Goal: Task Accomplishment & Management: Manage account settings

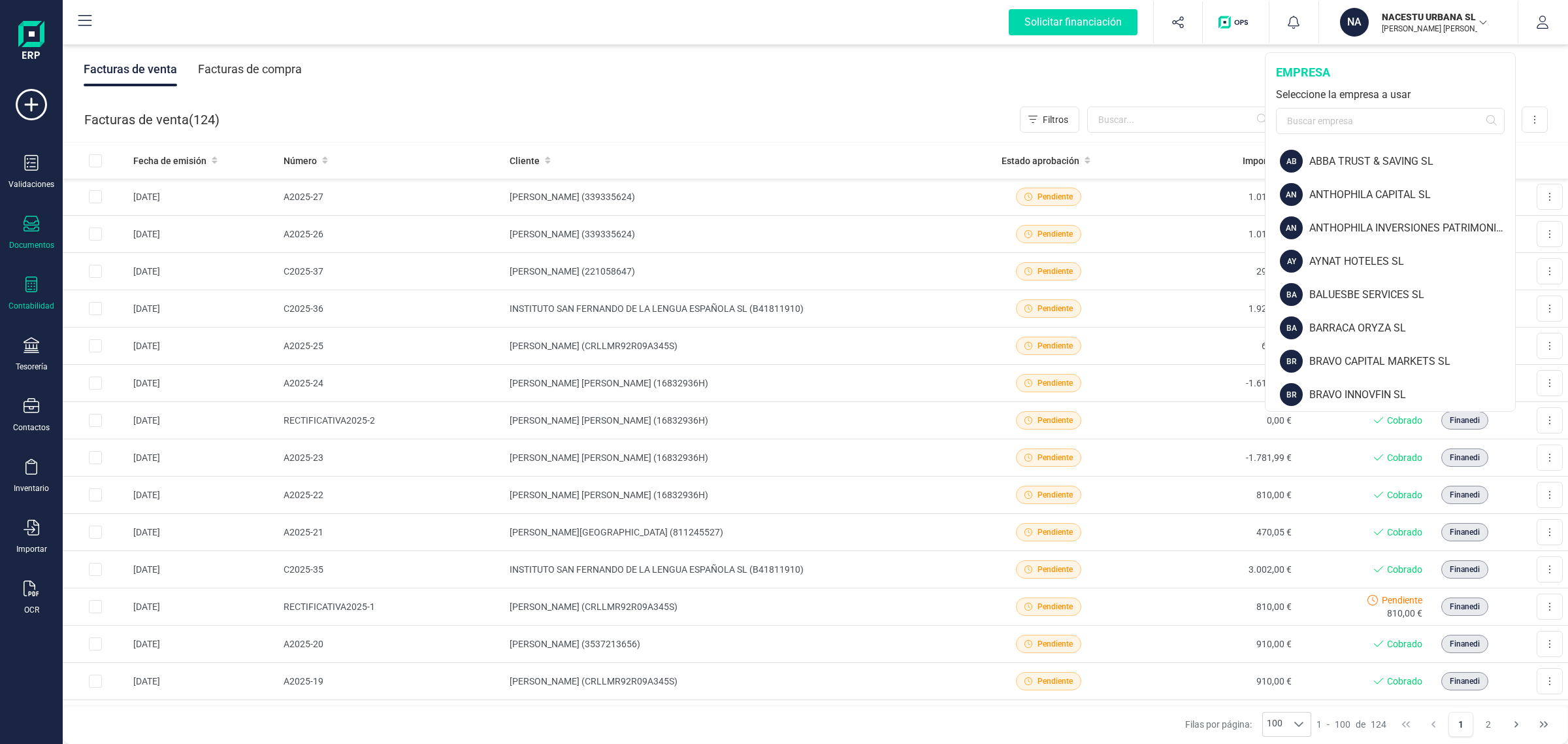
click at [36, 308] on div "Contabilidad" at bounding box center [31, 306] width 46 height 10
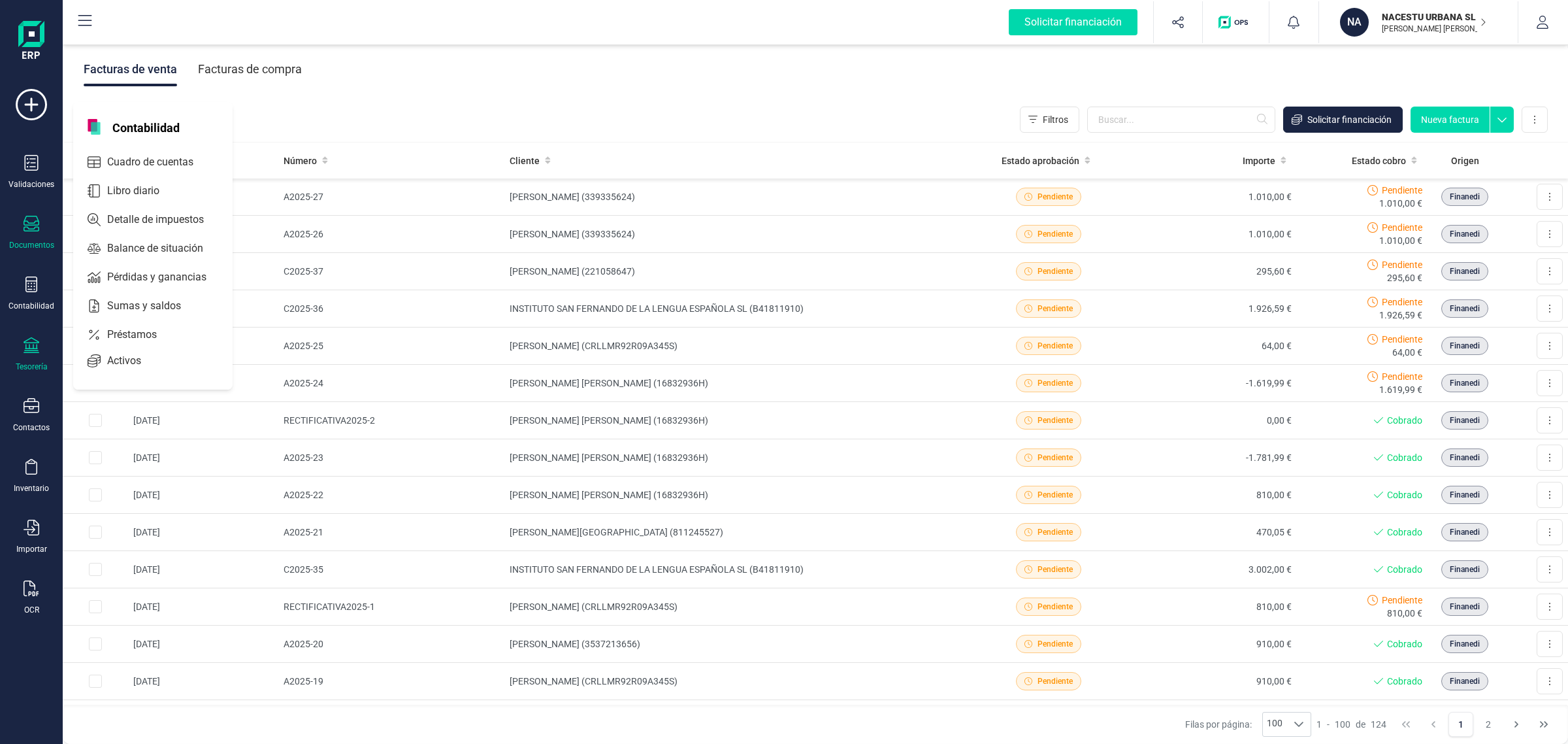
click at [47, 369] on div "Tesorería" at bounding box center [32, 366] width 32 height 10
click at [34, 297] on div "Contabilidad" at bounding box center [32, 293] width 52 height 35
click at [26, 297] on div "Contabilidad" at bounding box center [32, 293] width 52 height 35
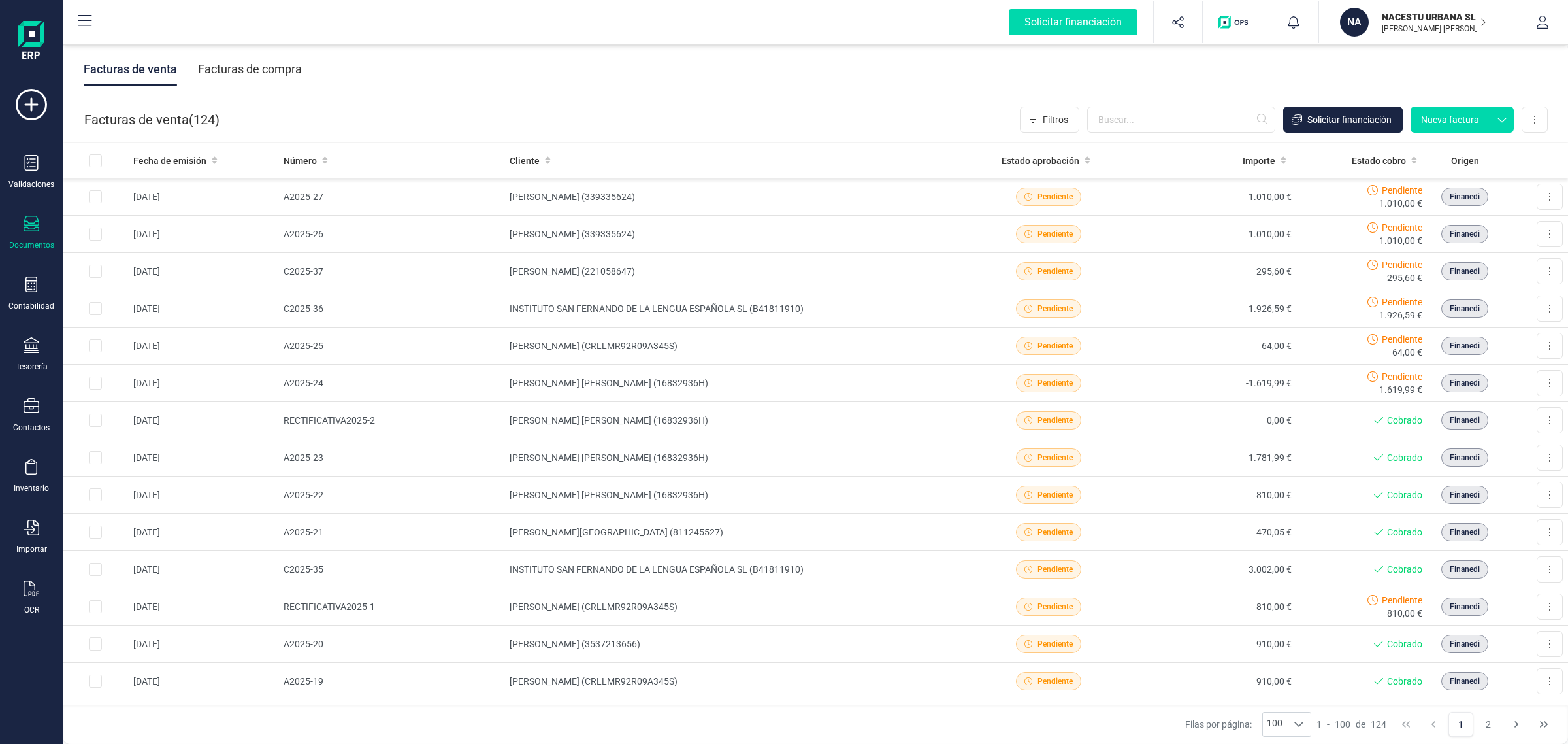
click at [38, 223] on icon at bounding box center [31, 223] width 16 height 16
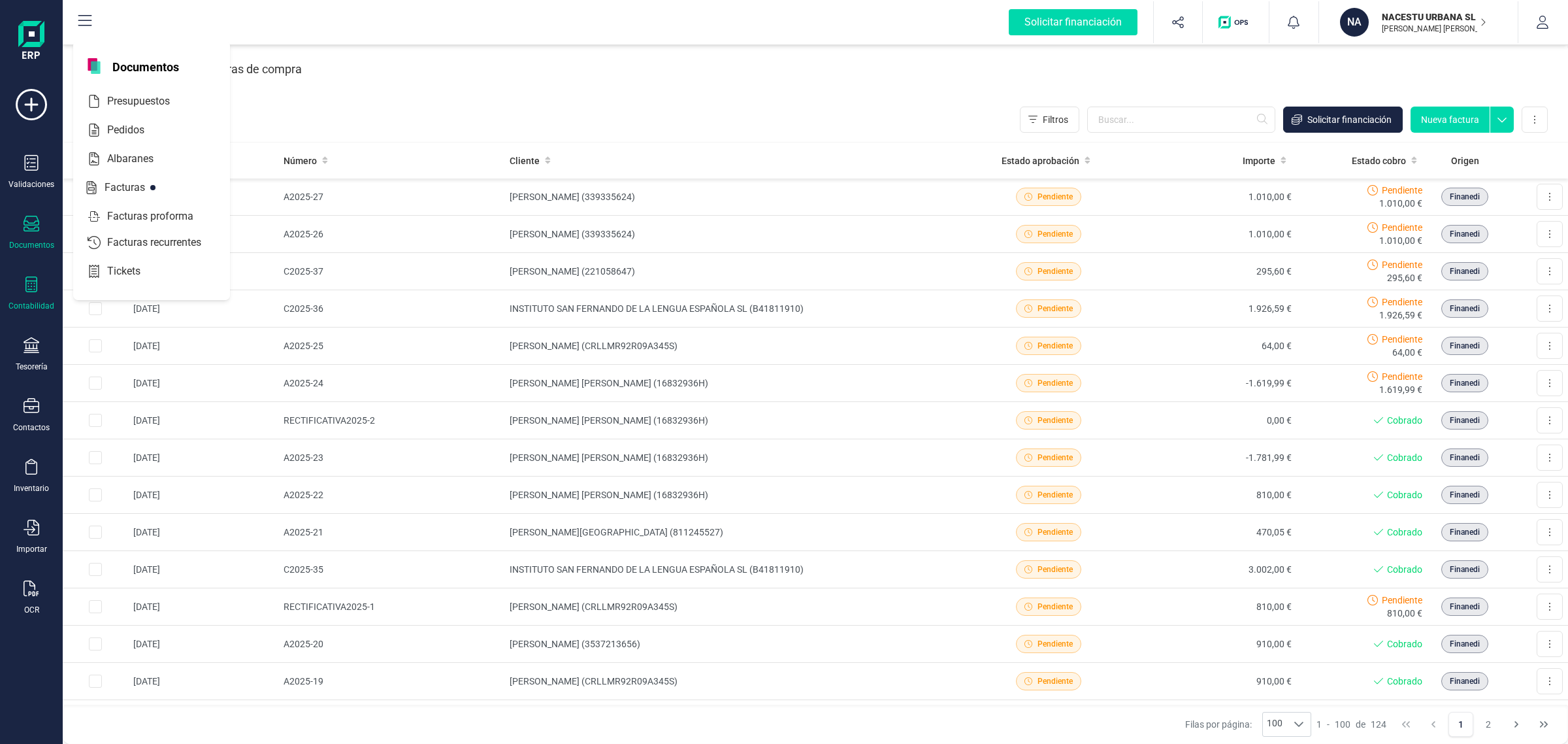
click at [31, 295] on div "Contabilidad" at bounding box center [32, 293] width 52 height 35
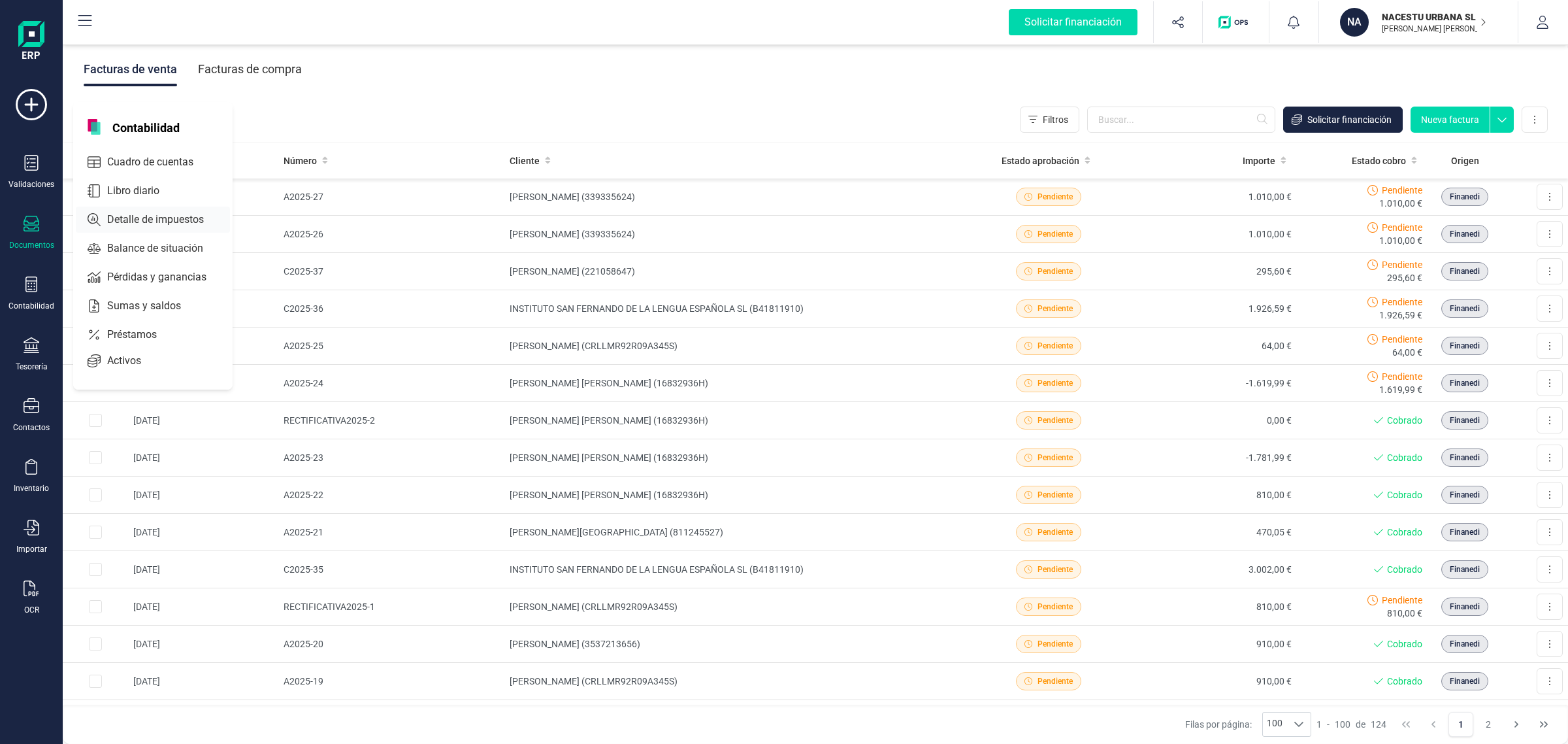
click at [144, 212] on span "Detalle de impuestos" at bounding box center [164, 220] width 125 height 16
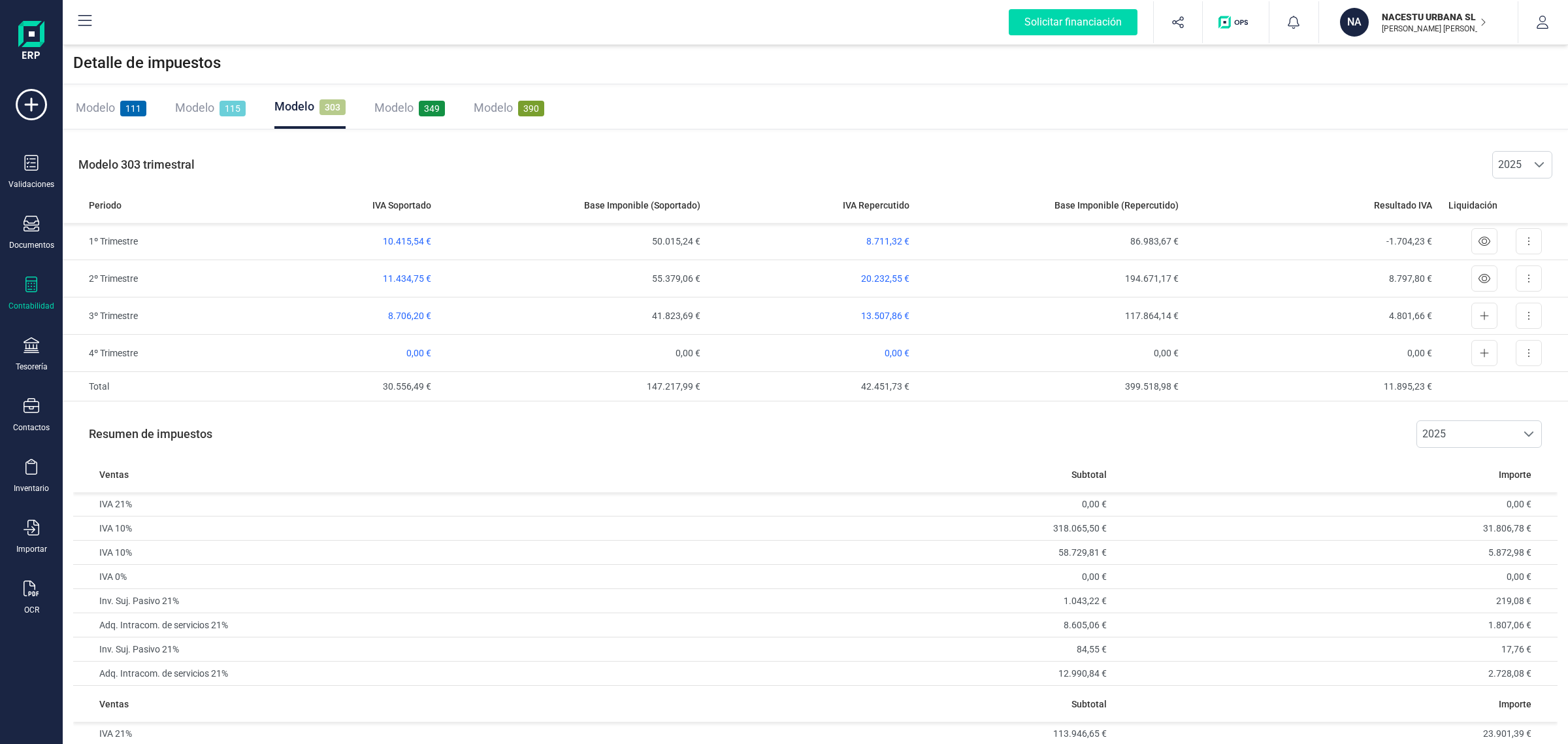
click at [317, 114] on div "Modelo 303" at bounding box center [310, 107] width 71 height 19
click at [1532, 245] on button at bounding box center [1529, 241] width 26 height 26
click at [743, 168] on div "Modelo 303 trimestral 2025 2025" at bounding box center [815, 165] width 1505 height 45
click at [1530, 322] on button at bounding box center [1529, 316] width 26 height 26
click at [1493, 349] on span "Exportar detalle" at bounding box center [1499, 348] width 64 height 13
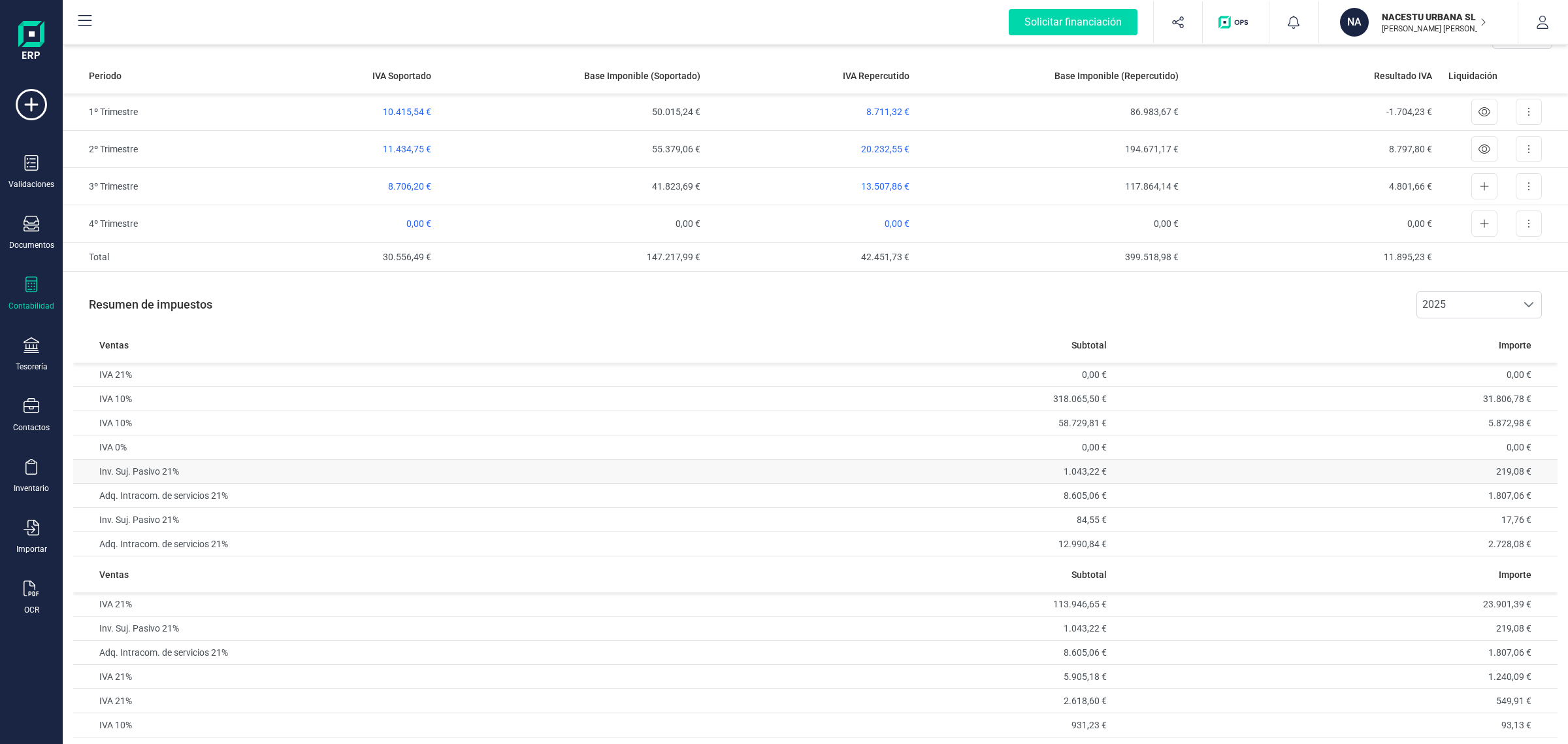
scroll to position [209, 0]
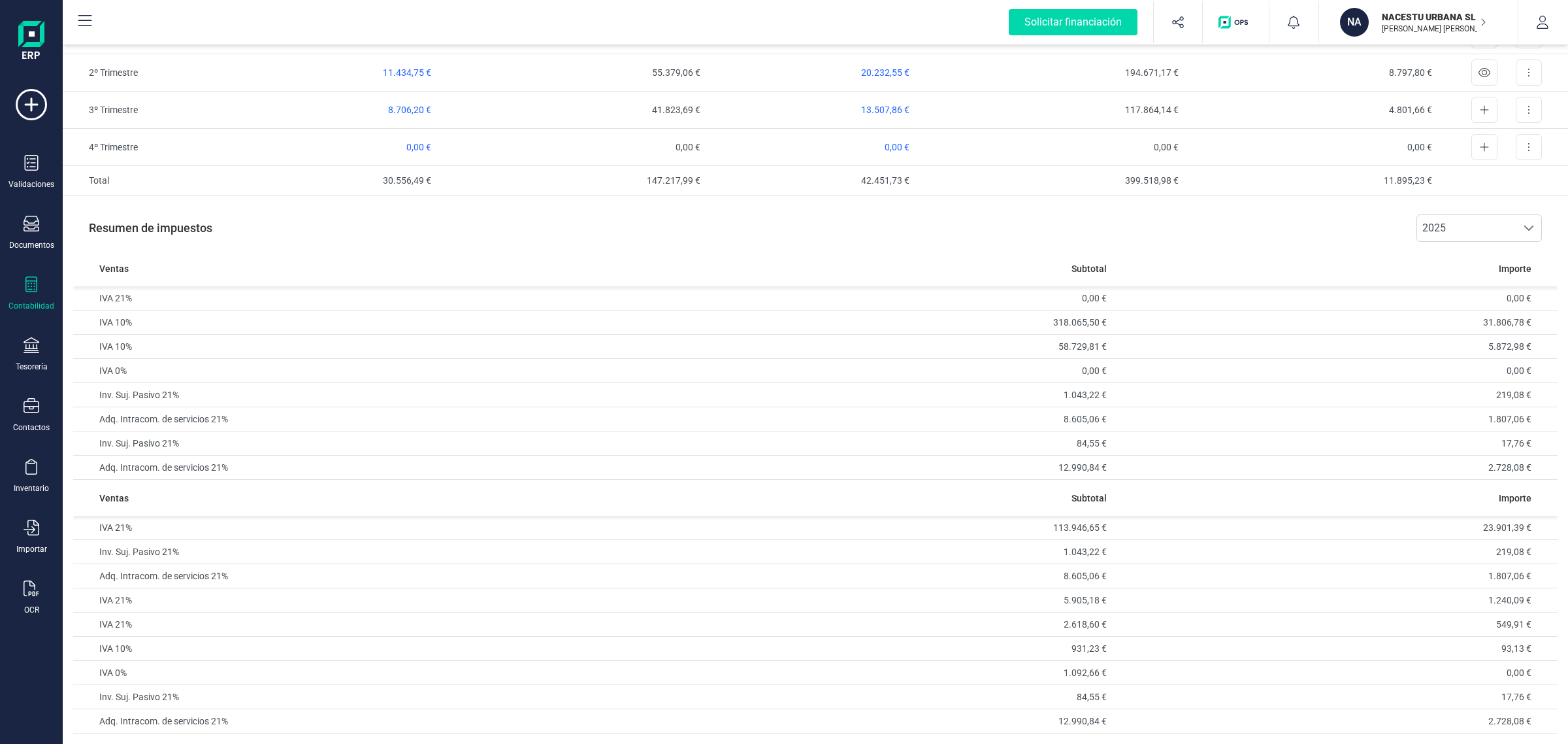
click at [1369, 25] on div "NA" at bounding box center [1356, 21] width 32 height 29
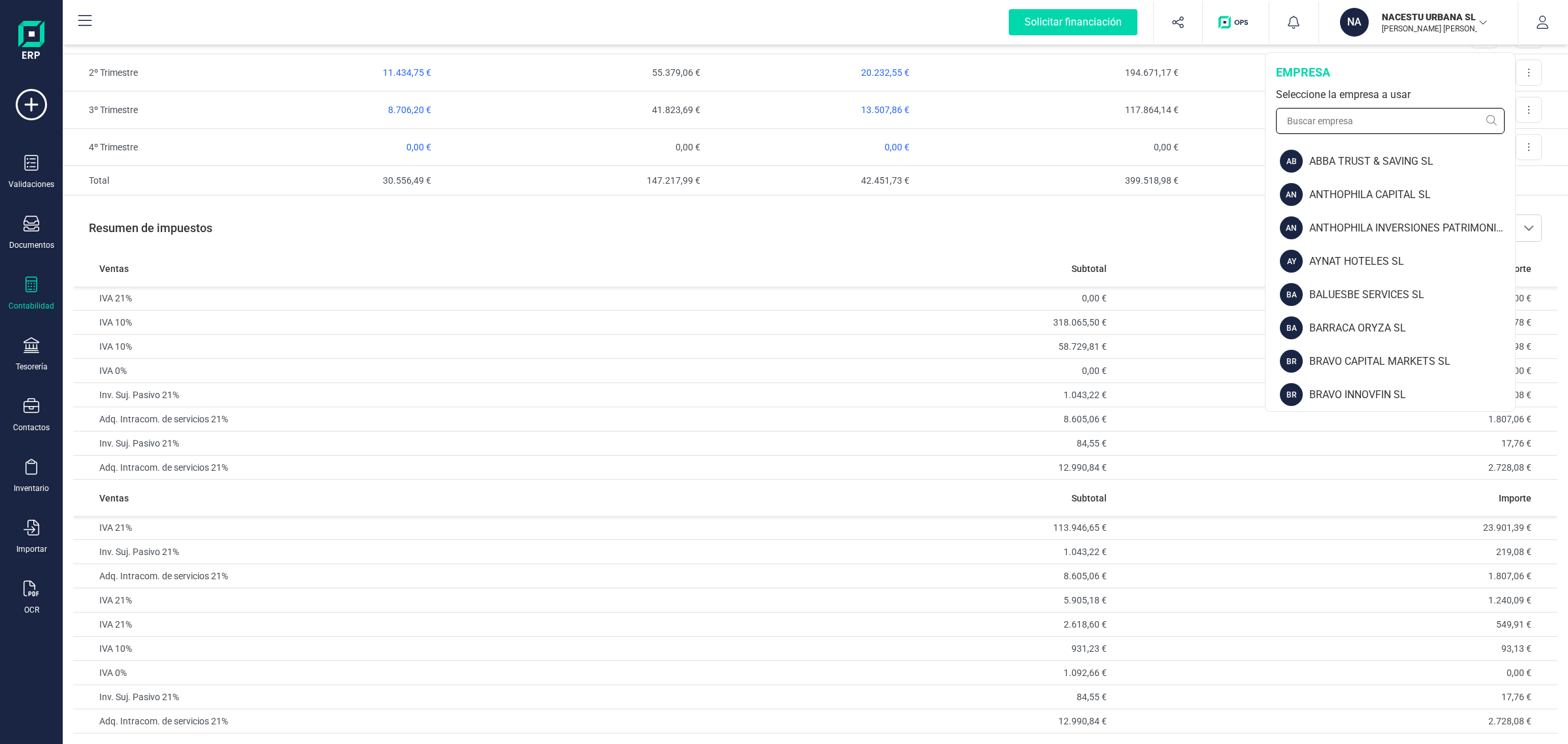
click at [1329, 118] on input "text" at bounding box center [1390, 121] width 229 height 26
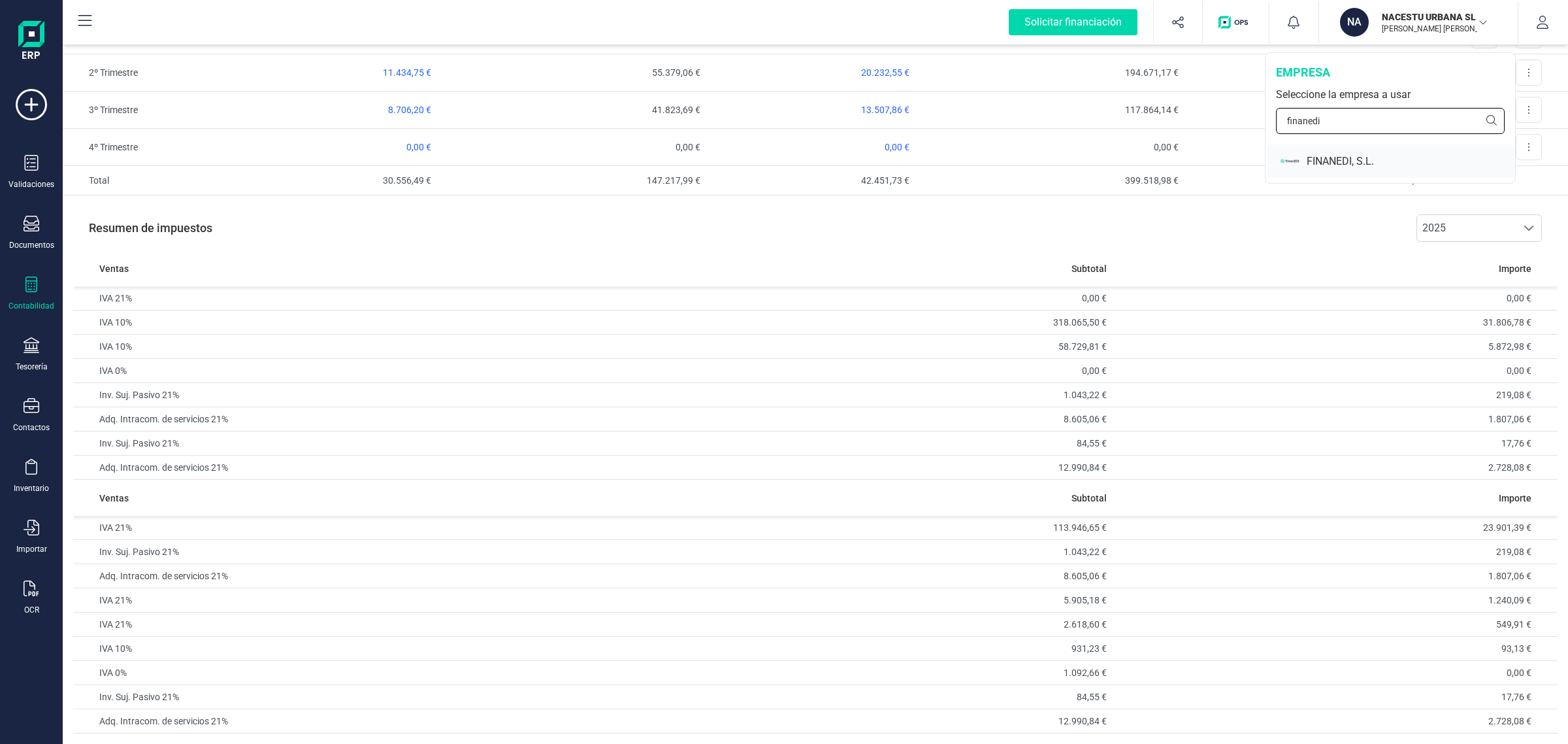
type input "finanedi"
click at [1288, 161] on img at bounding box center [1290, 161] width 21 height 22
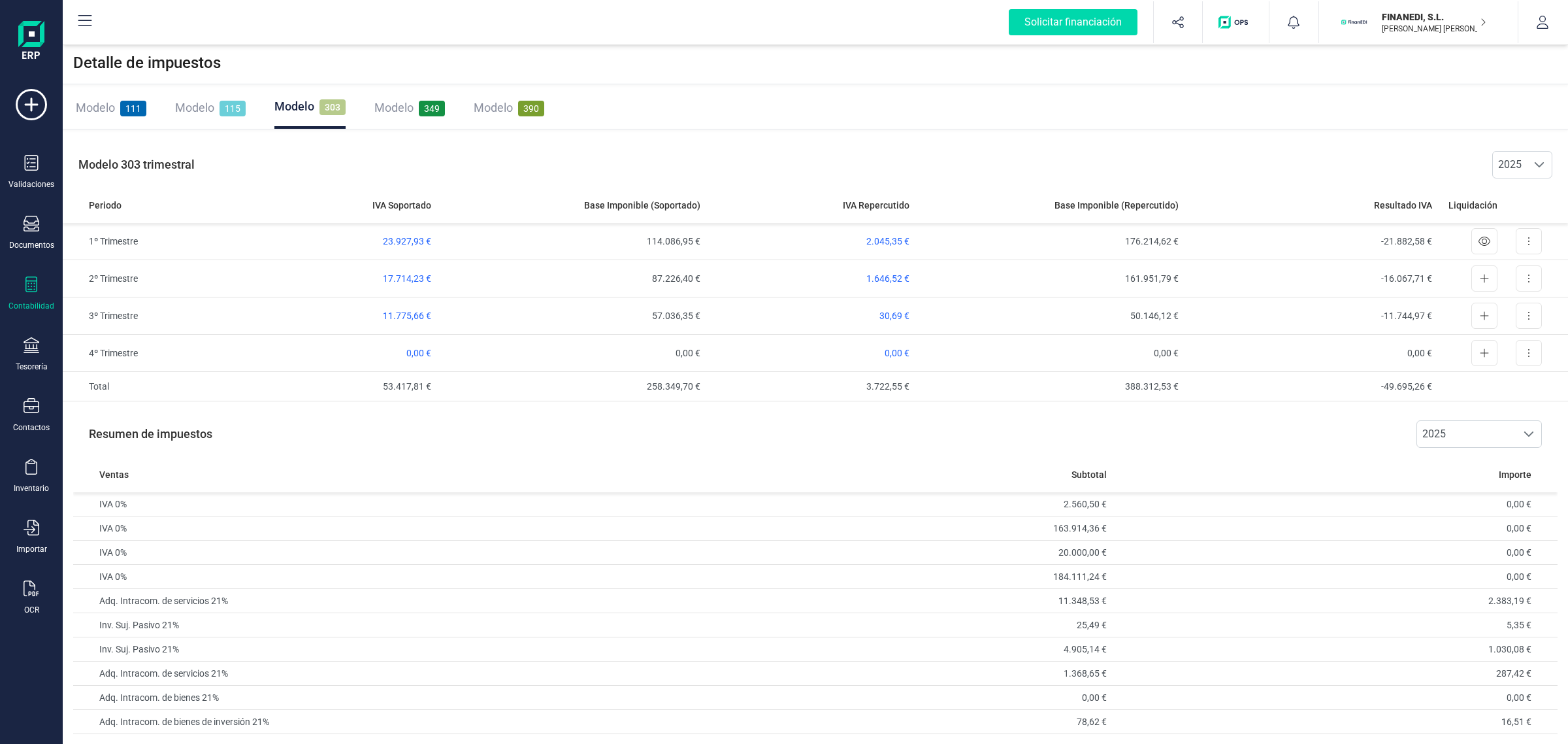
click at [20, 301] on div "Contabilidad" at bounding box center [31, 306] width 46 height 10
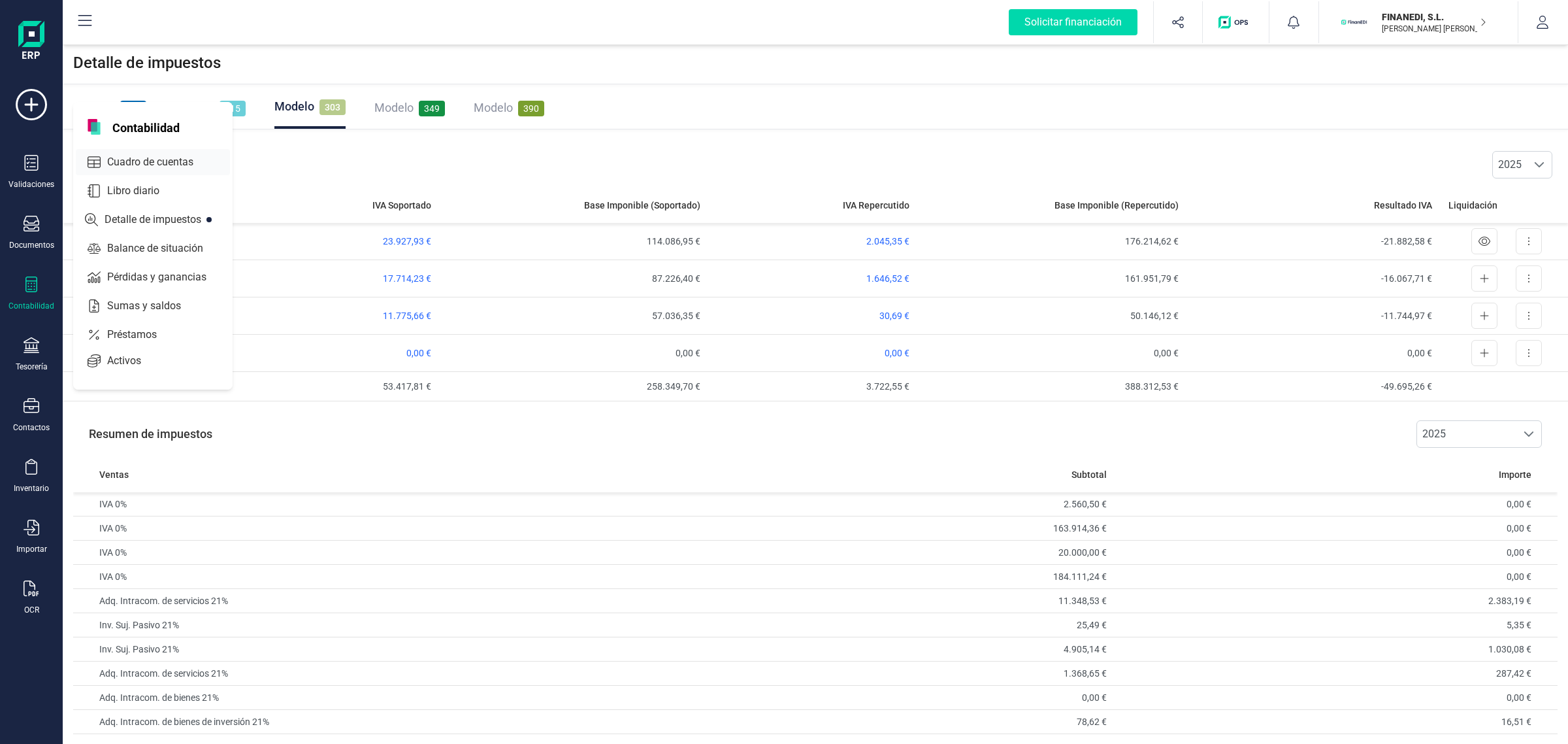
click at [139, 157] on span "Cuadro de cuentas" at bounding box center [159, 162] width 115 height 16
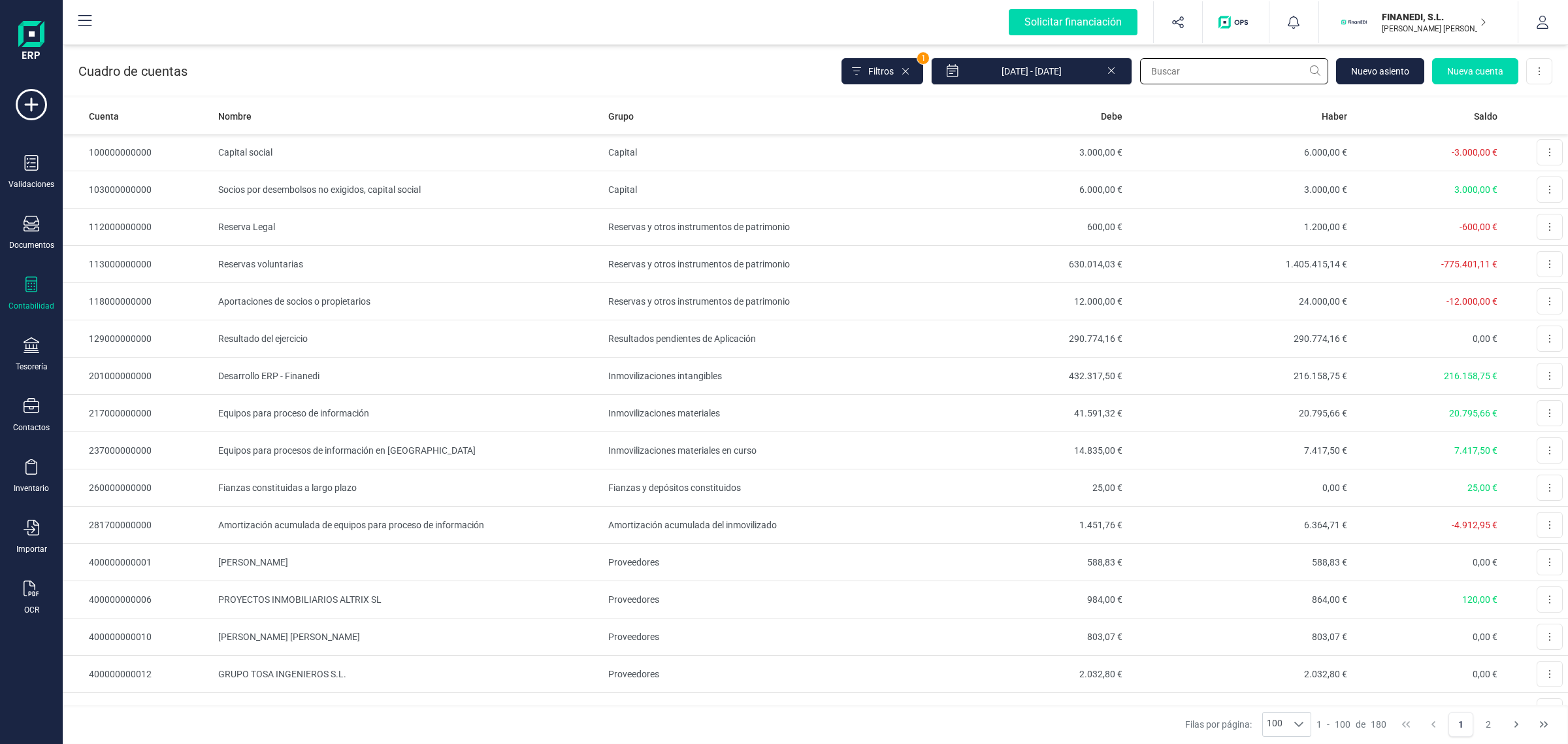
click at [1177, 66] on input "text" at bounding box center [1233, 71] width 188 height 26
type input "link"
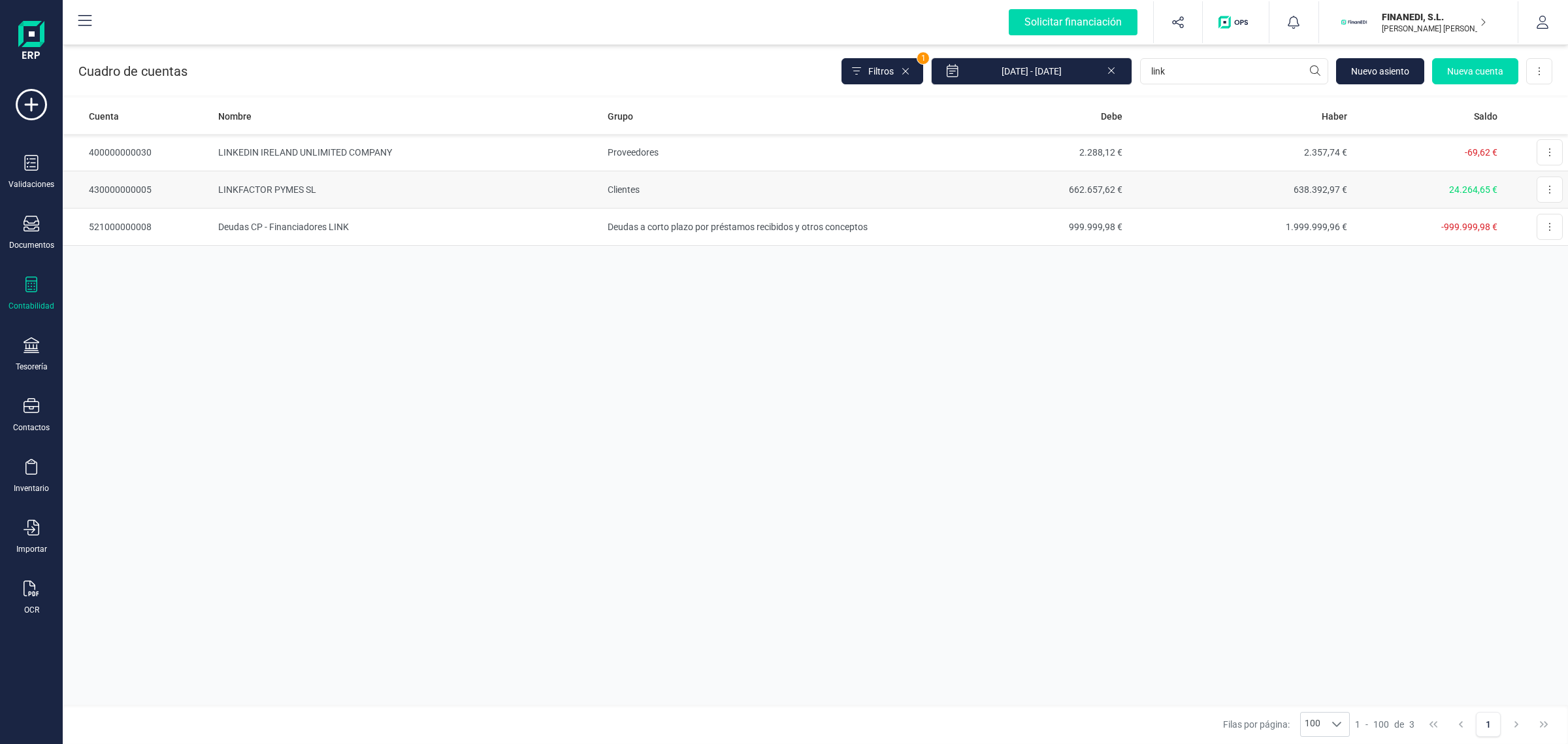
click at [672, 196] on td "Clientes" at bounding box center [752, 190] width 300 height 37
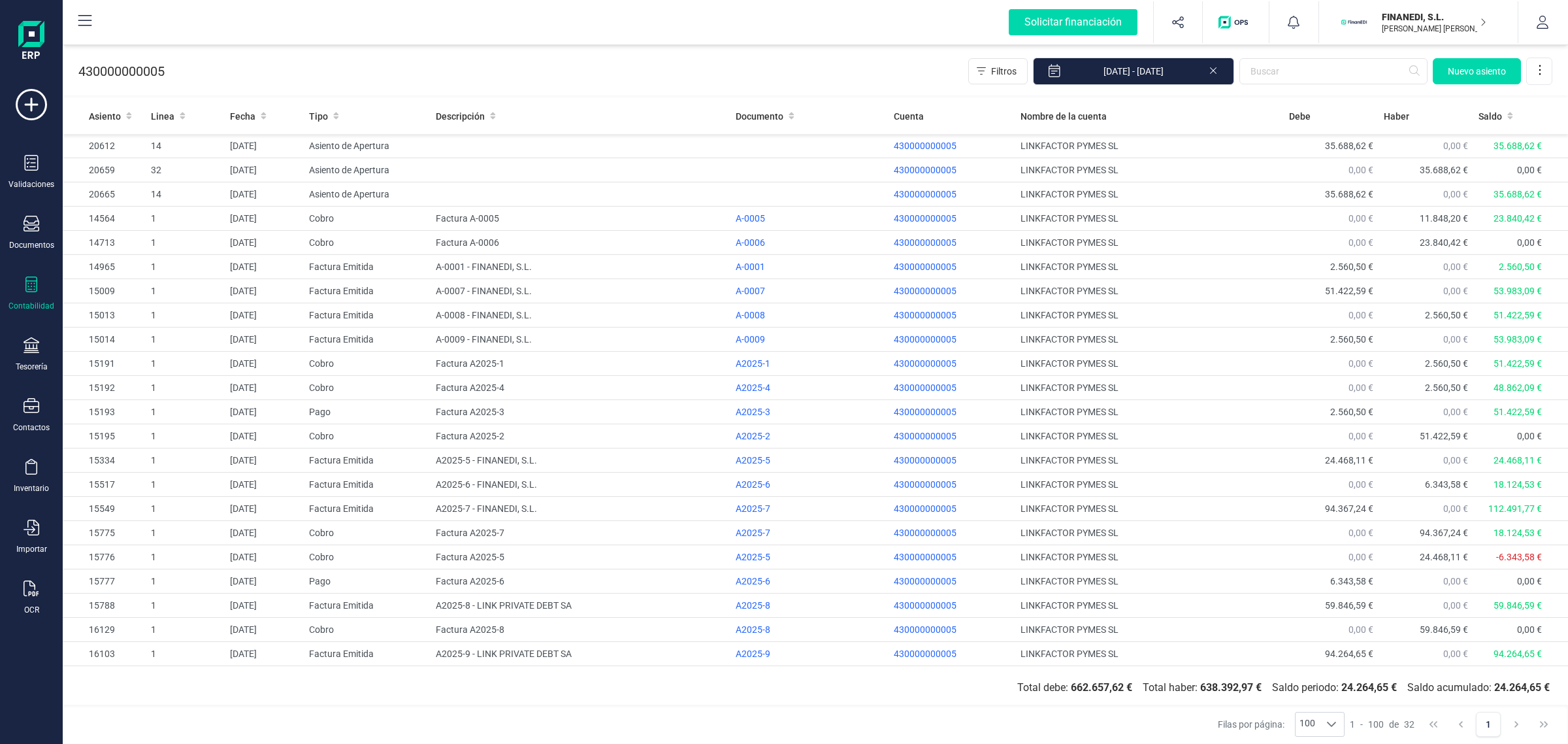
click at [34, 301] on div "Contabilidad" at bounding box center [31, 306] width 46 height 10
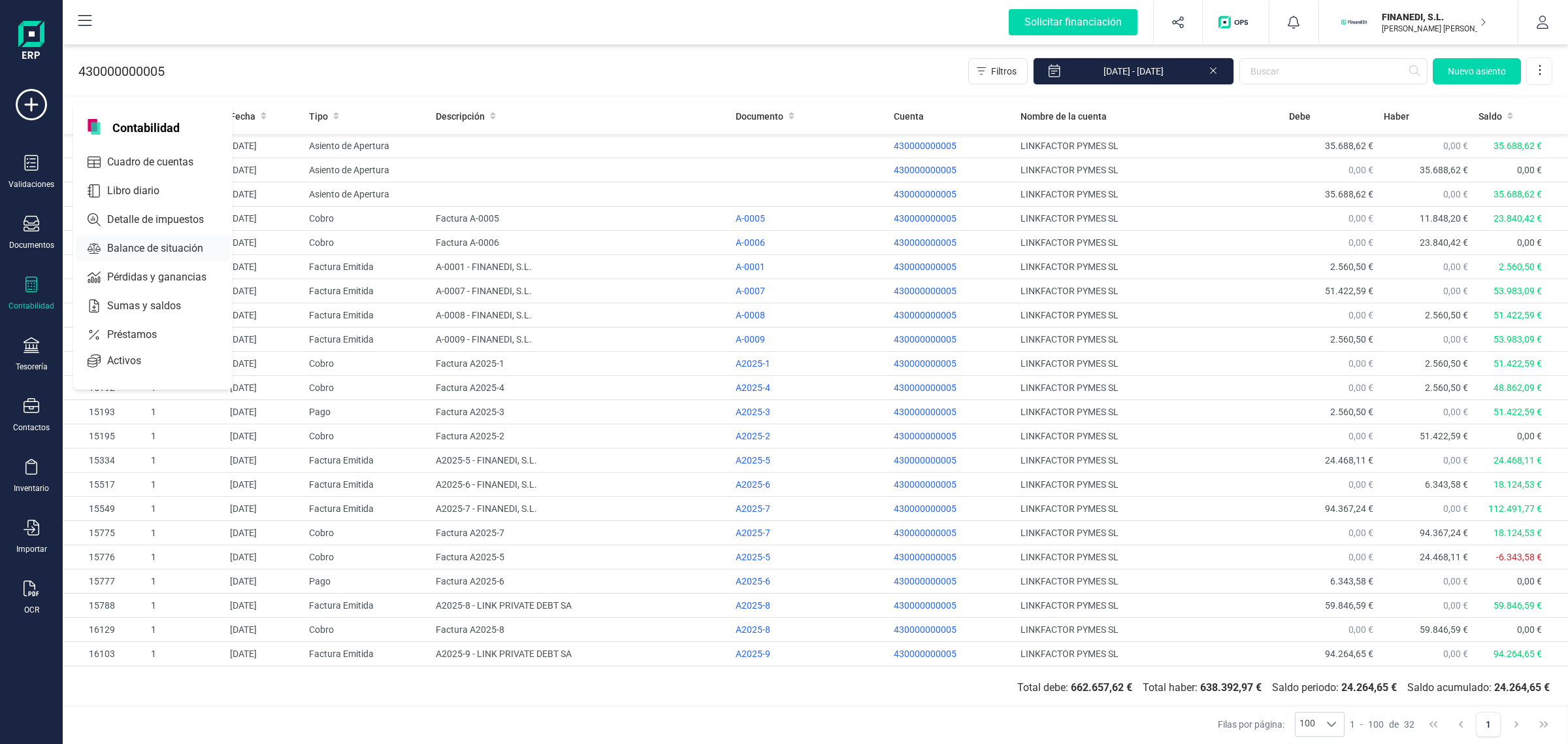
click at [165, 240] on span "Balance de situación" at bounding box center [164, 248] width 125 height 16
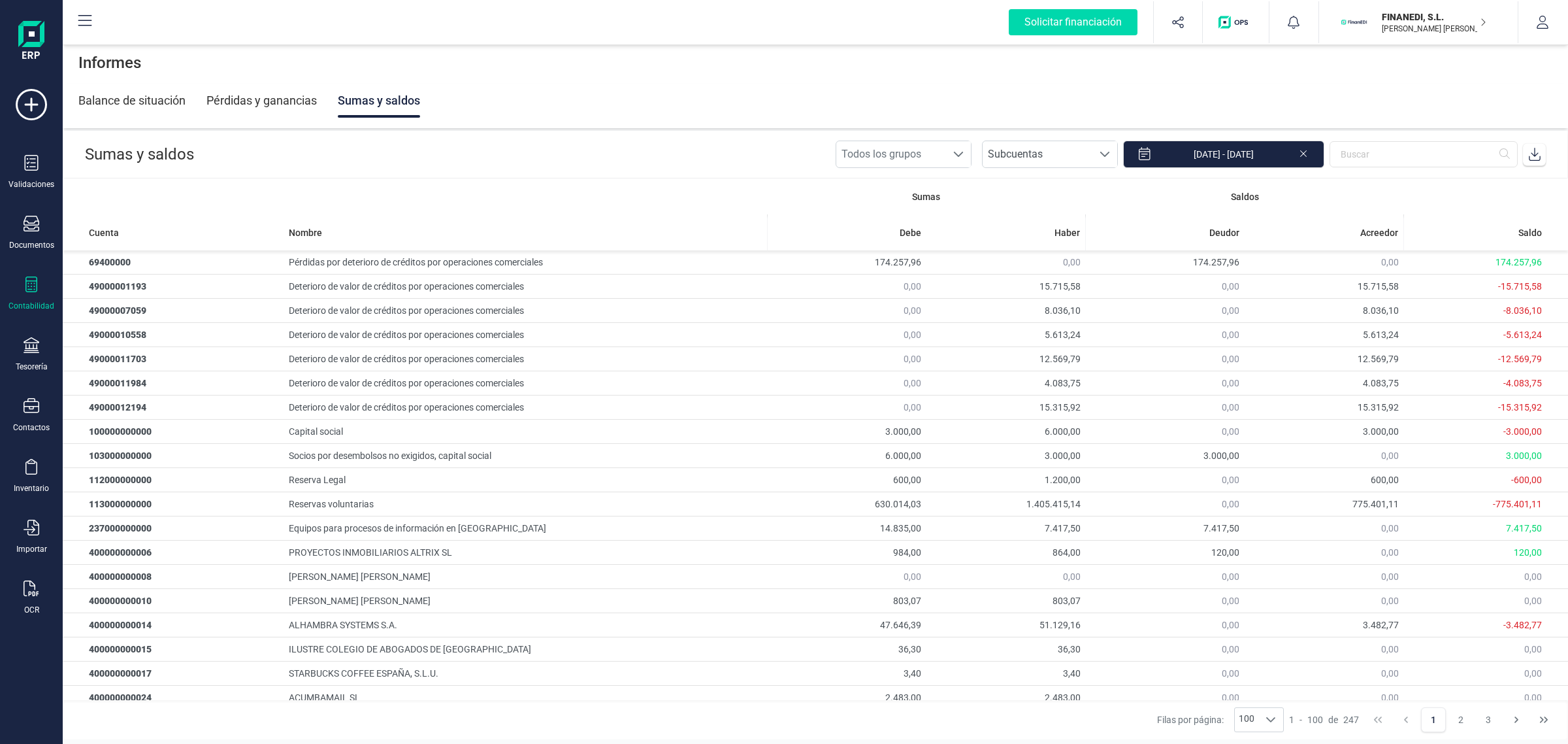
click at [1533, 150] on icon at bounding box center [1535, 154] width 13 height 13
click at [21, 293] on div "Contabilidad" at bounding box center [32, 293] width 52 height 35
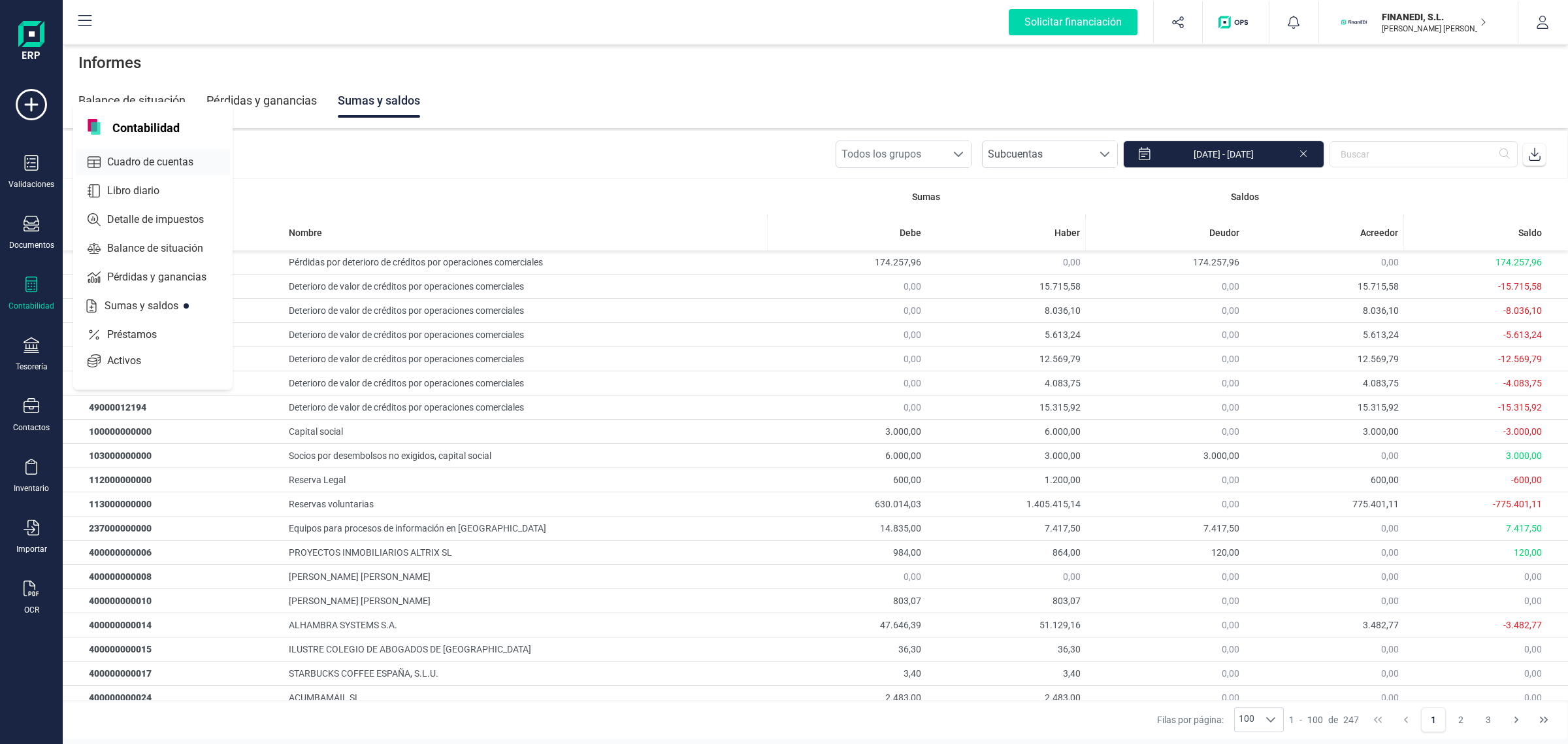
click at [106, 160] on span "Cuadro de cuentas" at bounding box center [159, 162] width 115 height 16
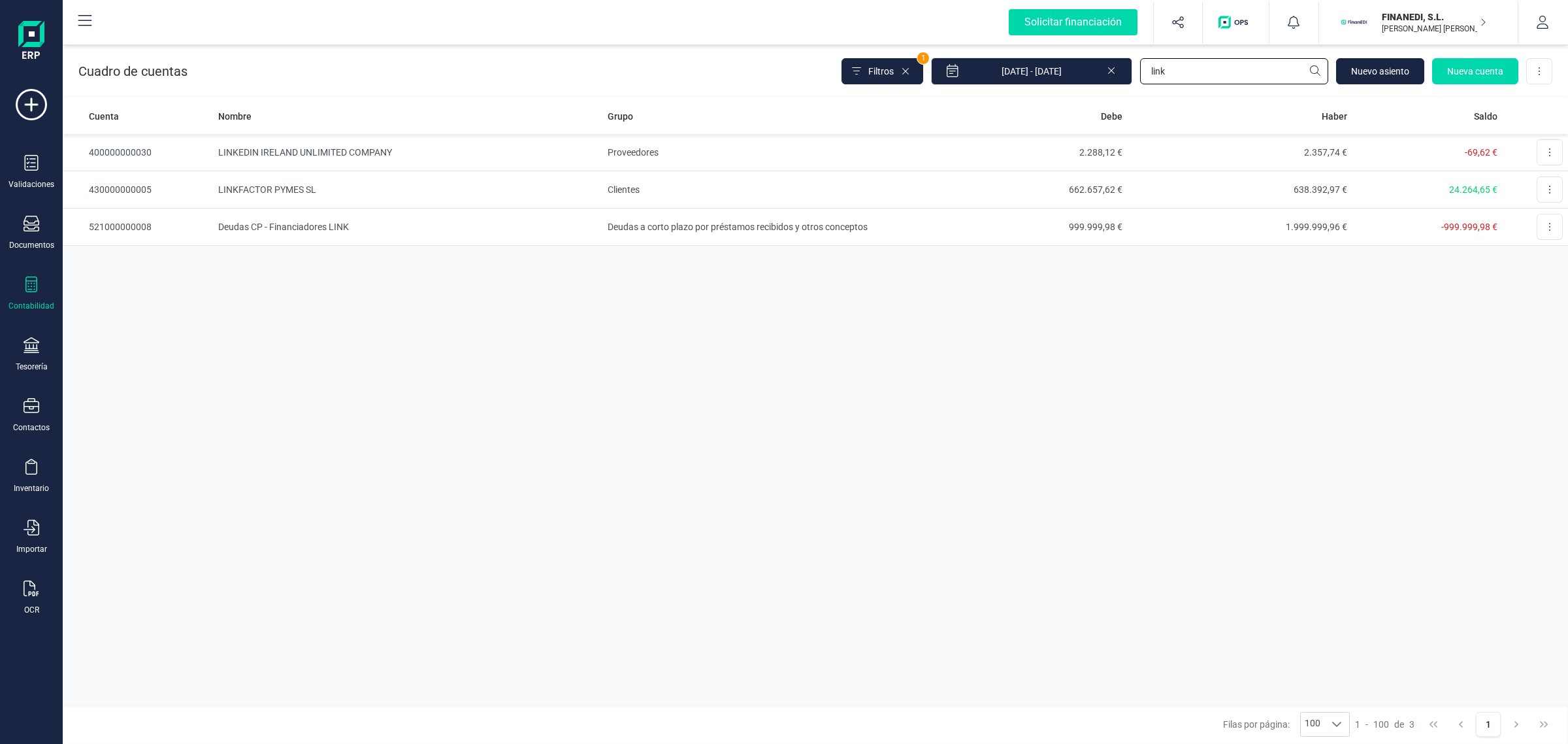
drag, startPoint x: 1229, startPoint y: 77, endPoint x: 1020, endPoint y: 41, distance: 212.1
click at [1020, 41] on div "Solicitar financiación Importaciones completadas 0 / 0 FINANEDI, S.L. [PERSON_N…" at bounding box center [815, 372] width 1505 height 744
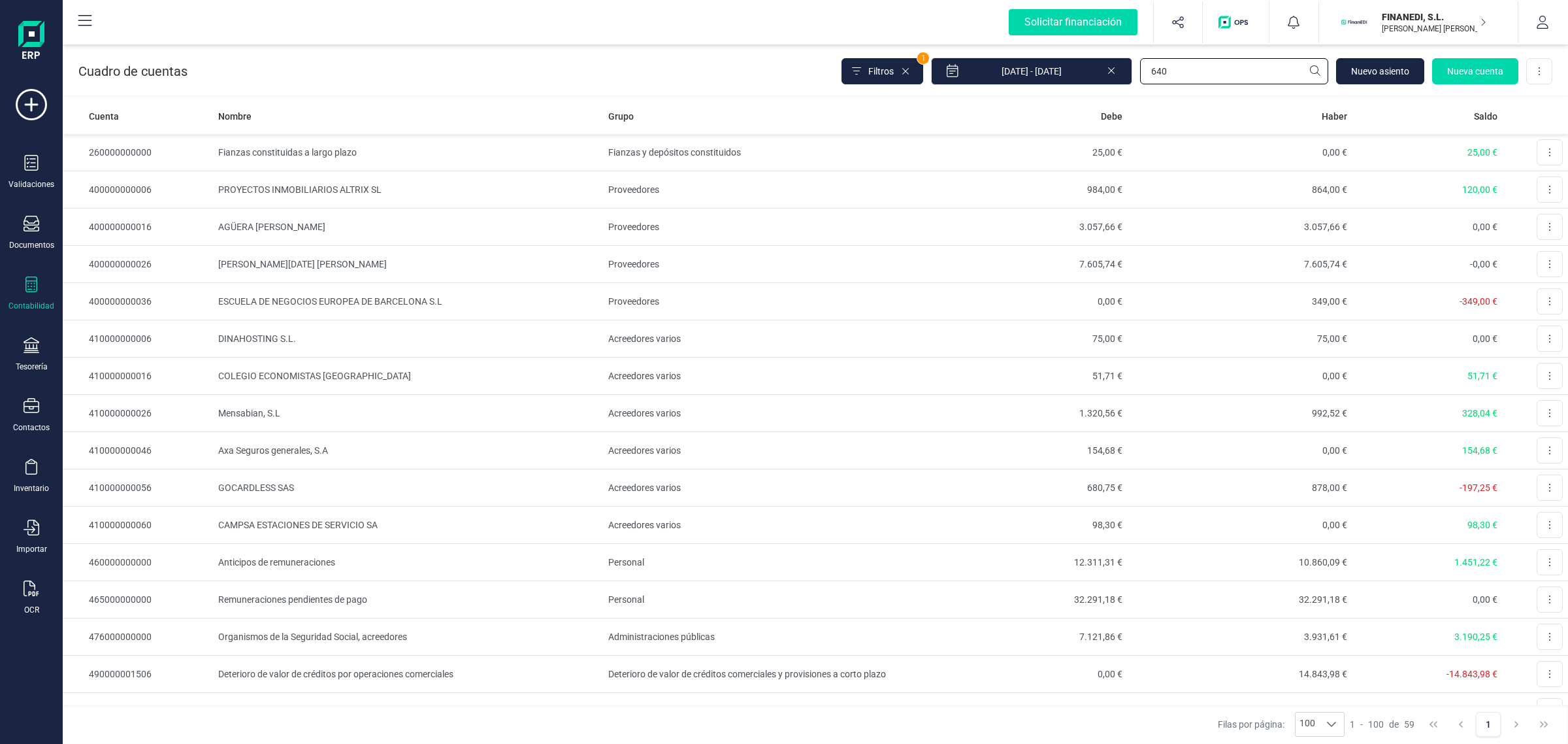
type input "640"
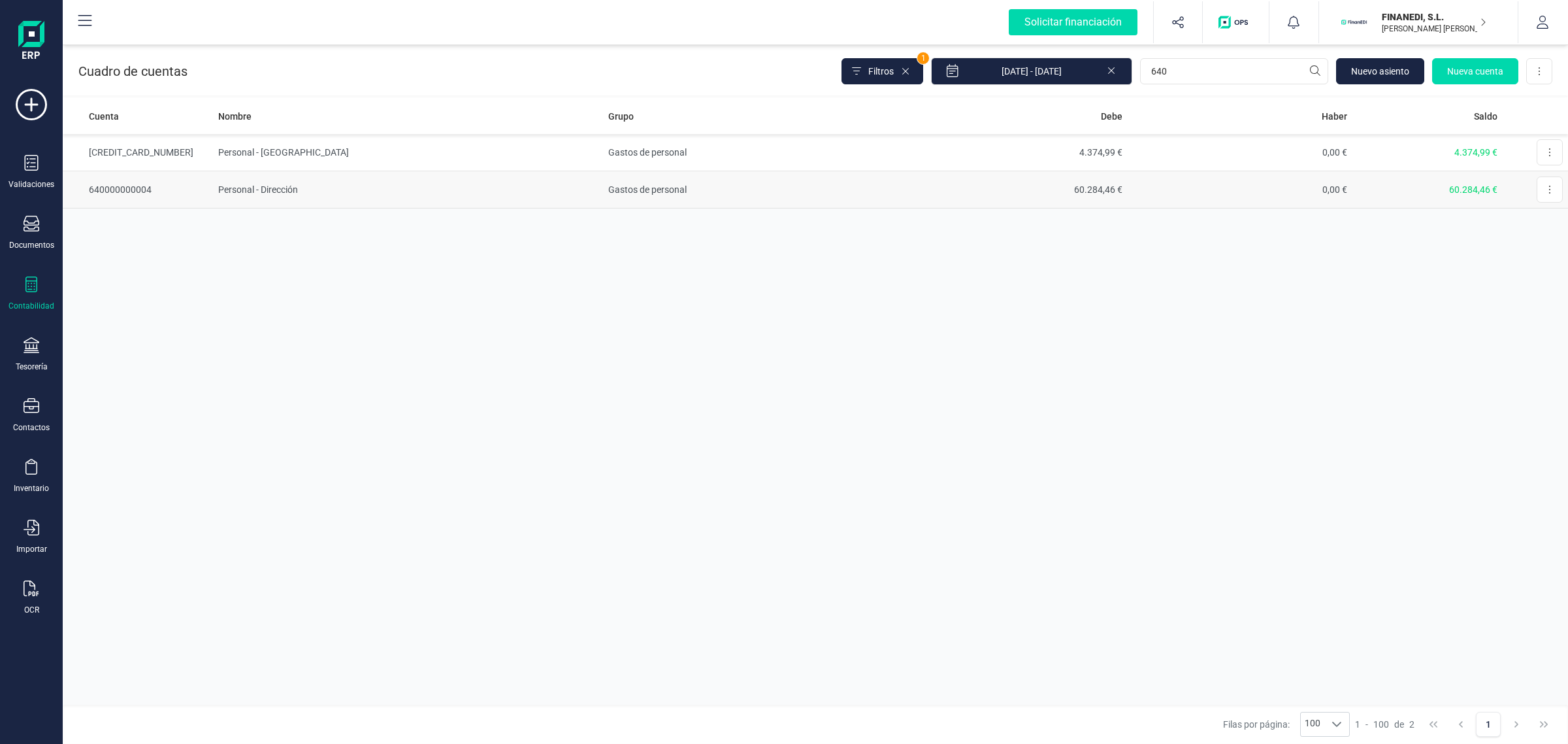
click at [399, 193] on td "Personal - Dirección" at bounding box center [407, 190] width 390 height 37
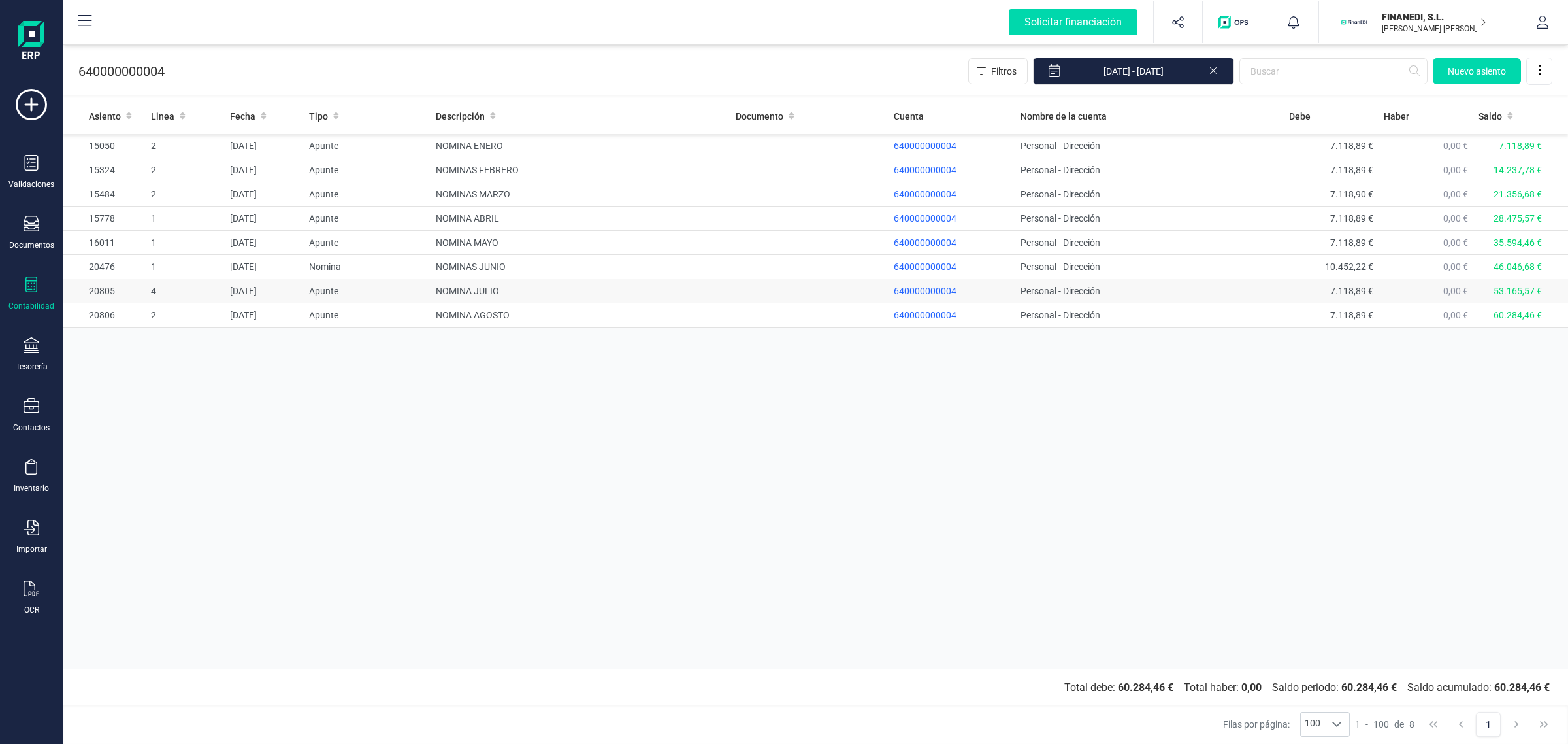
click at [505, 295] on td "NOMINA JULIO" at bounding box center [580, 292] width 300 height 24
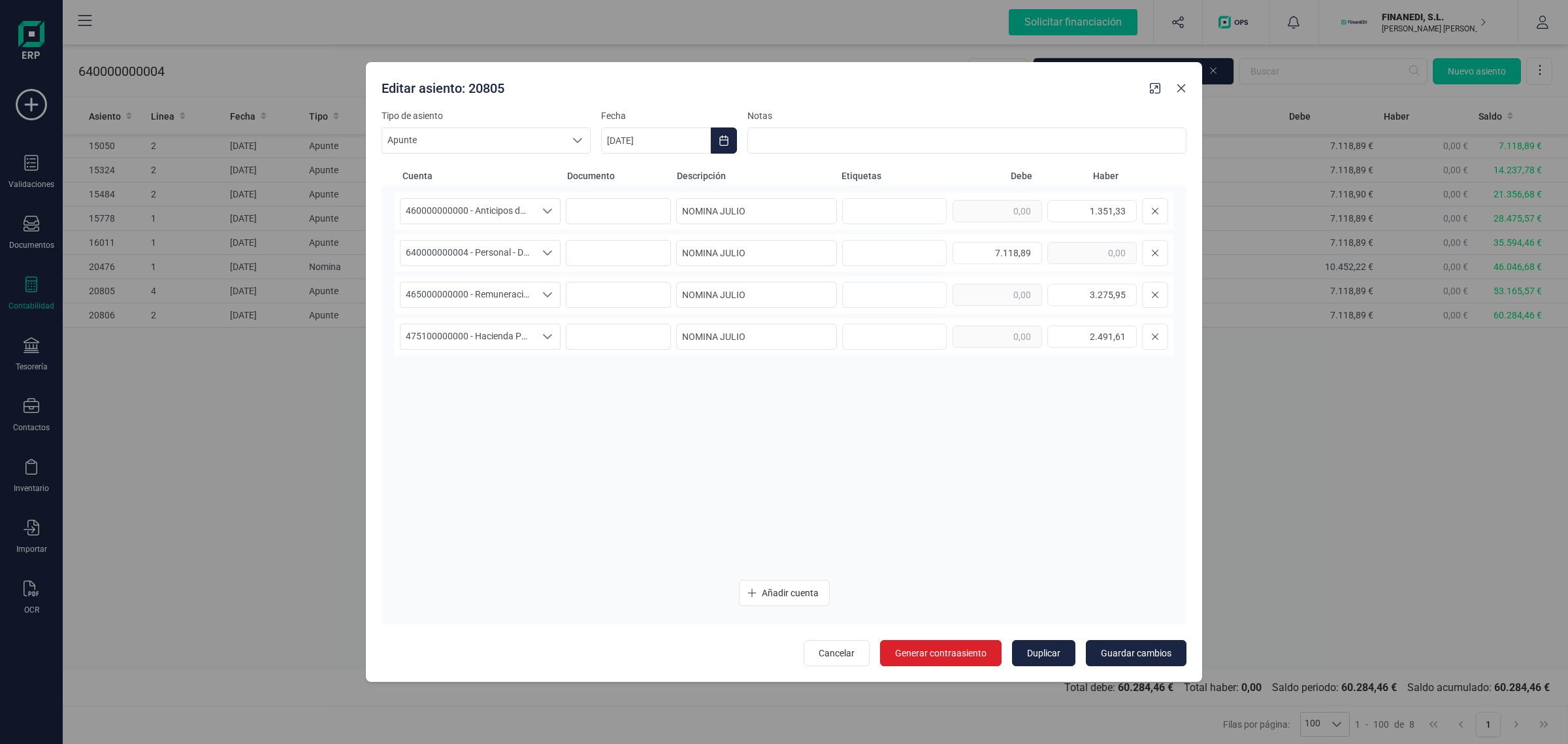
click at [1183, 94] on button "button" at bounding box center [1181, 88] width 21 height 21
type input "[DATE]"
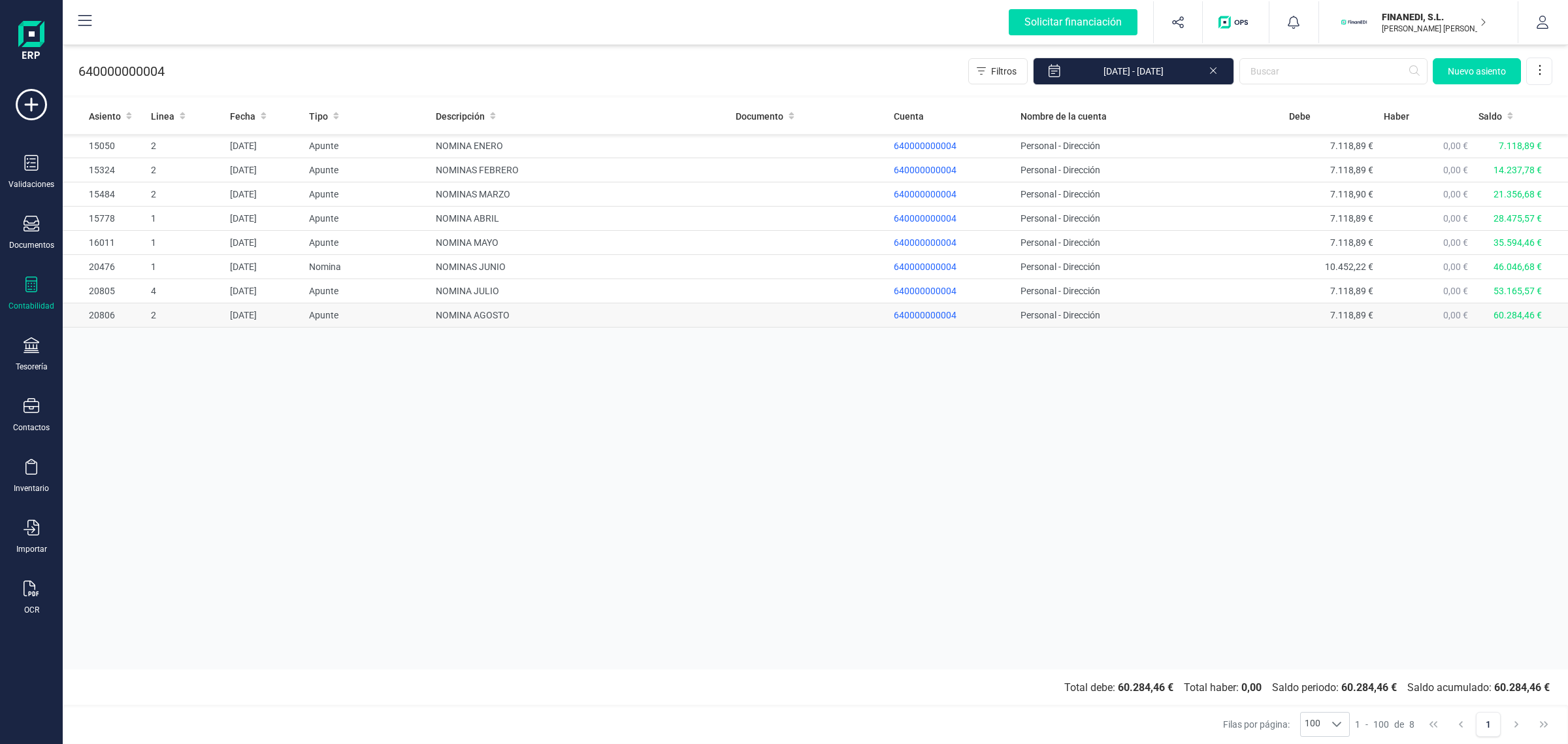
click at [751, 317] on td at bounding box center [809, 315] width 158 height 24
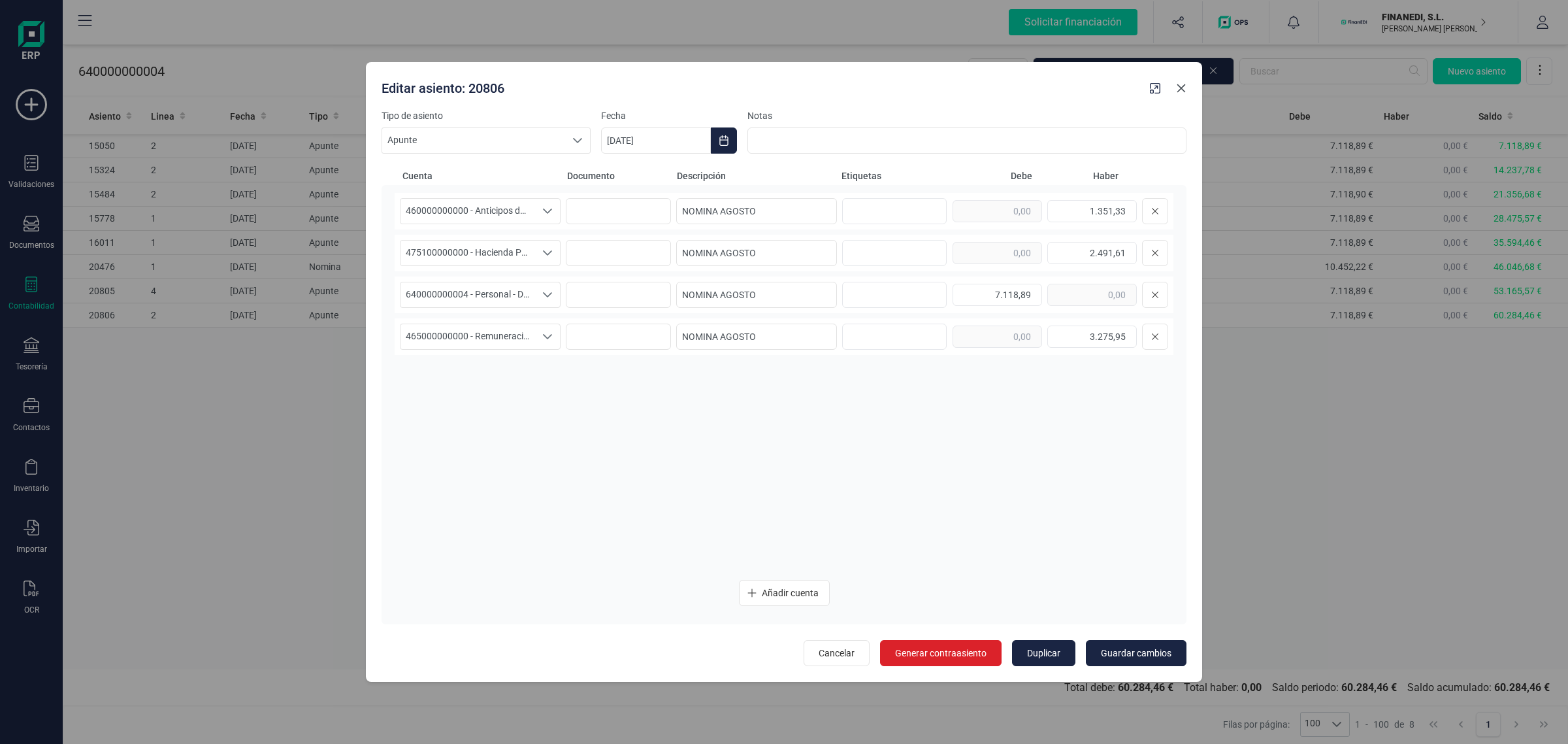
click at [1183, 89] on icon "button" at bounding box center [1181, 88] width 10 height 10
type input "[DATE]"
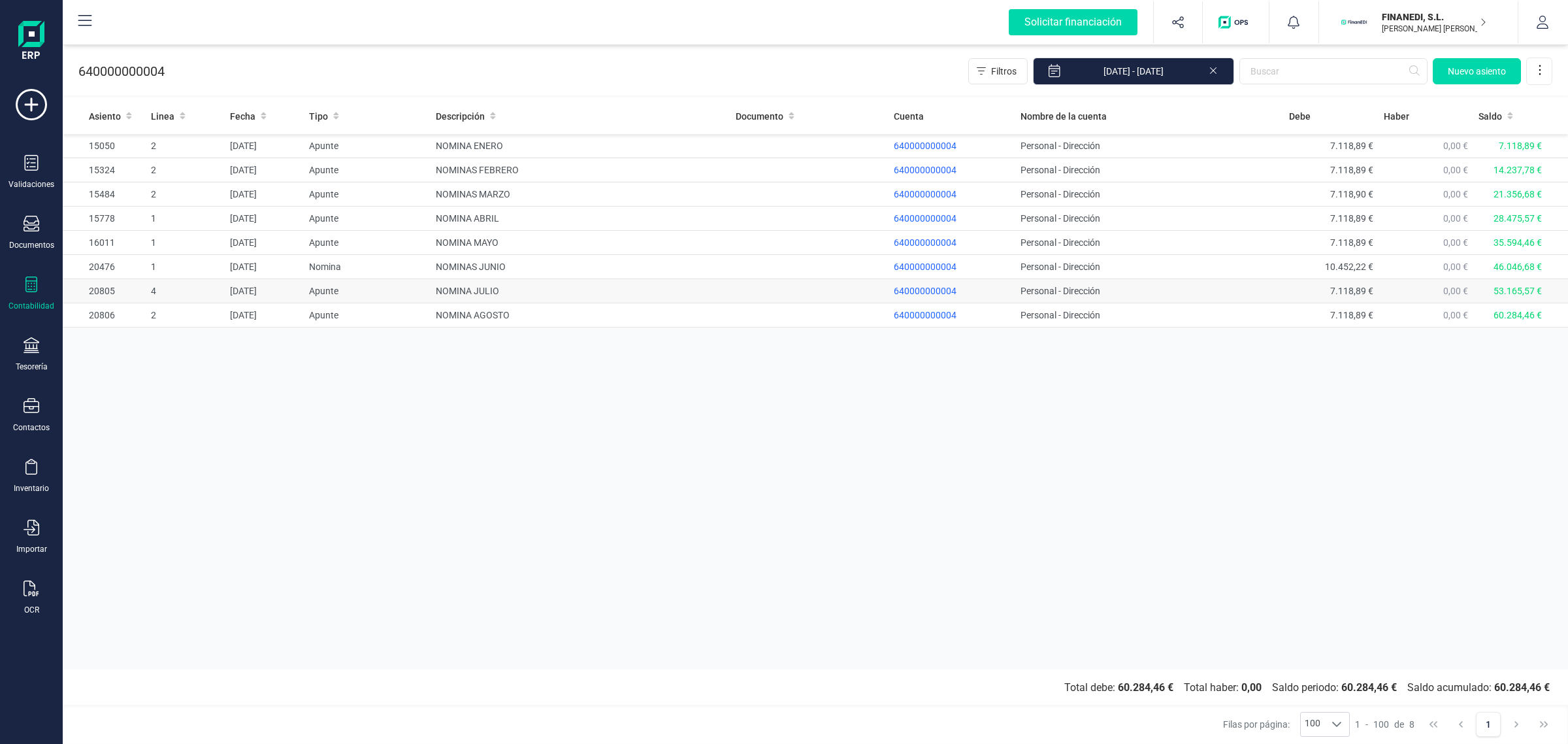
click at [465, 297] on td "NOMINA JULIO" at bounding box center [580, 292] width 300 height 24
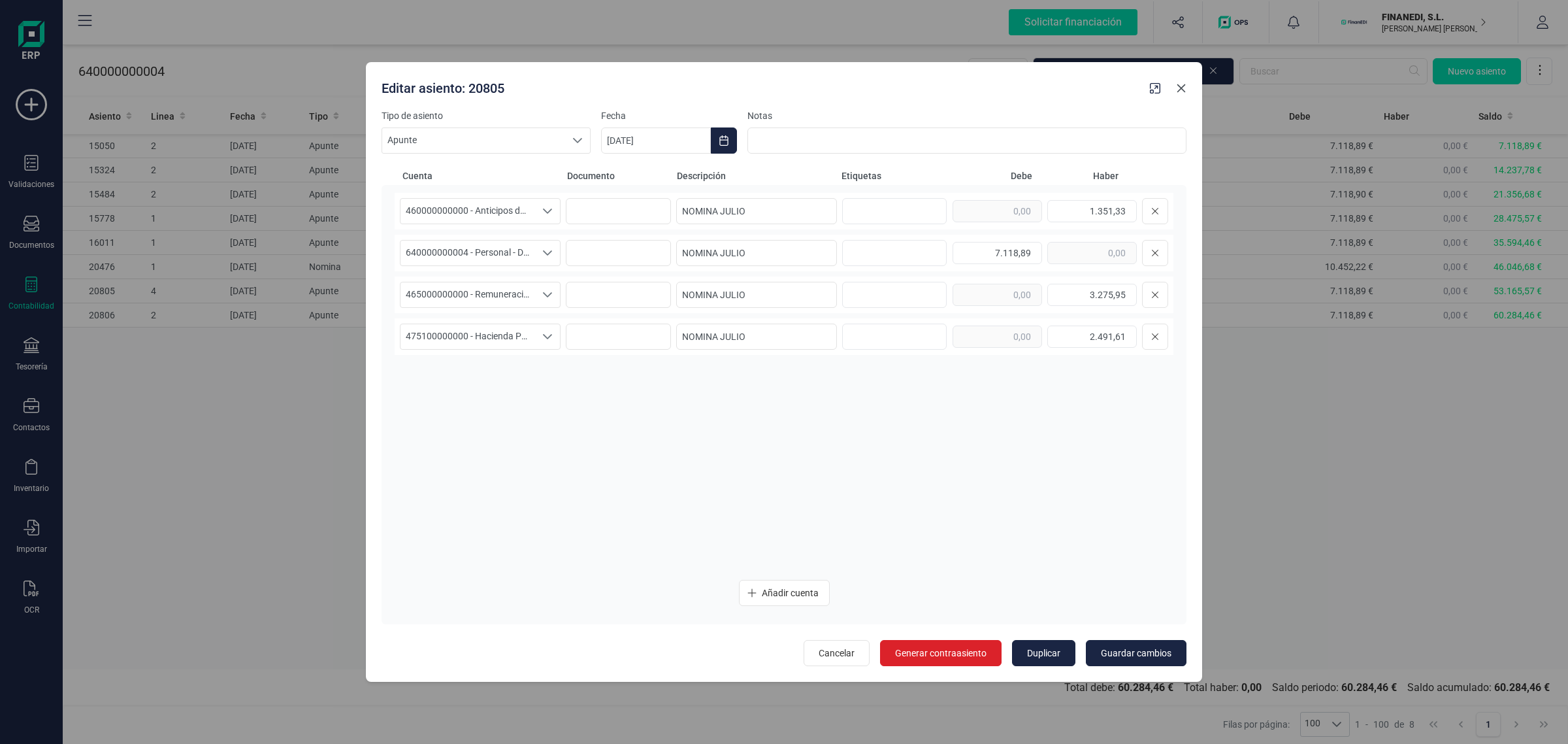
click at [1178, 90] on icon "button" at bounding box center [1181, 88] width 10 height 10
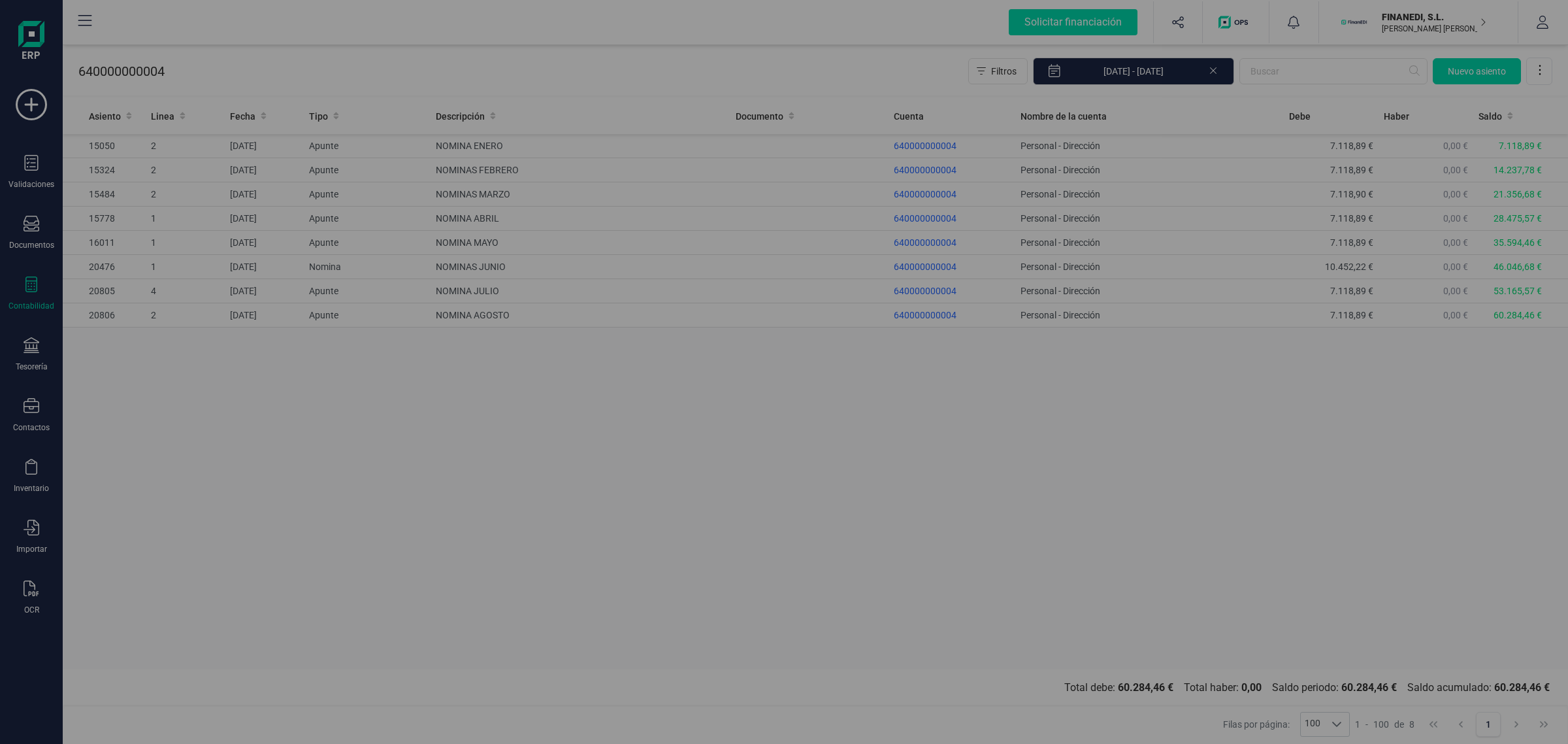
type input "[DATE]"
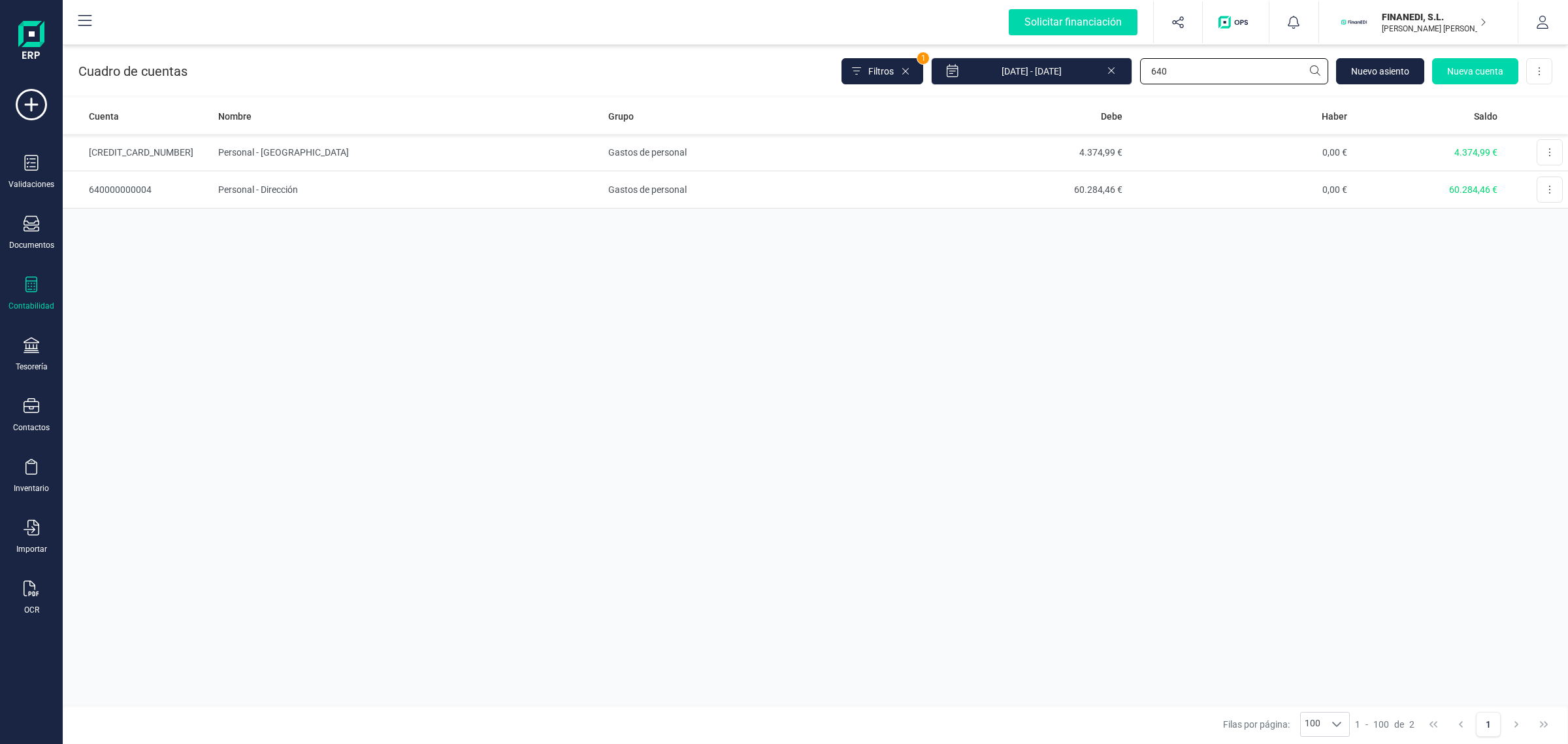
drag, startPoint x: 1175, startPoint y: 66, endPoint x: 1105, endPoint y: 47, distance: 72.5
click at [1105, 47] on div "Cuadro de cuentas Filtros 1 [DATE] - [DATE] 640 [GEOGRAPHIC_DATA] cuenta Descar…" at bounding box center [815, 68] width 1505 height 53
type input "4751"
click at [678, 188] on td "Administraciones públicas" at bounding box center [752, 190] width 300 height 37
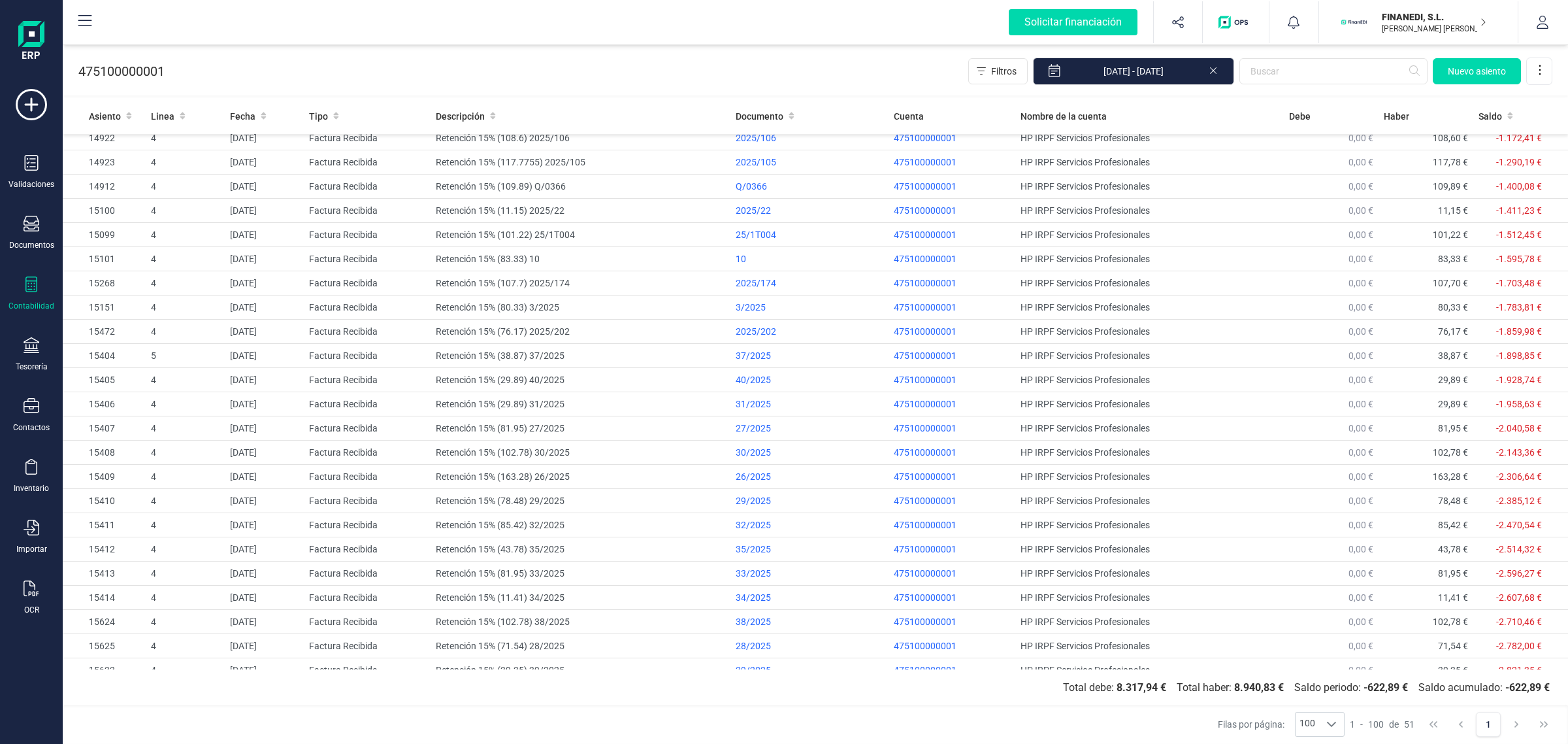
scroll to position [296, 0]
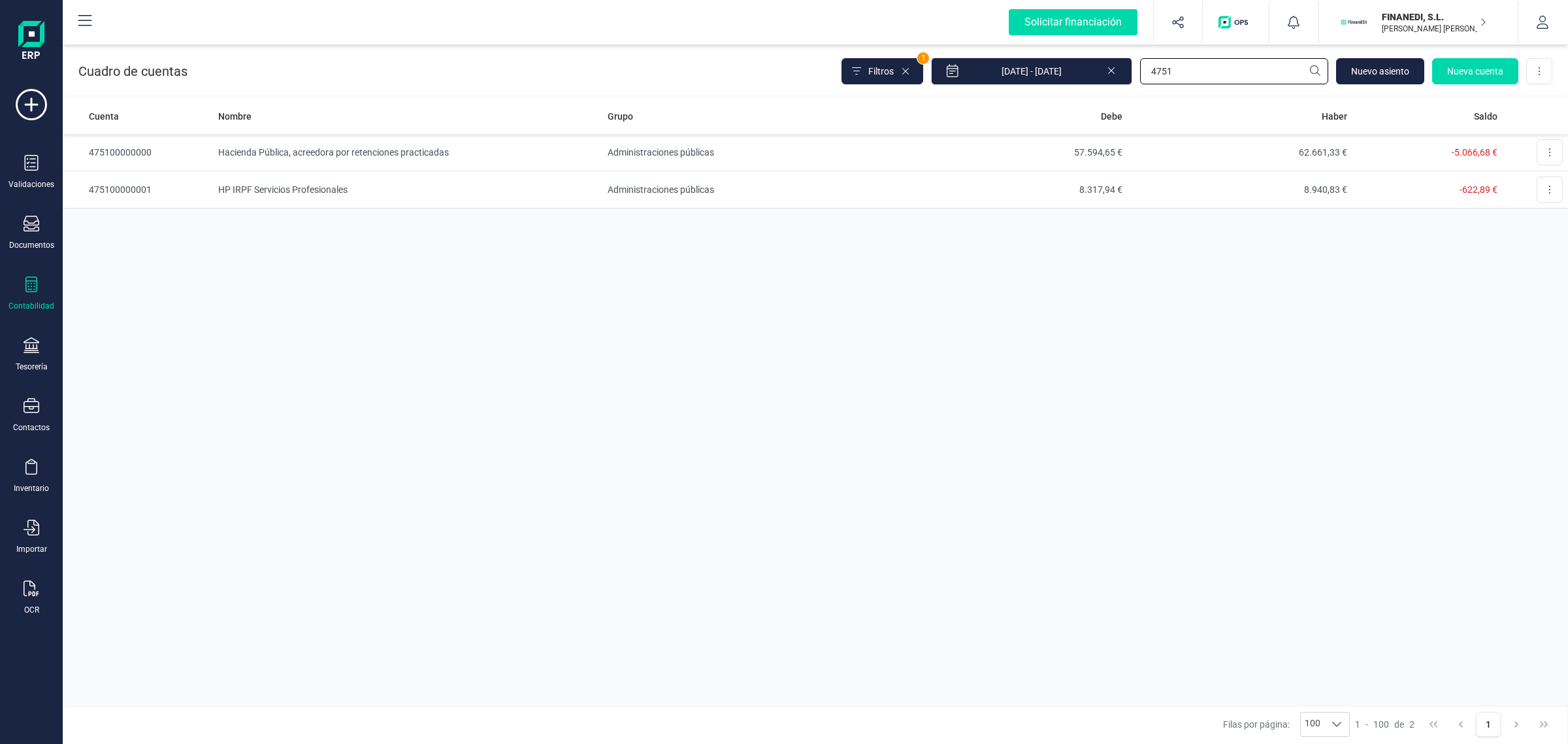
drag, startPoint x: 1203, startPoint y: 63, endPoint x: 1174, endPoint y: 66, distance: 29.2
click at [1163, 66] on input "4751" at bounding box center [1233, 71] width 188 height 26
click at [1181, 66] on input "4751" at bounding box center [1233, 71] width 188 height 26
type input "4750"
click at [838, 146] on td "Administraciones públicas" at bounding box center [752, 152] width 300 height 37
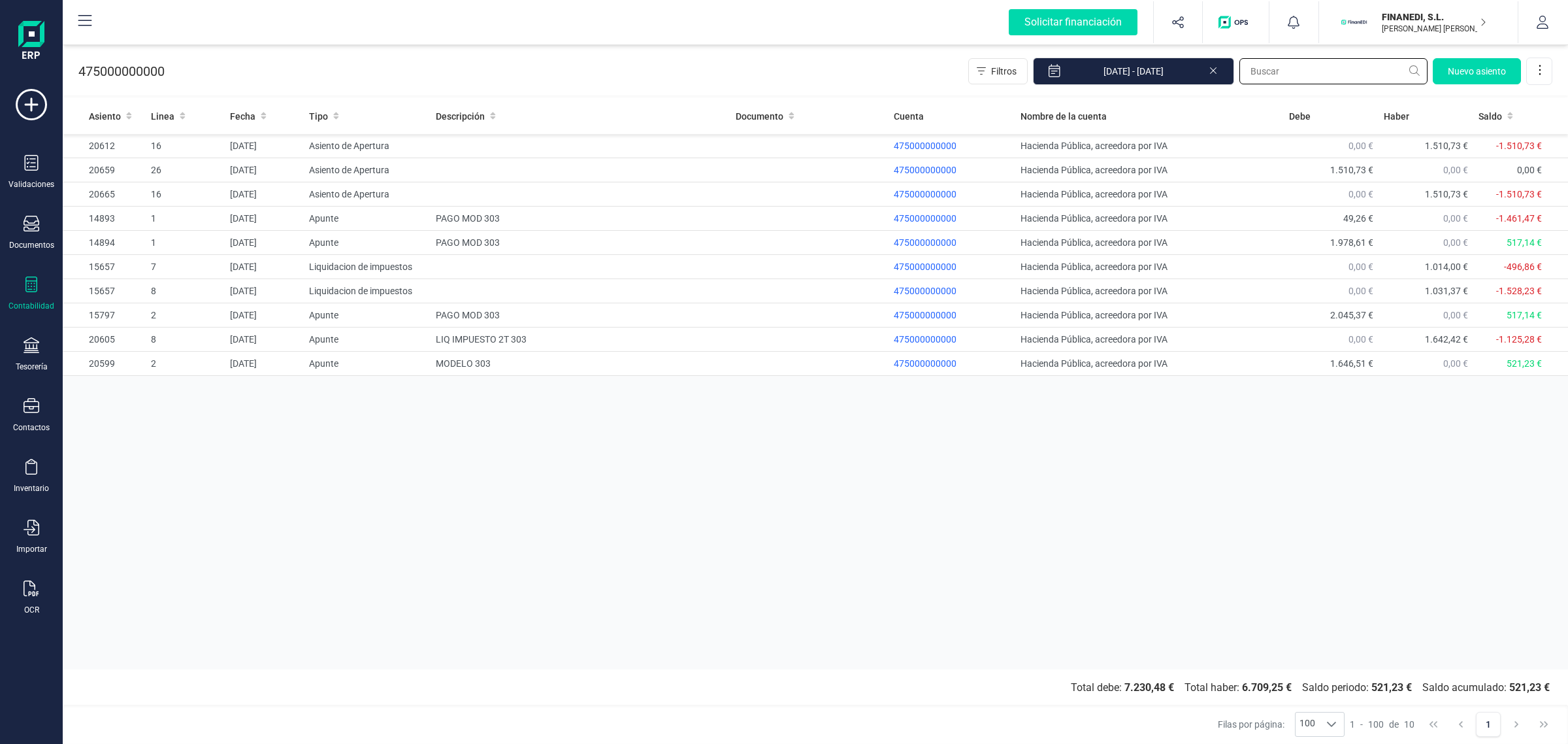
click at [1269, 74] on input "text" at bounding box center [1333, 71] width 188 height 26
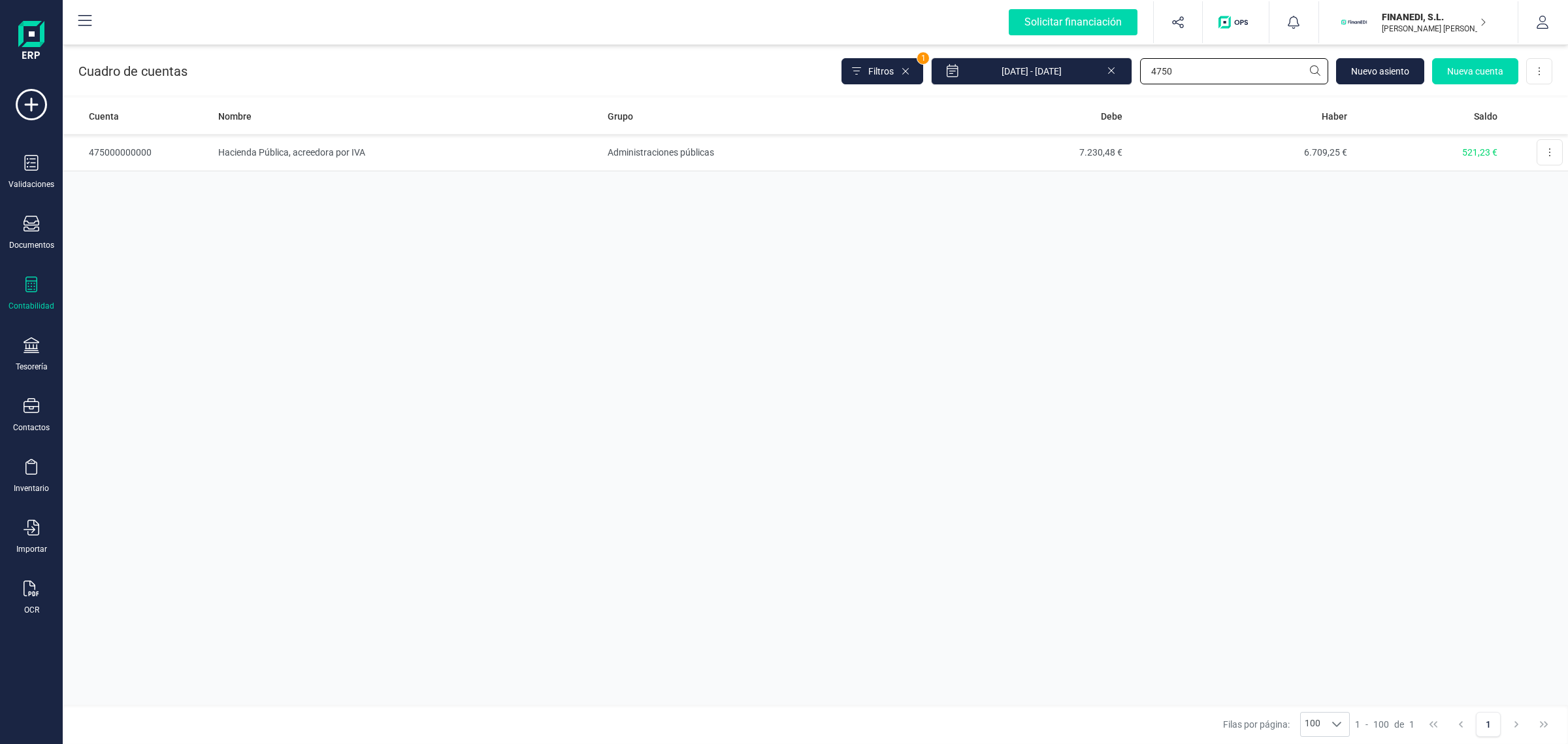
click at [1192, 75] on input "4750" at bounding box center [1233, 71] width 188 height 26
type input "475"
click at [982, 193] on td "57.594,65 €" at bounding box center [1015, 190] width 225 height 37
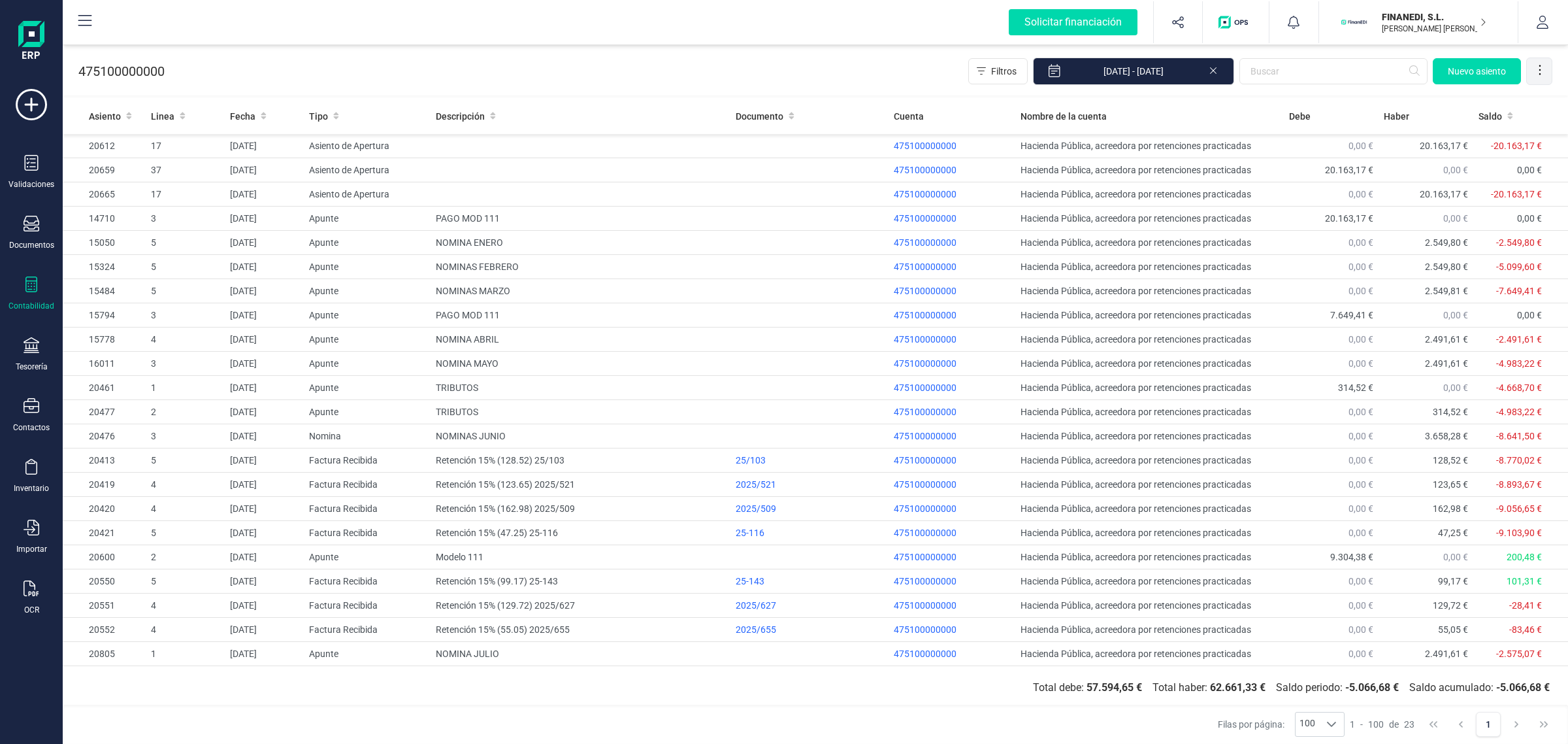
click at [1540, 74] on icon at bounding box center [1541, 69] width 2 height 9
click at [1511, 102] on span "Exportar Excel" at bounding box center [1495, 102] width 94 height 10
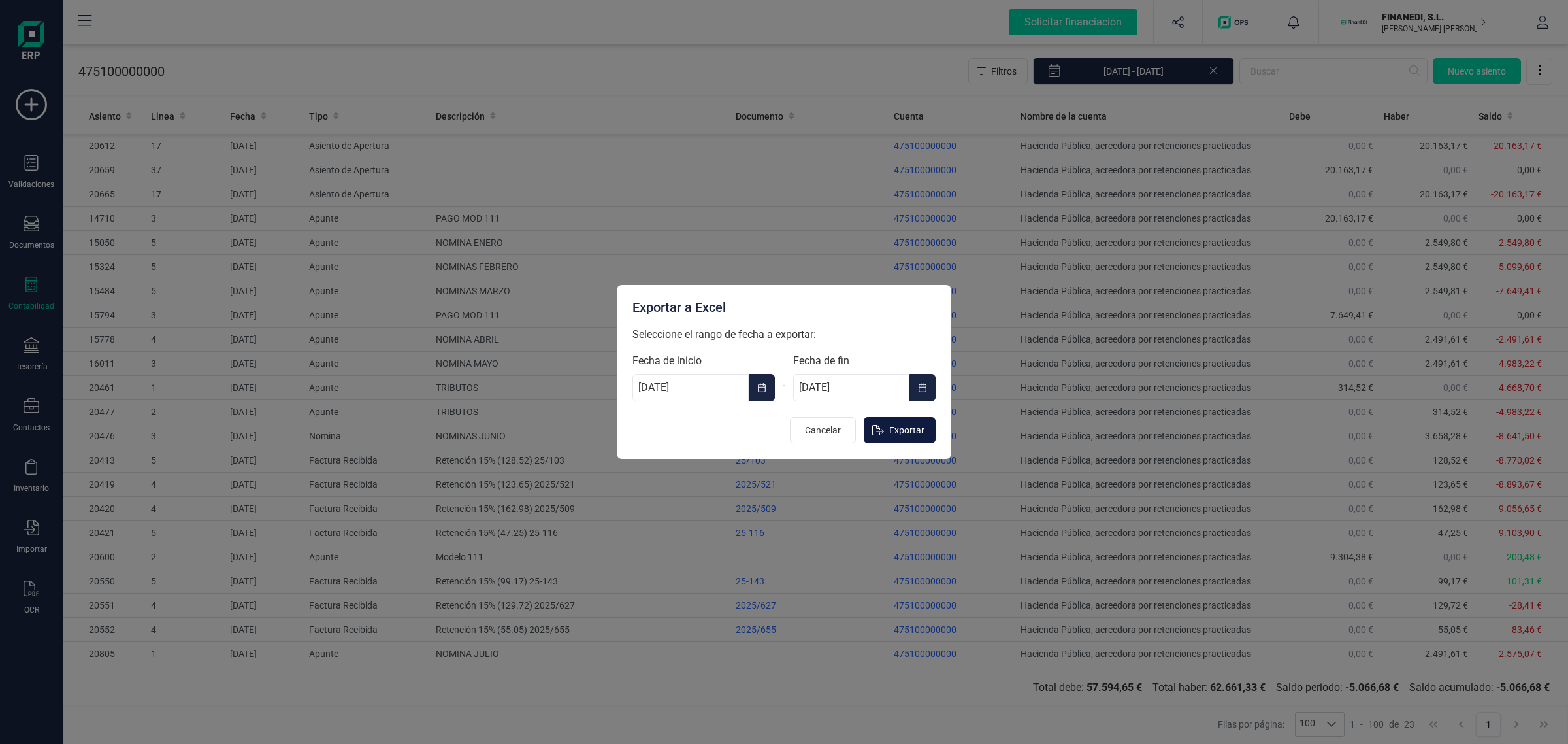
click at [921, 426] on span "Exportar" at bounding box center [907, 430] width 36 height 13
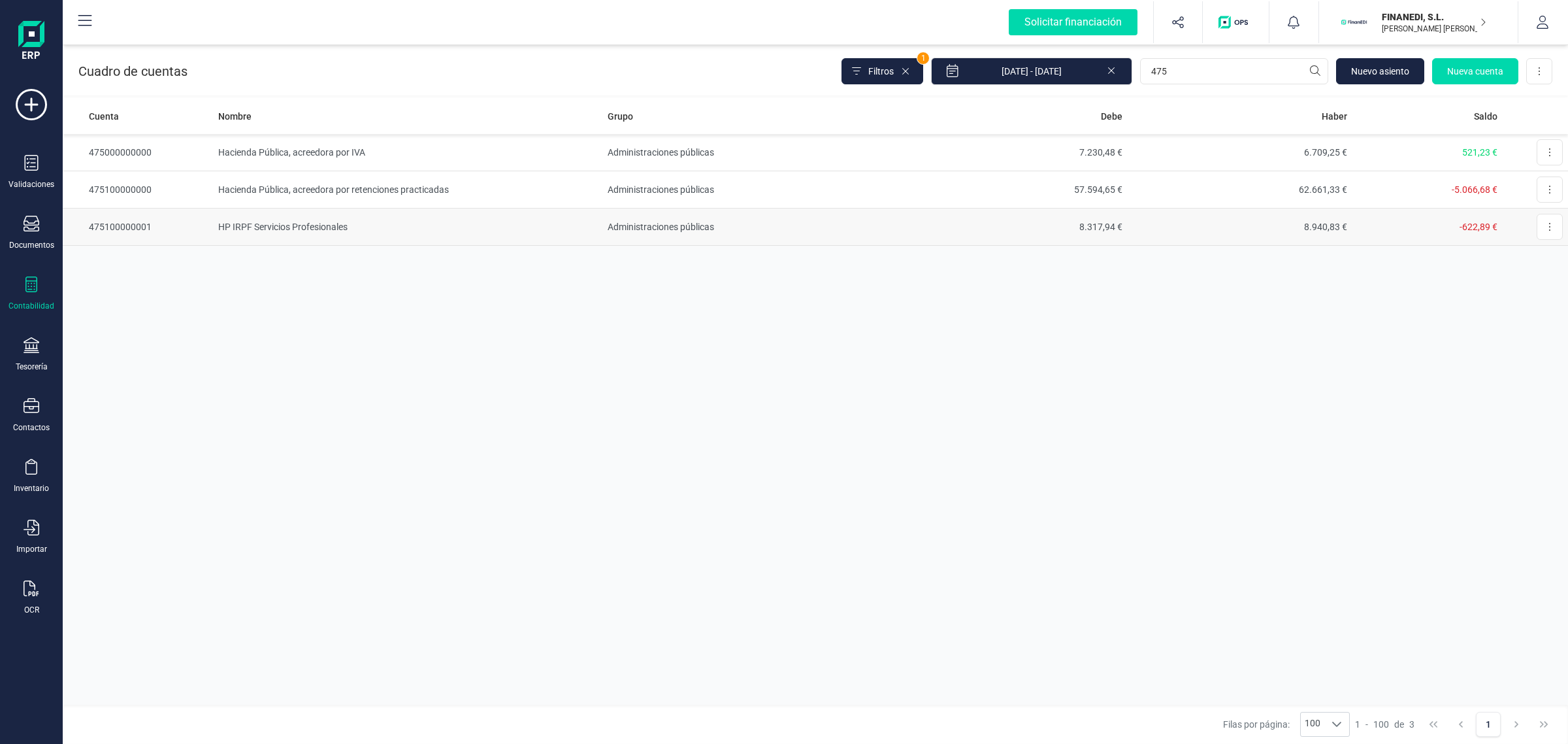
click at [978, 216] on td "8.317,94 €" at bounding box center [1015, 227] width 225 height 37
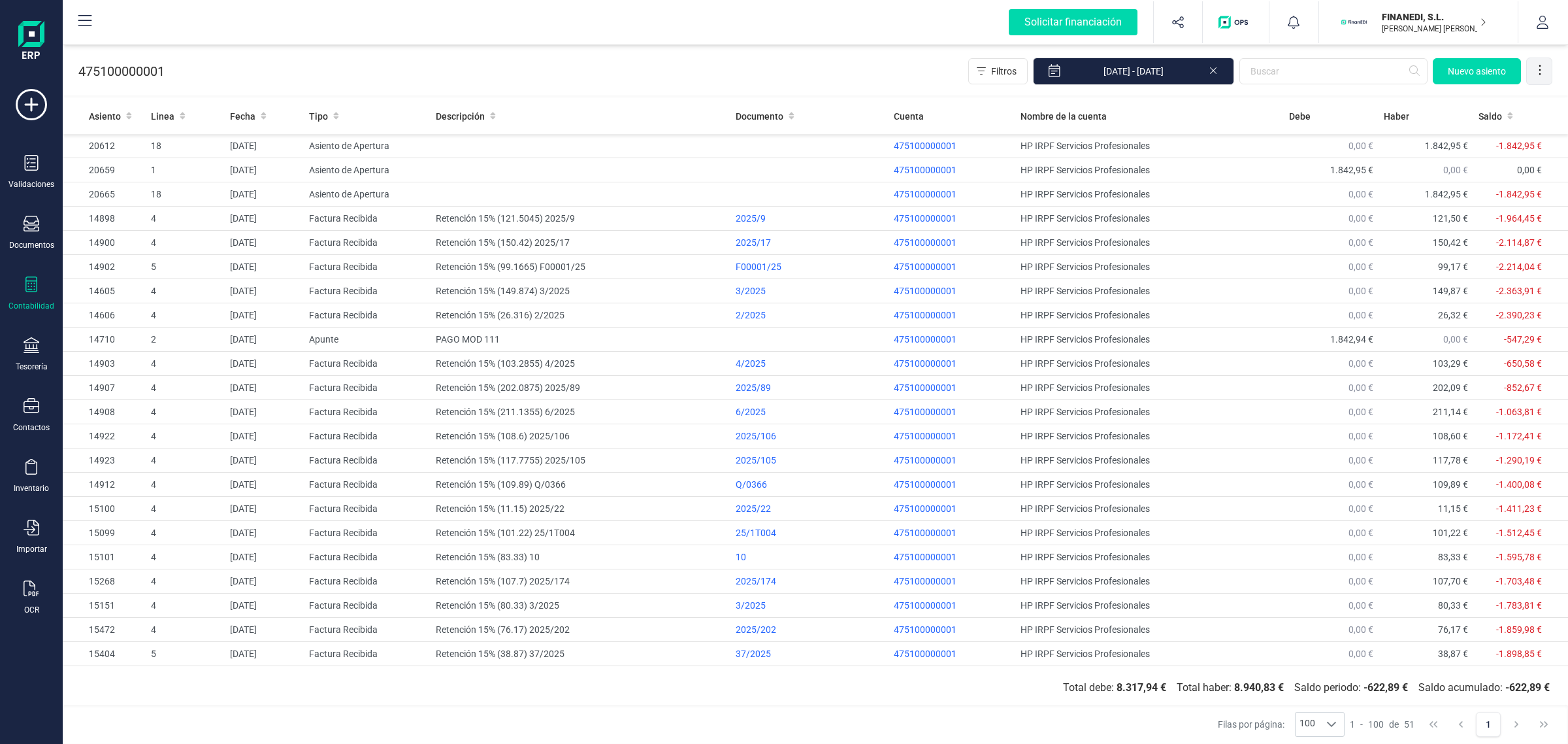
click at [1546, 77] on div at bounding box center [1540, 71] width 26 height 26
click at [1504, 103] on span "Exportar Excel" at bounding box center [1495, 102] width 94 height 10
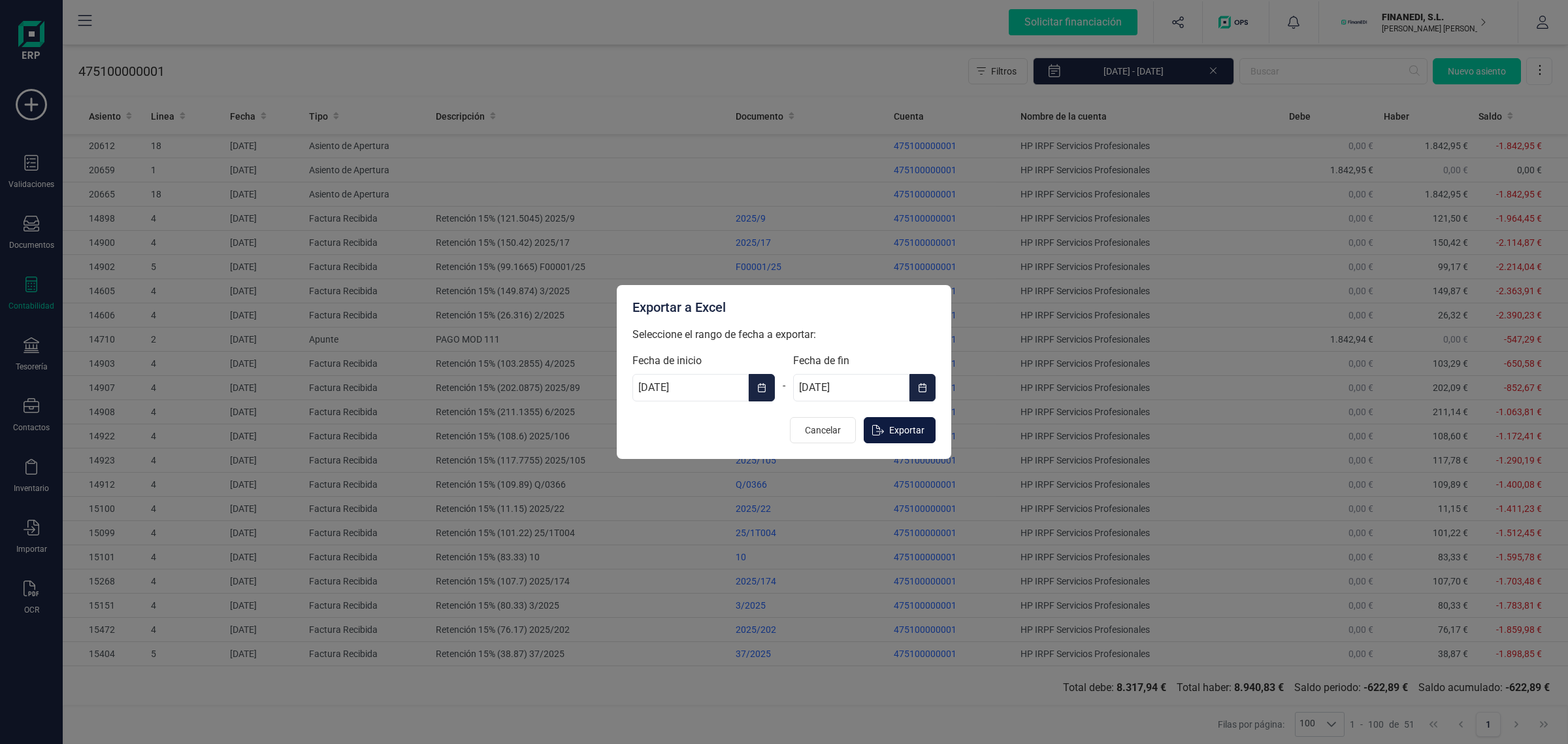
click at [891, 433] on span "Exportar" at bounding box center [907, 430] width 36 height 13
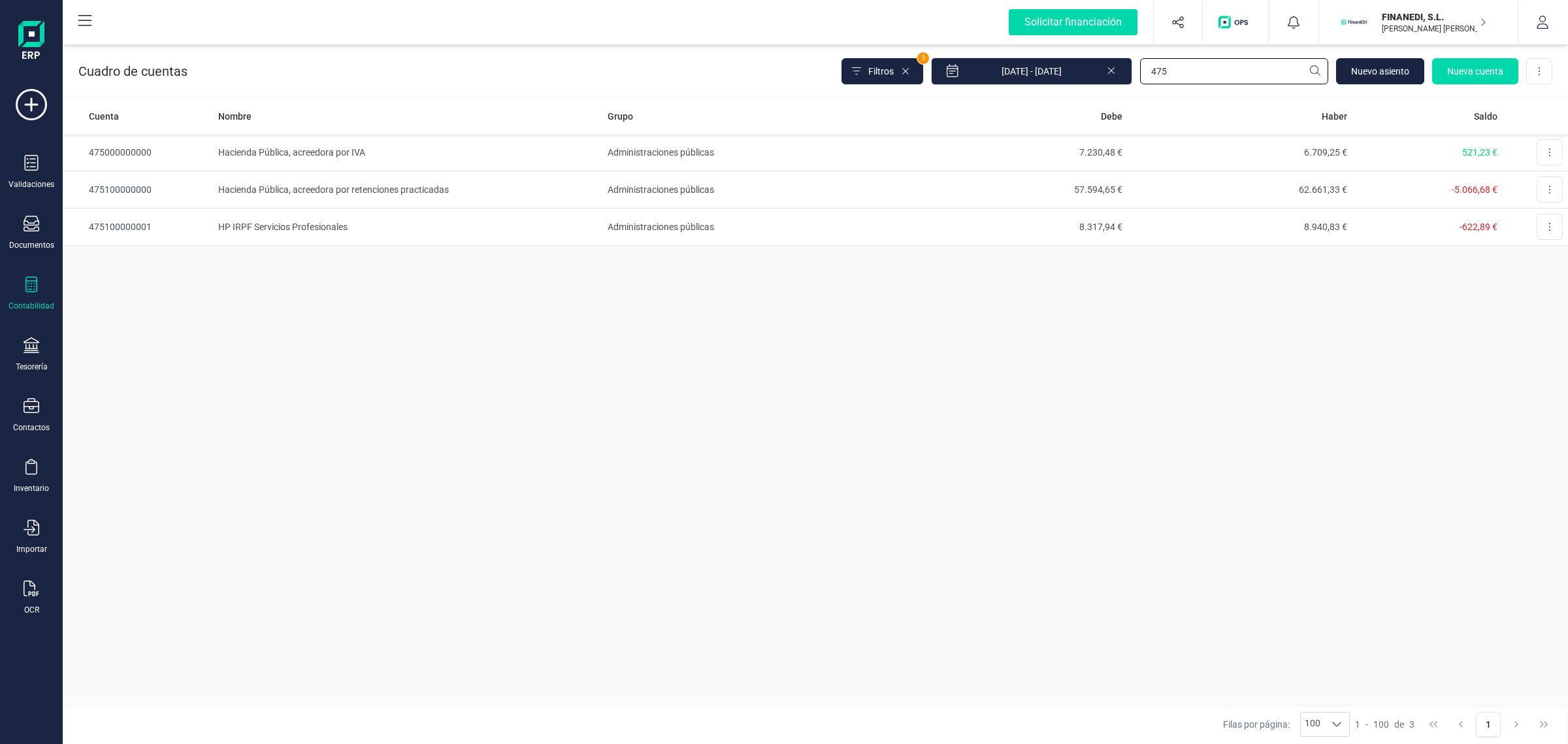
drag, startPoint x: 1167, startPoint y: 65, endPoint x: 1139, endPoint y: 65, distance: 28.0
click at [1140, 65] on input "475" at bounding box center [1233, 71] width 188 height 26
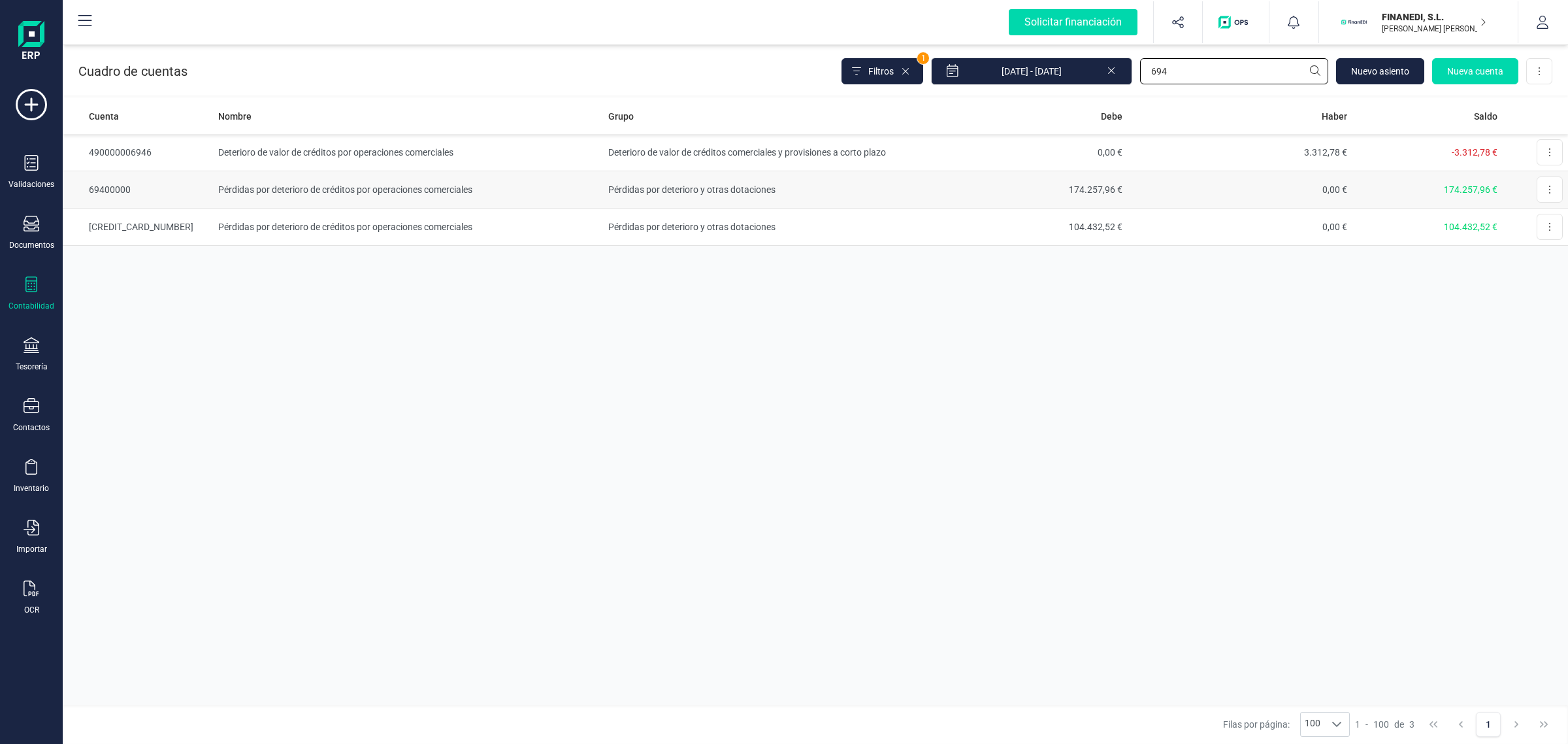
type input "694"
click at [443, 194] on td "Pérdidas por deterioro de créditos por operaciones comerciales" at bounding box center [407, 190] width 390 height 37
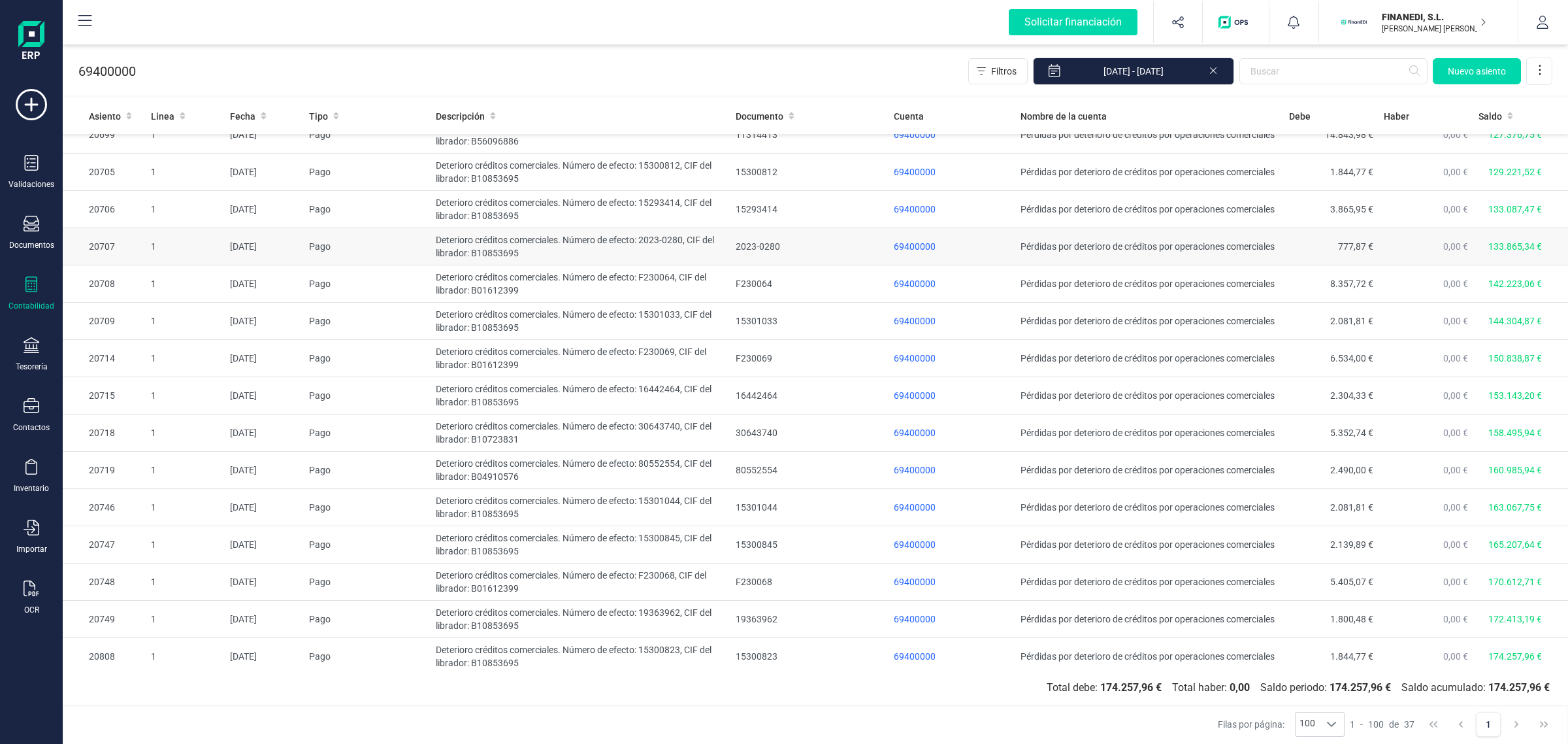
scroll to position [848, 0]
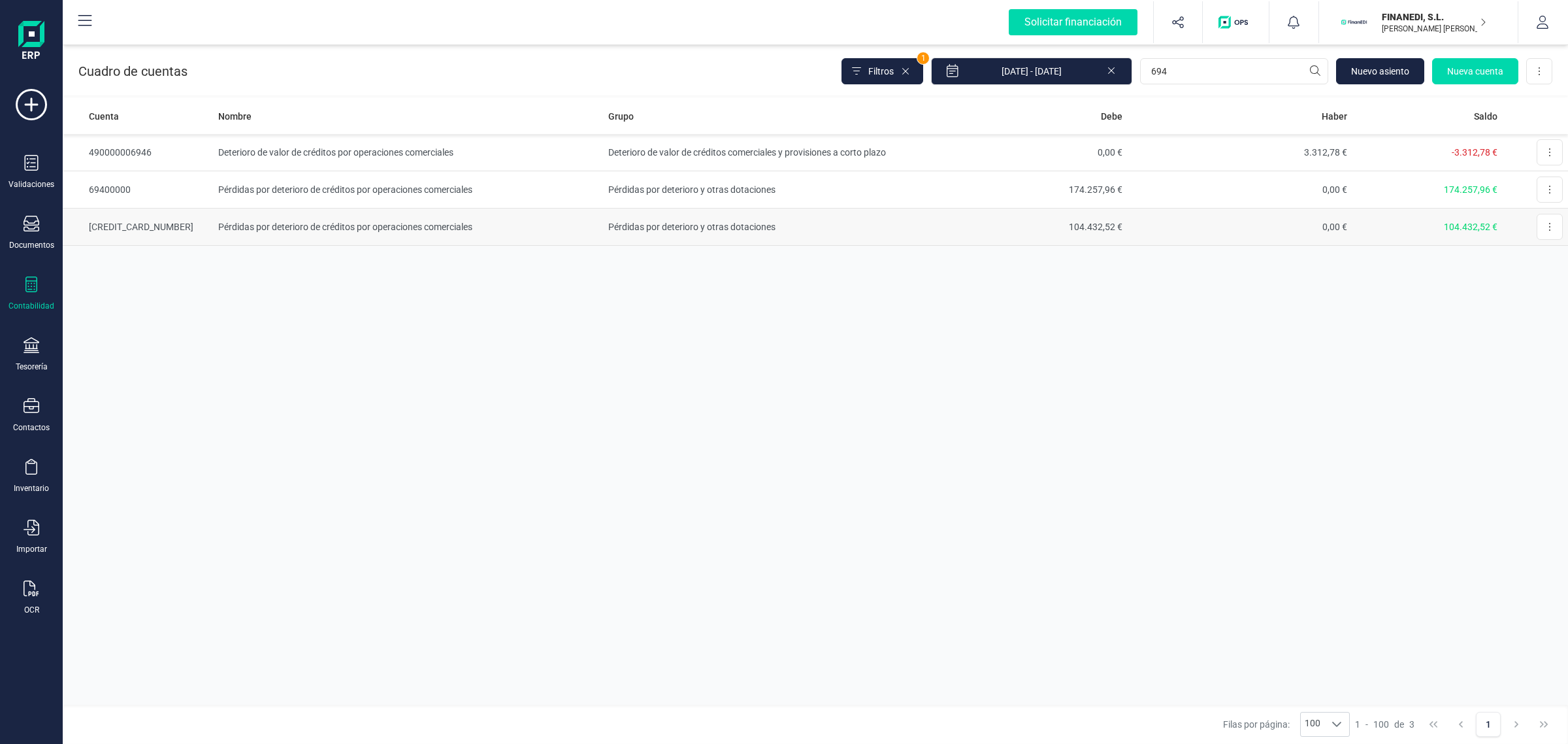
click at [301, 230] on td "Pérdidas por deterioro de créditos por operaciones comerciales" at bounding box center [407, 227] width 390 height 37
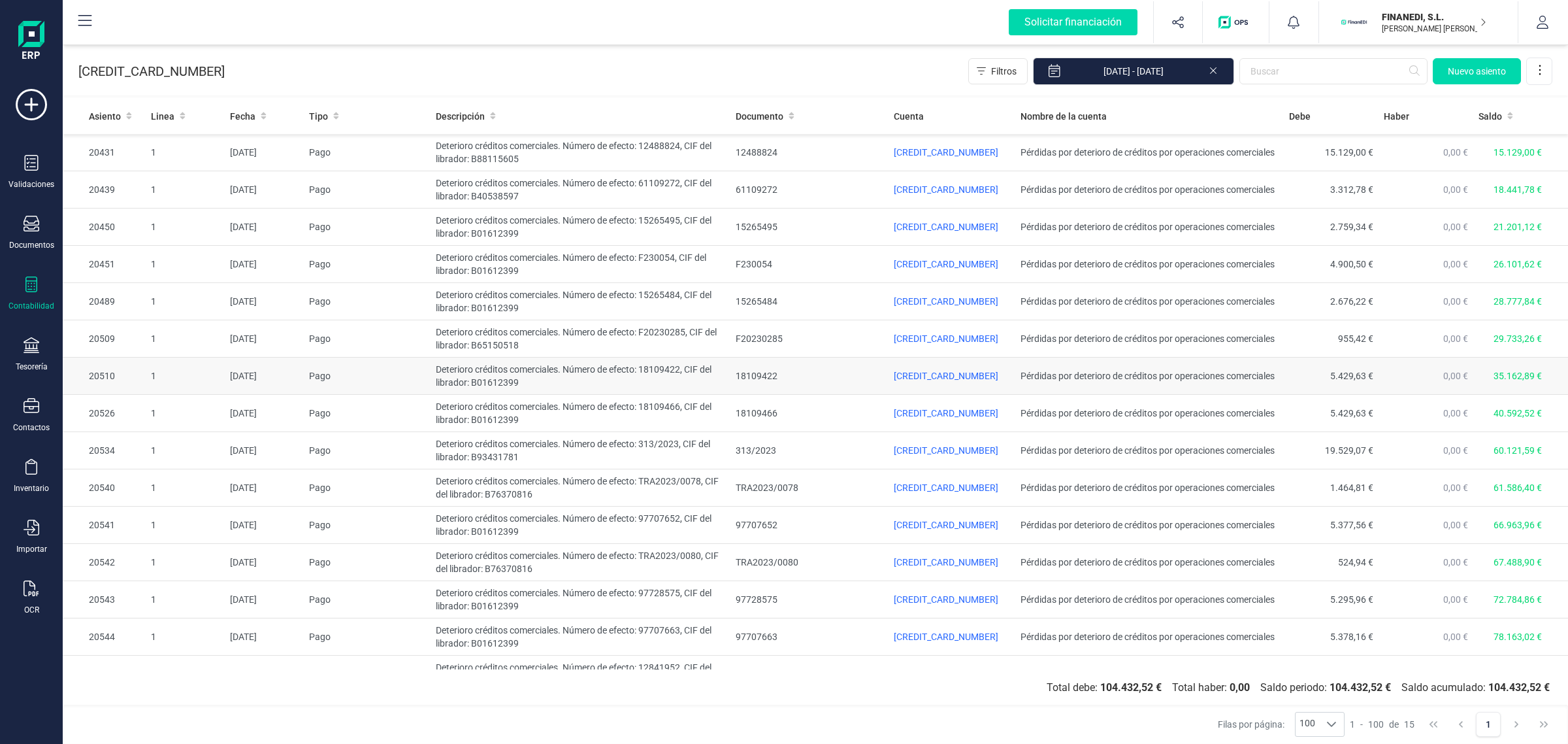
scroll to position [25, 0]
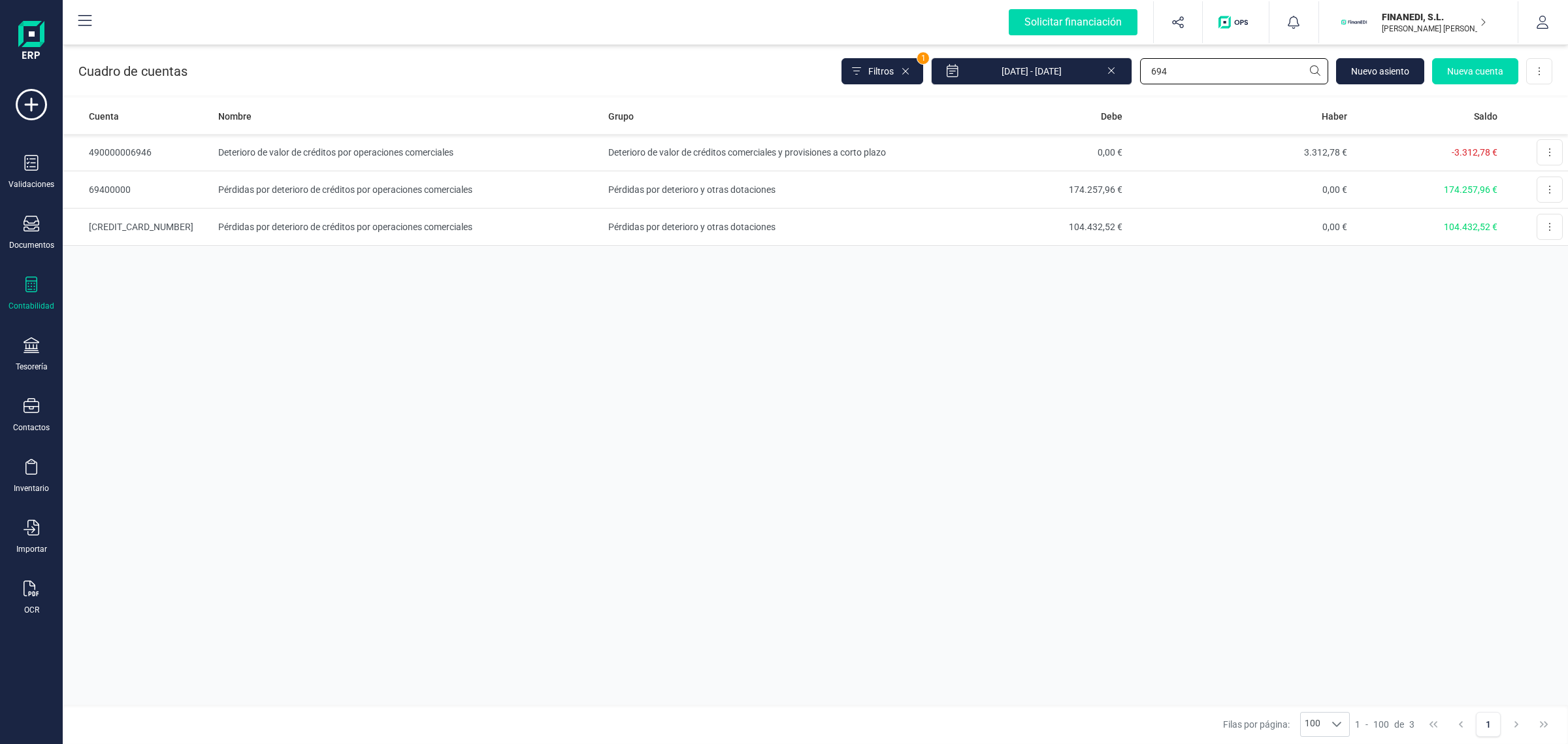
drag, startPoint x: 1186, startPoint y: 66, endPoint x: 1140, endPoint y: 70, distance: 46.2
click at [1140, 70] on input "694" at bounding box center [1233, 71] width 188 height 26
click at [977, 227] on td "104.432,52 €" at bounding box center [1015, 227] width 225 height 37
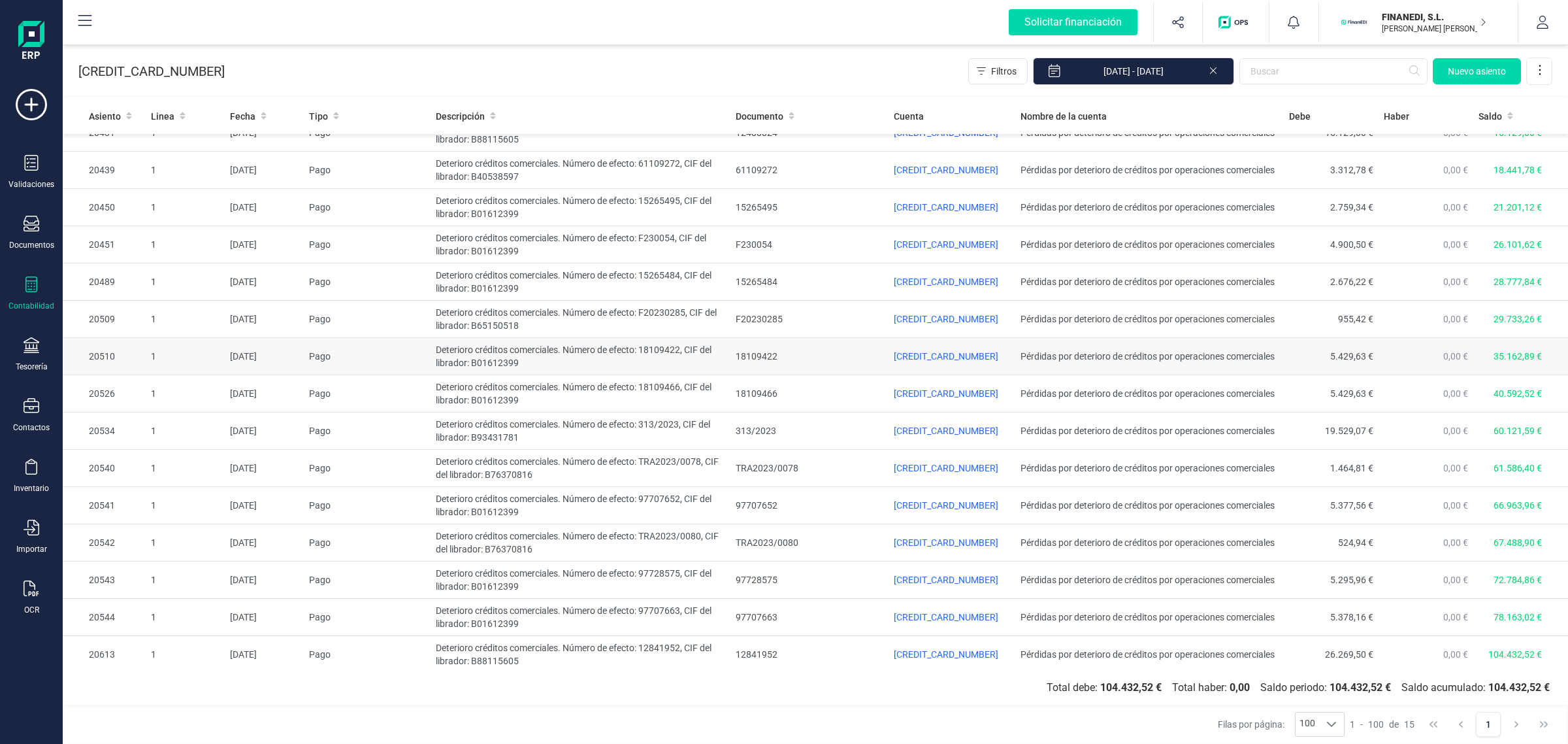
scroll to position [25, 0]
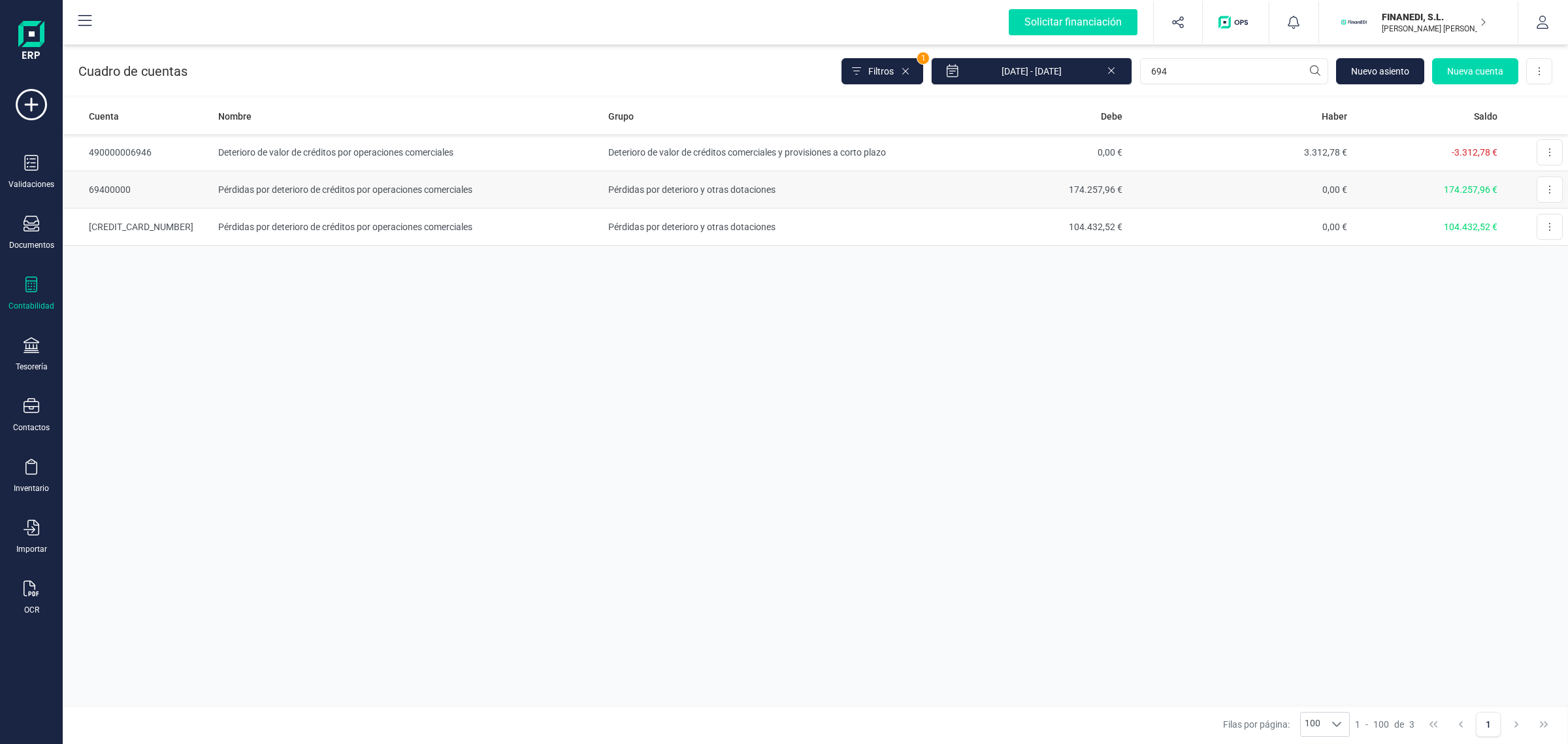
click at [664, 184] on td "Pérdidas por deterioro y otras dotaciones" at bounding box center [752, 190] width 300 height 37
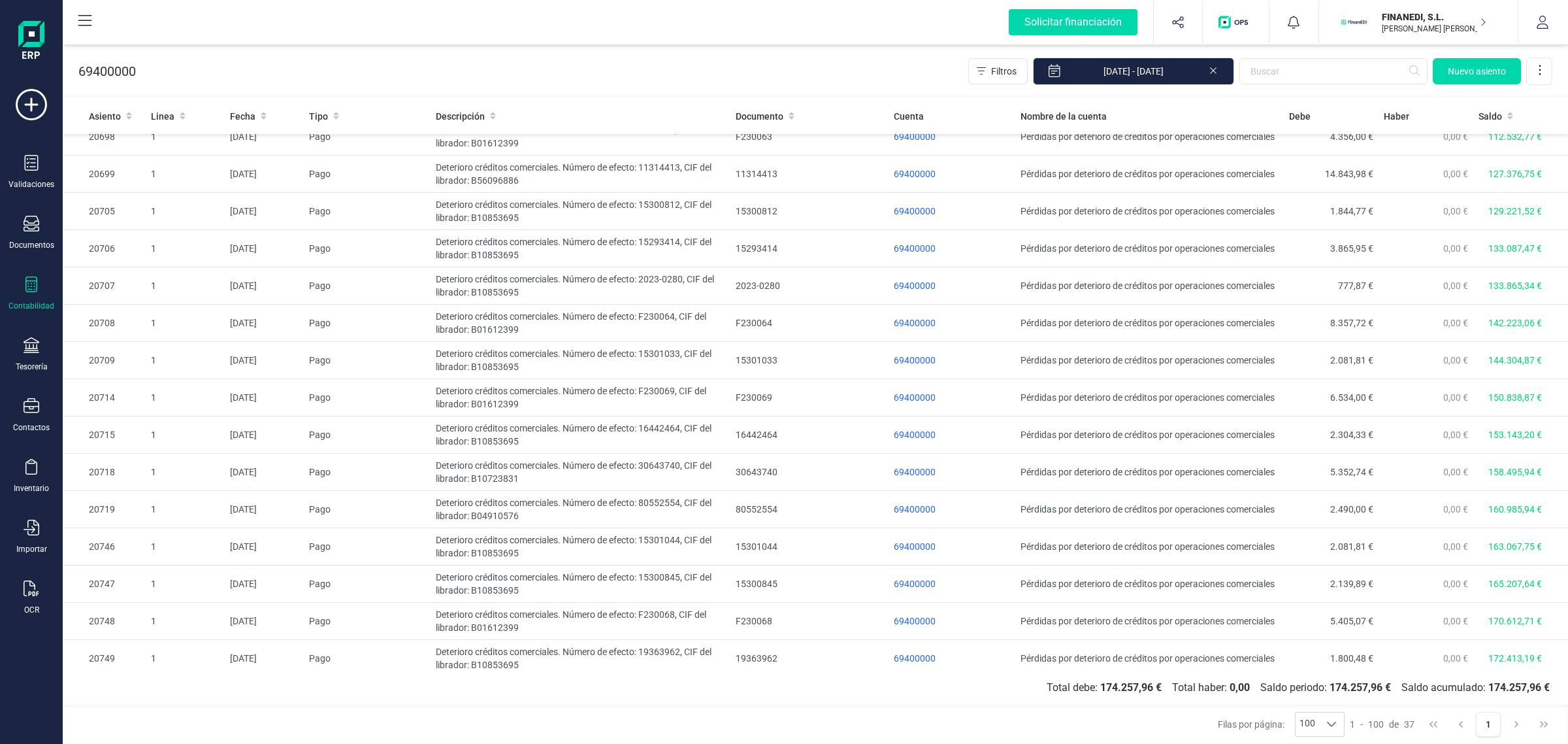
scroll to position [848, 0]
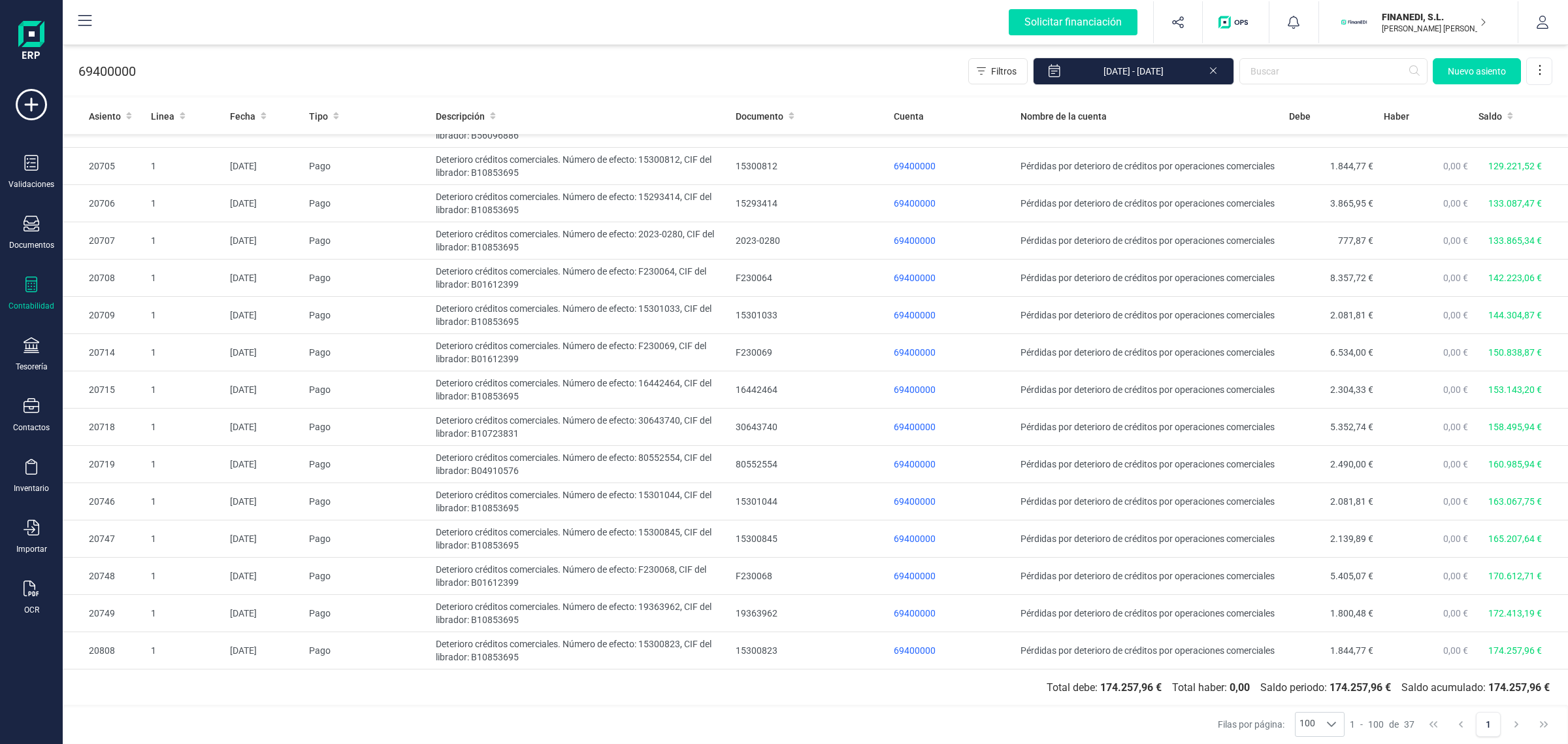
click at [1214, 66] on icon at bounding box center [1213, 69] width 10 height 13
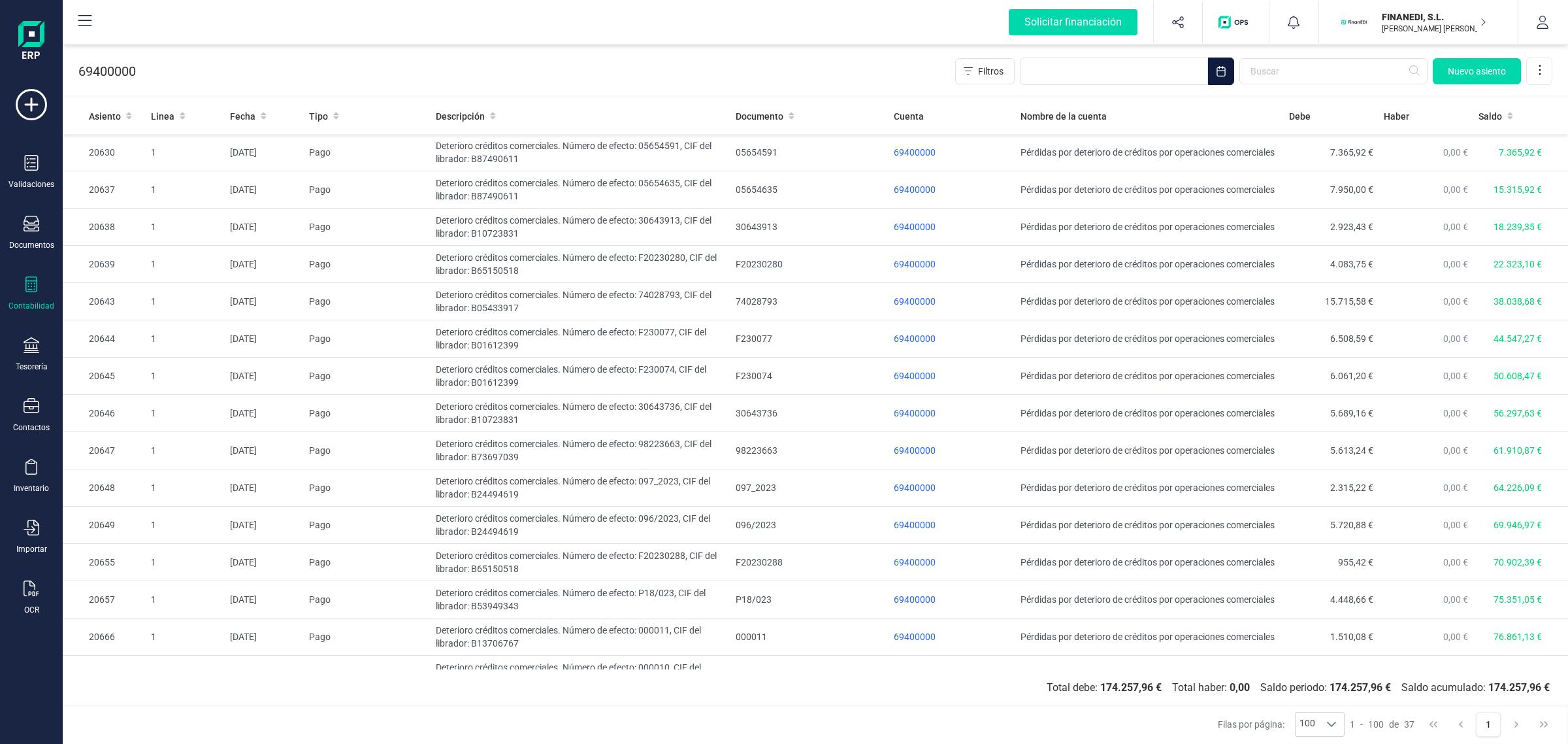
click at [1224, 72] on icon "Choose Date" at bounding box center [1220, 71] width 10 height 10
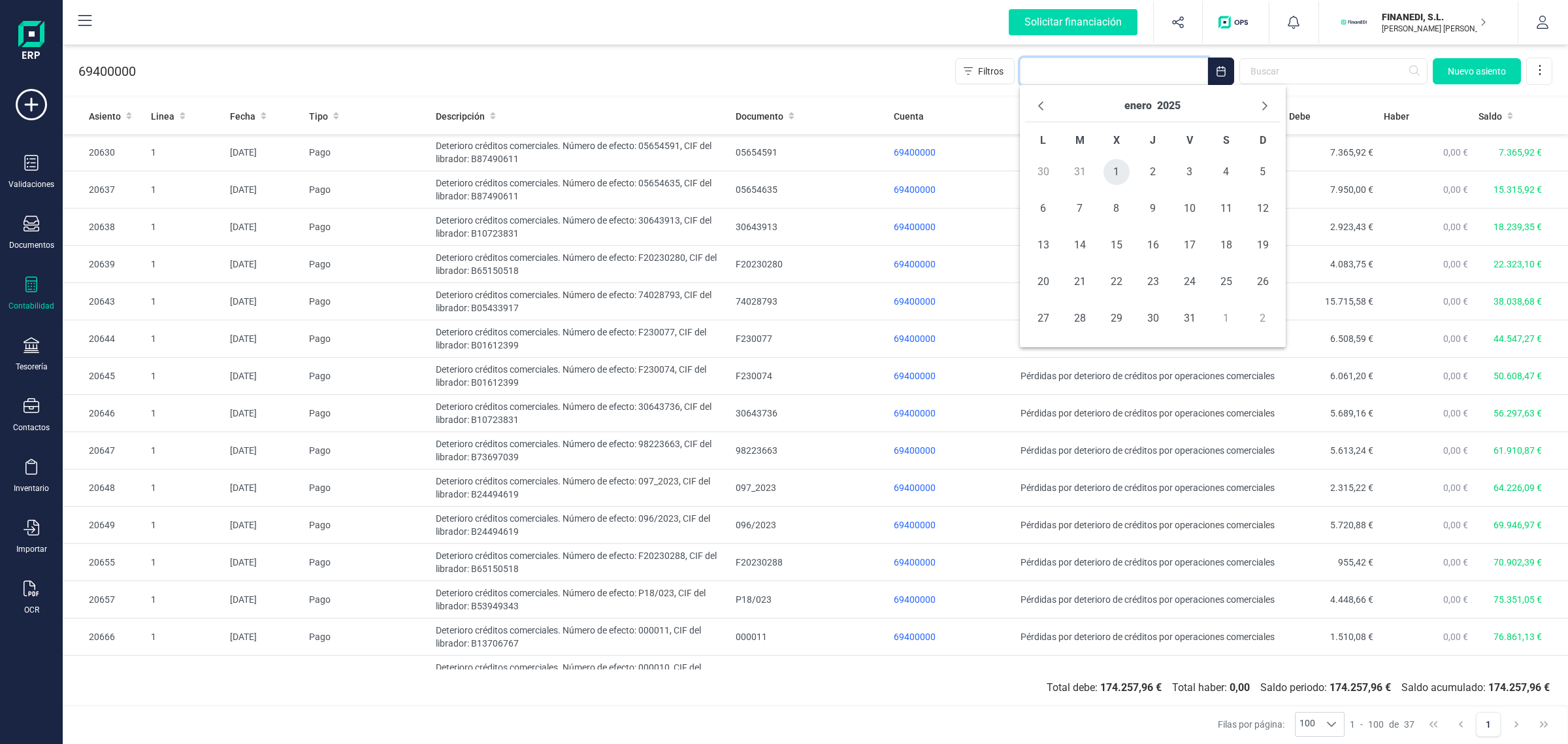
click at [1111, 173] on span "1" at bounding box center [1117, 172] width 26 height 26
click at [1272, 109] on button "Next Month" at bounding box center [1265, 106] width 21 height 21
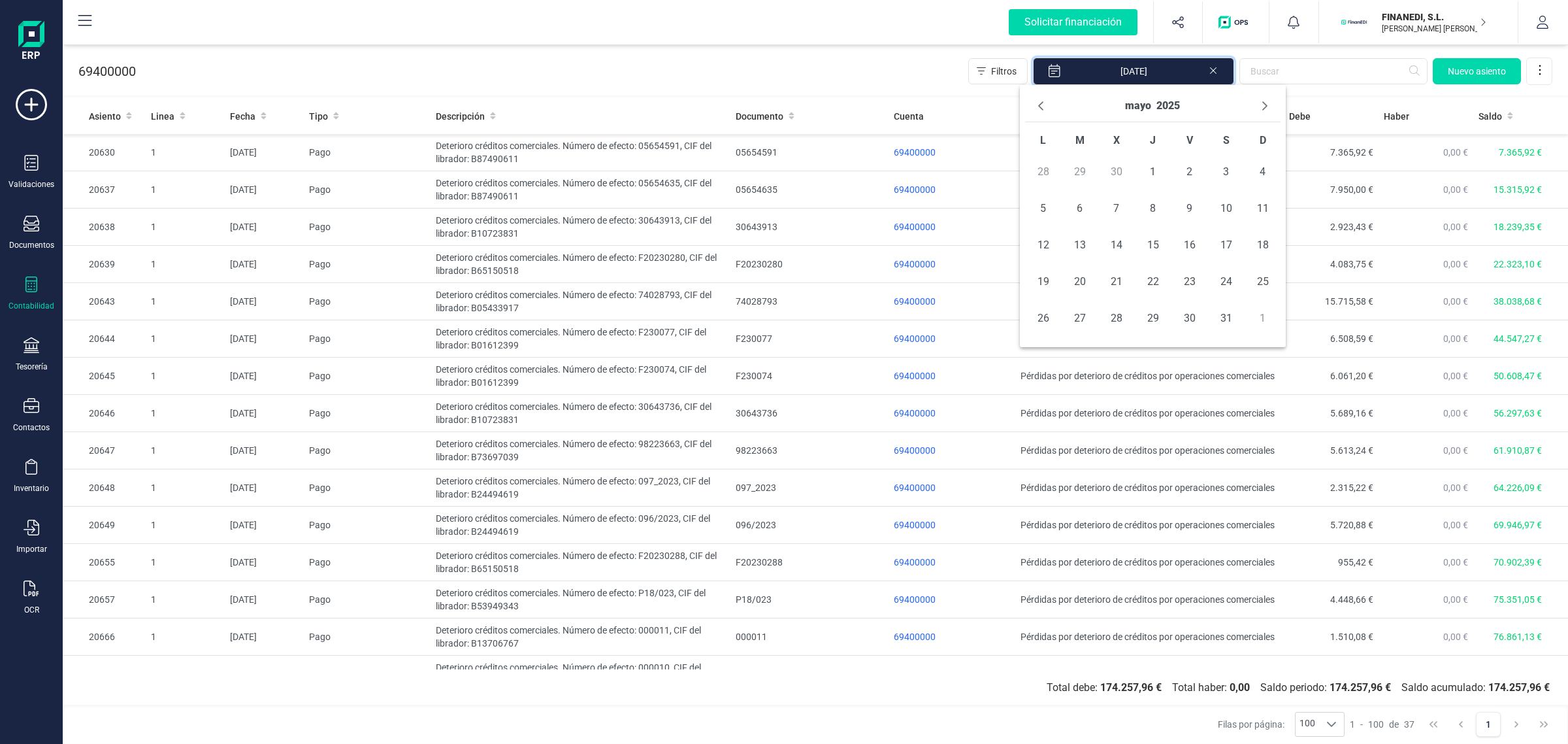
click at [1272, 109] on button "Next Month" at bounding box center [1265, 106] width 21 height 21
click at [1048, 106] on button "Previous Month" at bounding box center [1041, 106] width 21 height 21
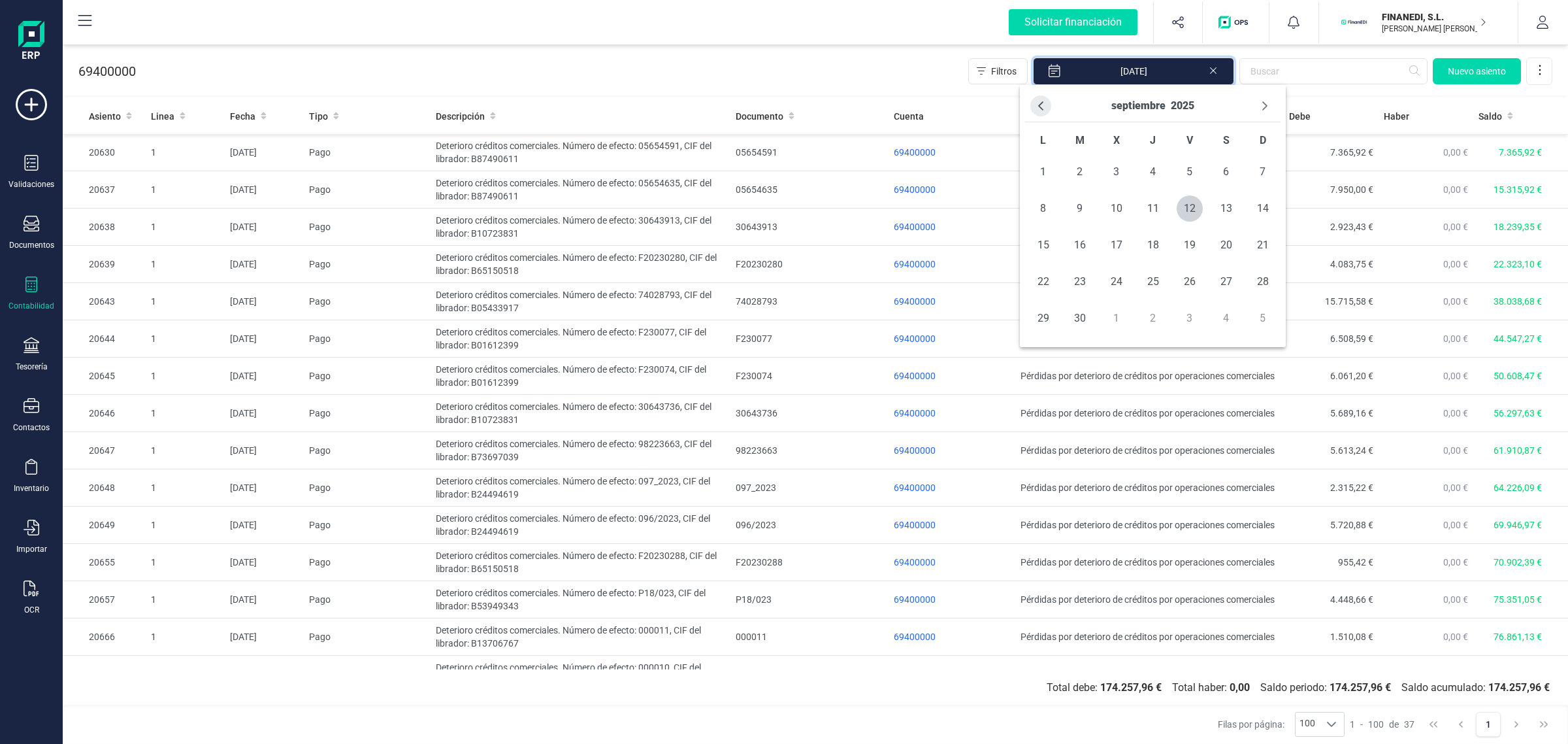
click at [1037, 109] on icon "Previous Month" at bounding box center [1040, 106] width 10 height 10
click at [1260, 321] on span "31" at bounding box center [1263, 319] width 26 height 26
type input "[DATE] - [DATE]"
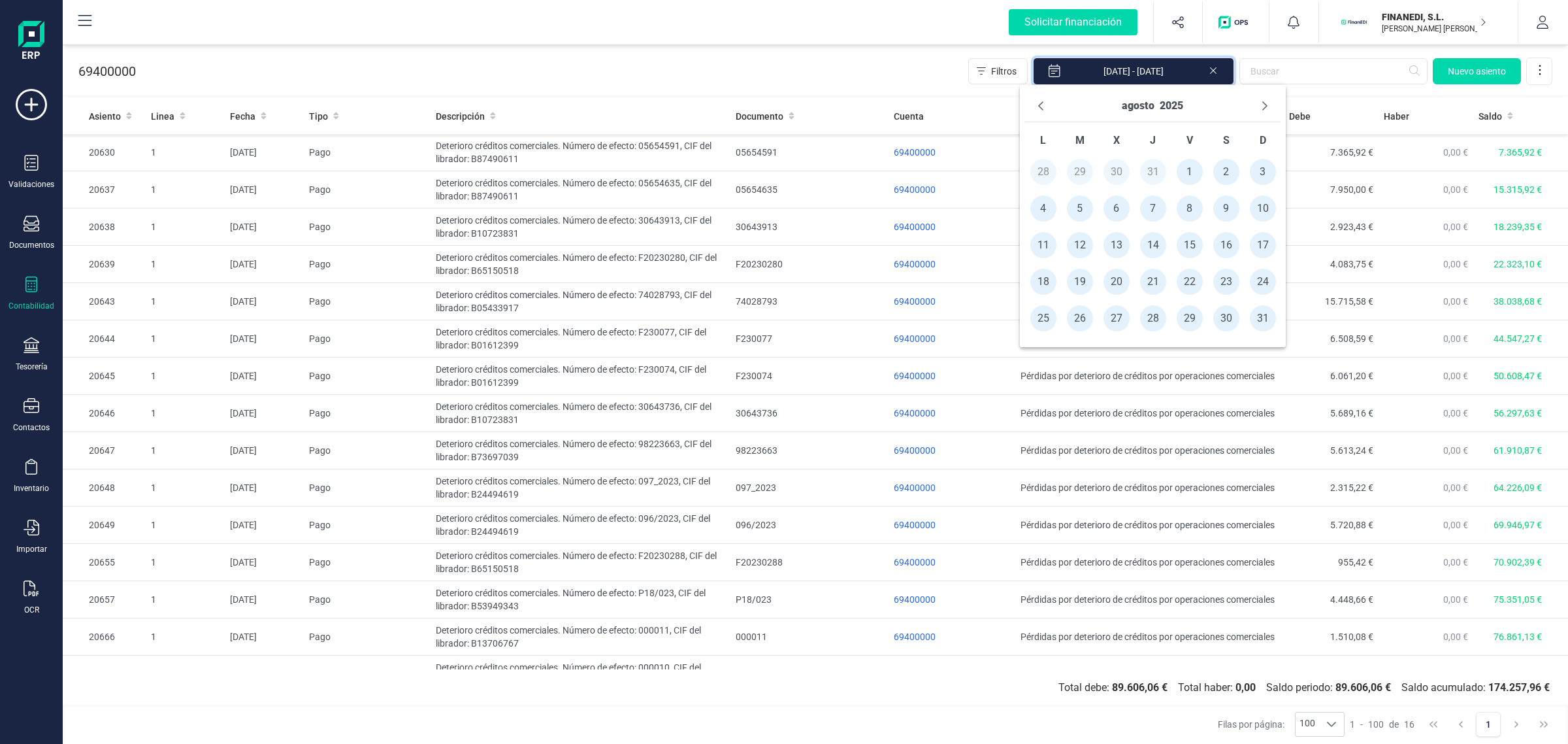
click at [801, 66] on div "69400000 Filtros [DATE] - [DATE] [GEOGRAPHIC_DATA]" at bounding box center [815, 68] width 1505 height 53
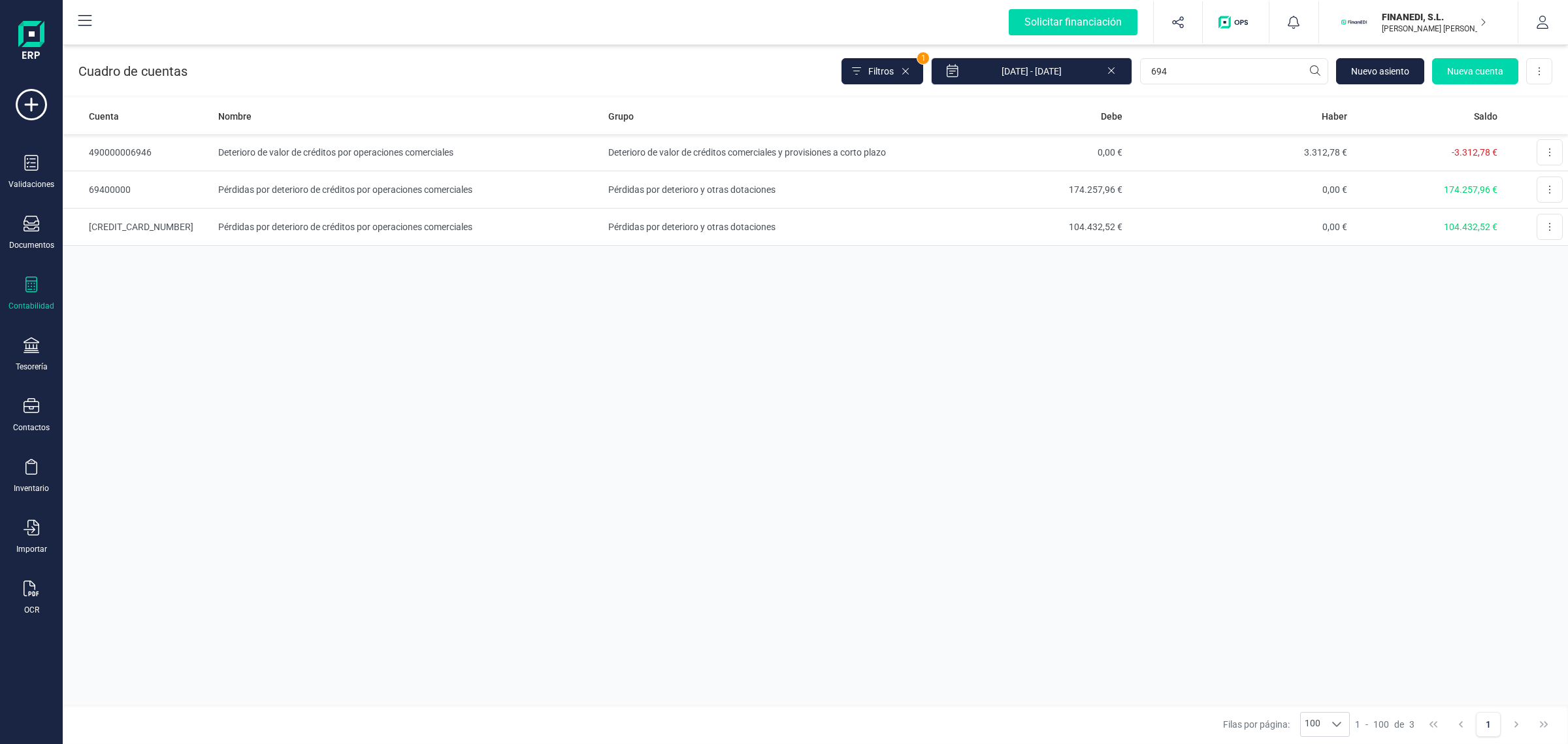
click at [1118, 65] on div "[DATE] - [DATE]" at bounding box center [1032, 71] width 201 height 27
click at [1114, 72] on icon at bounding box center [1111, 69] width 10 height 13
click at [1114, 72] on icon "Choose Date" at bounding box center [1119, 71] width 10 height 10
click at [1017, 166] on span "1" at bounding box center [1015, 172] width 26 height 26
click at [1042, 107] on button "enero" at bounding box center [1036, 106] width 27 height 21
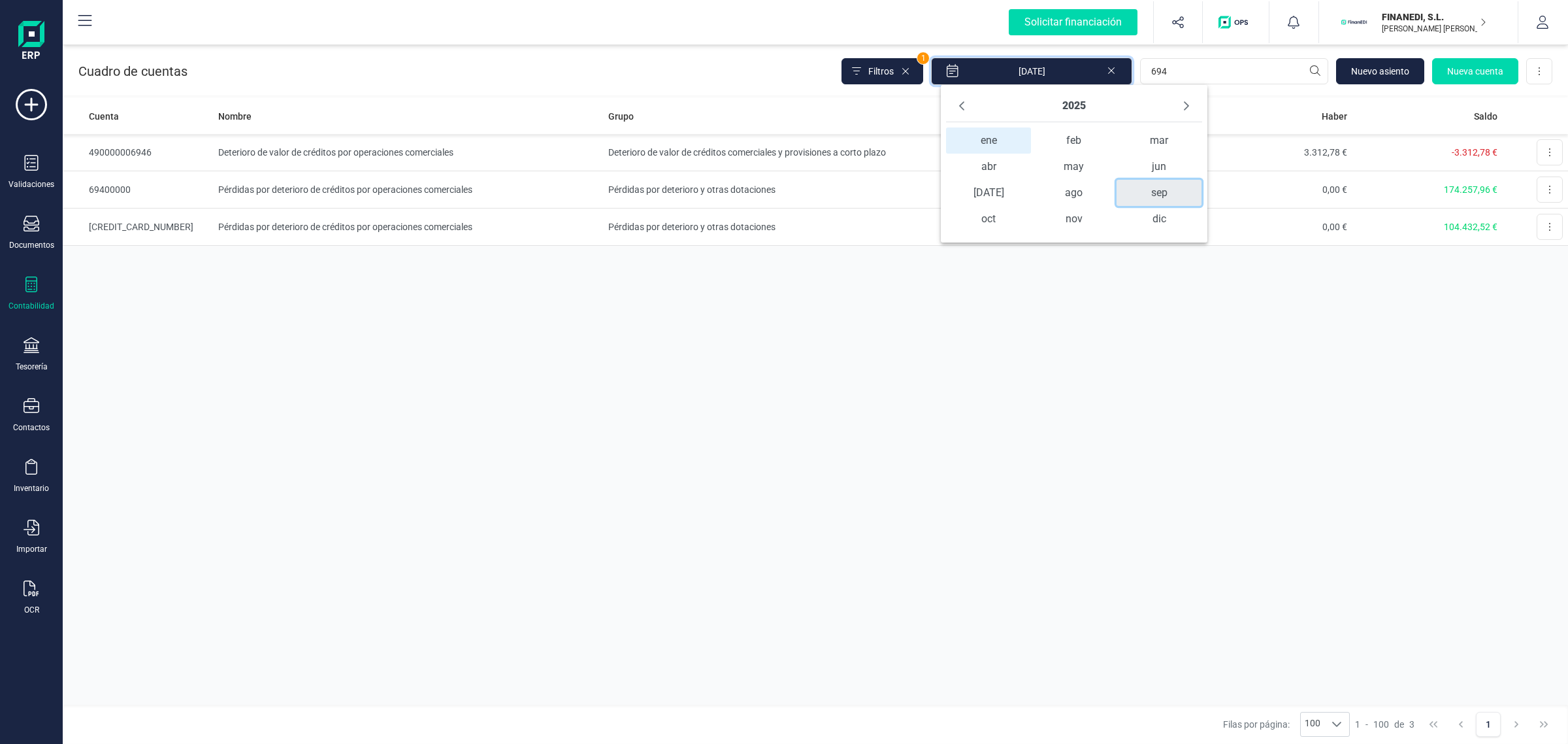
click at [1150, 194] on span "sep" at bounding box center [1159, 193] width 85 height 26
click at [962, 115] on button "Previous Month" at bounding box center [962, 106] width 21 height 21
click at [1183, 319] on span "31" at bounding box center [1184, 319] width 26 height 26
type input "[DATE] - [DATE]"
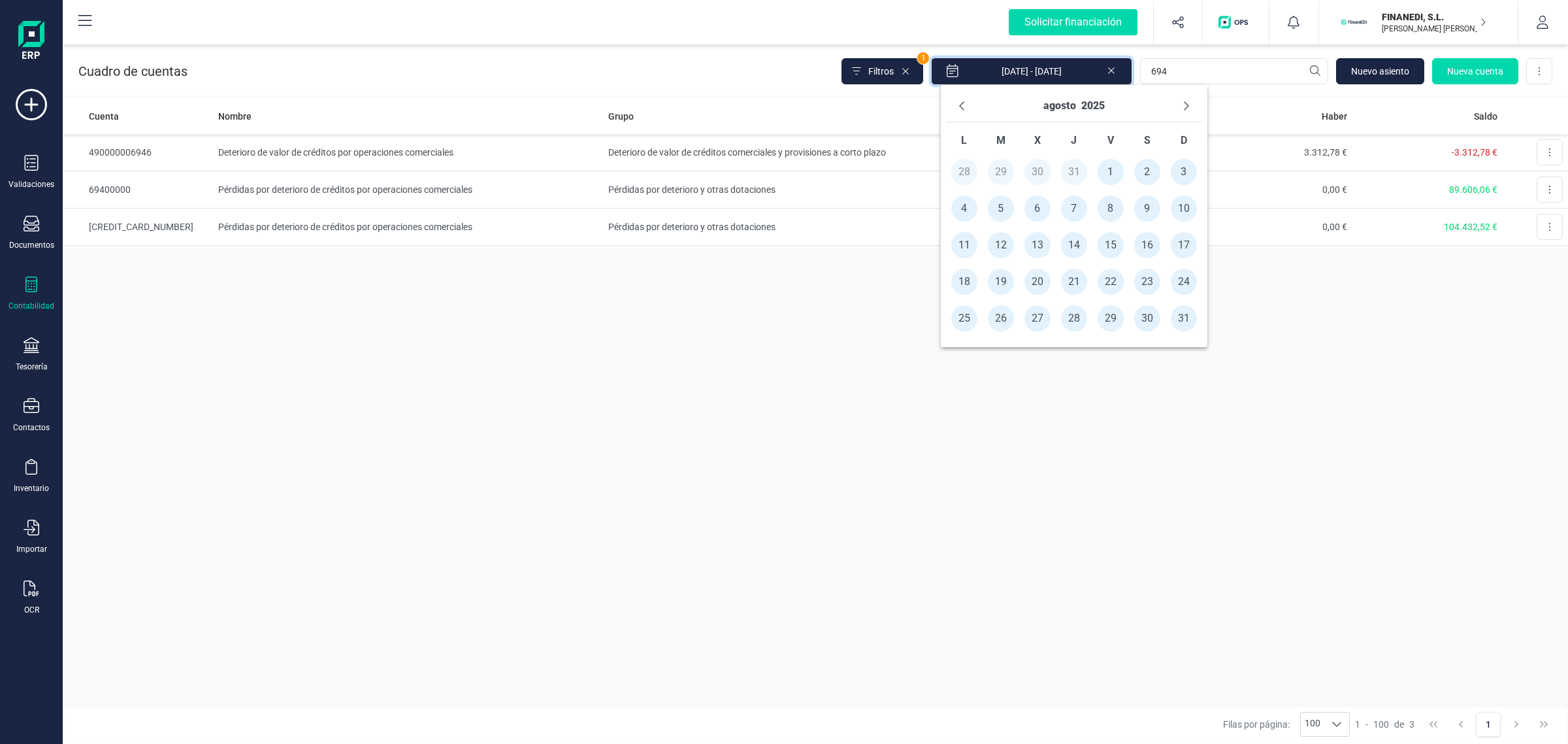
click at [1390, 356] on div "Cuenta Nombre Grupo [PERSON_NAME] Saldo 490000006946 Deterioro de valor de créd…" at bounding box center [815, 401] width 1505 height 607
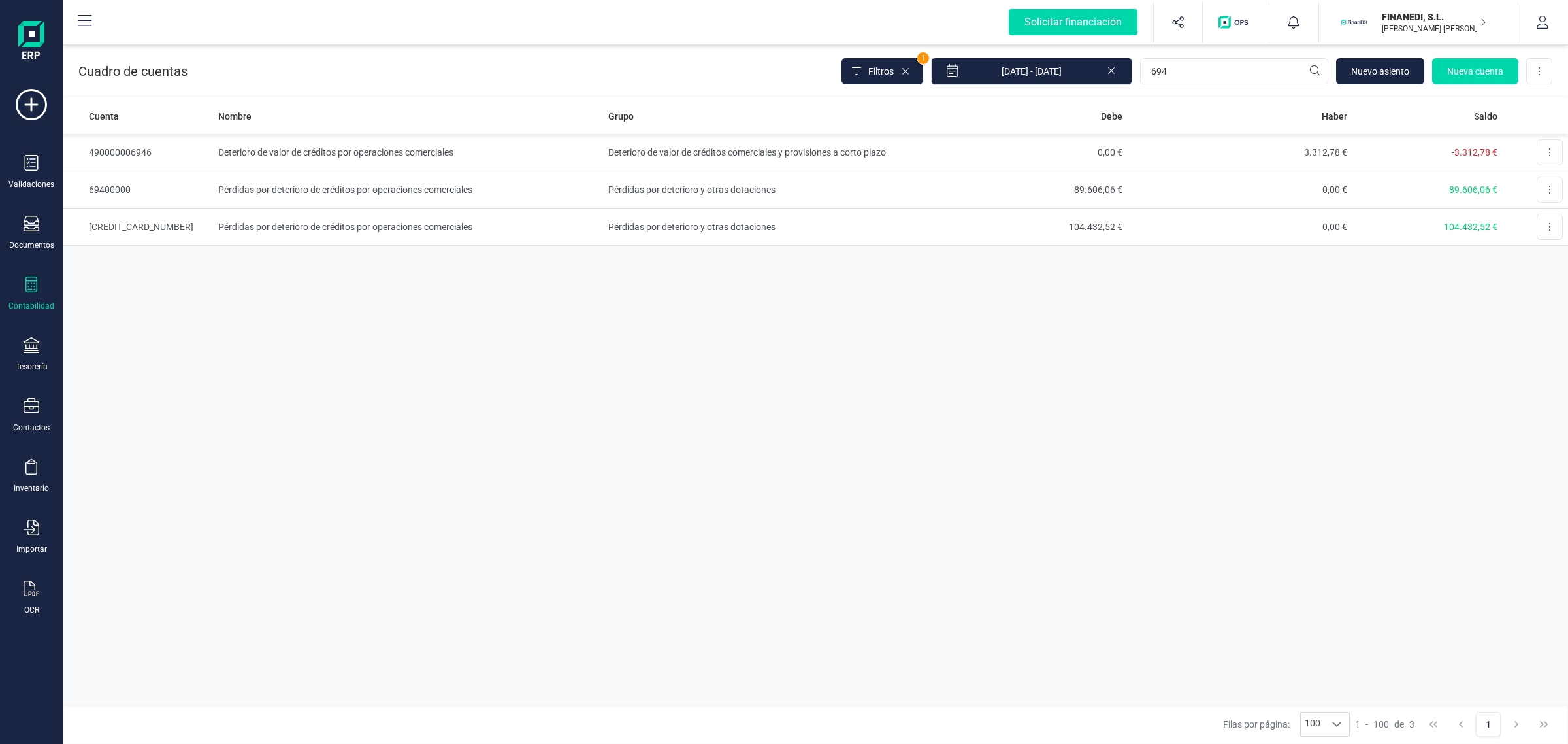
click at [1390, 345] on div "Cuenta Nombre Grupo [PERSON_NAME] Saldo 490000006946 Deterioro de valor de créd…" at bounding box center [815, 401] width 1505 height 607
drag, startPoint x: 1318, startPoint y: 1, endPoint x: 1384, endPoint y: 21, distance: 69.0
click at [1386, 21] on p "FINANEDI, S.L." at bounding box center [1434, 17] width 105 height 13
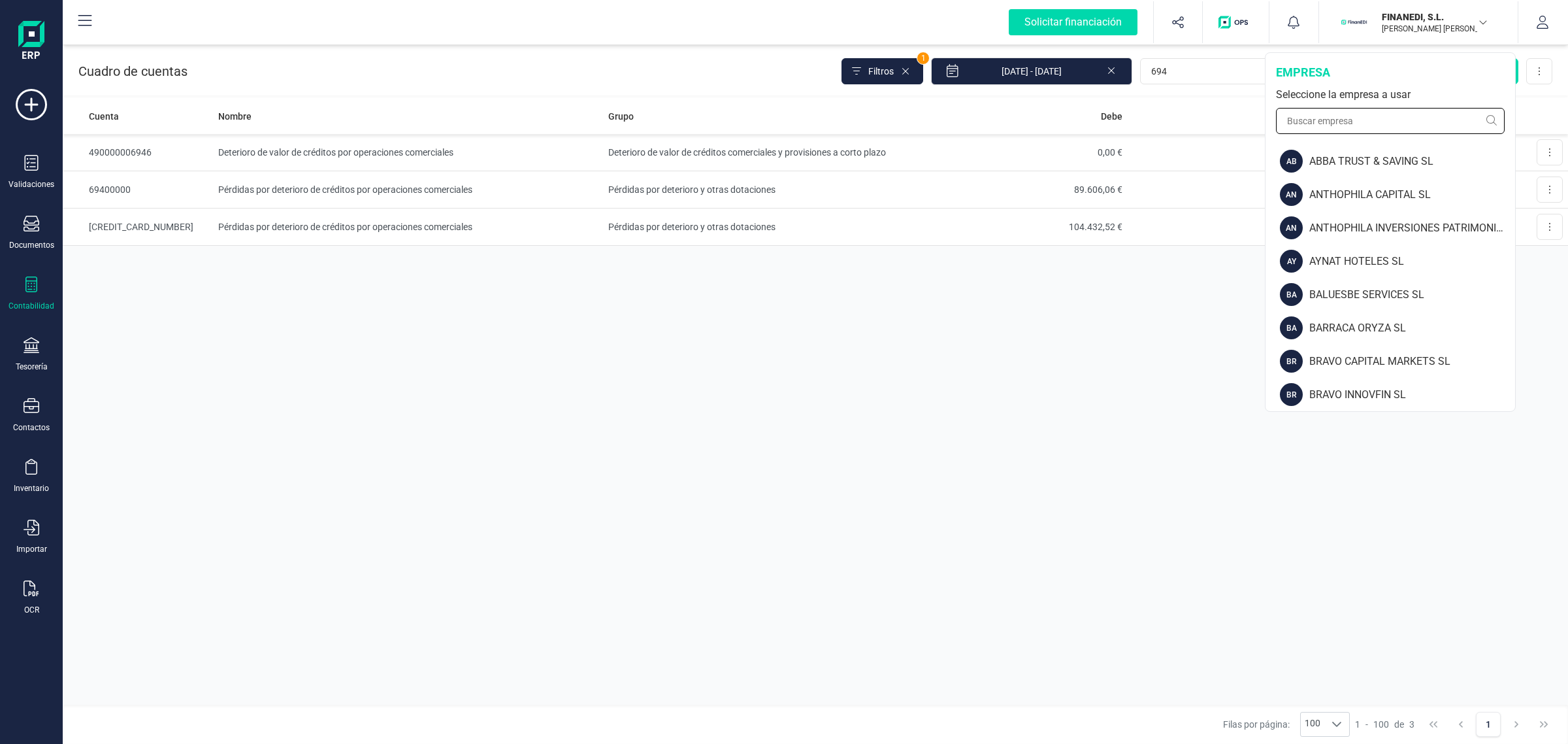
click at [1324, 122] on input "text" at bounding box center [1390, 121] width 229 height 26
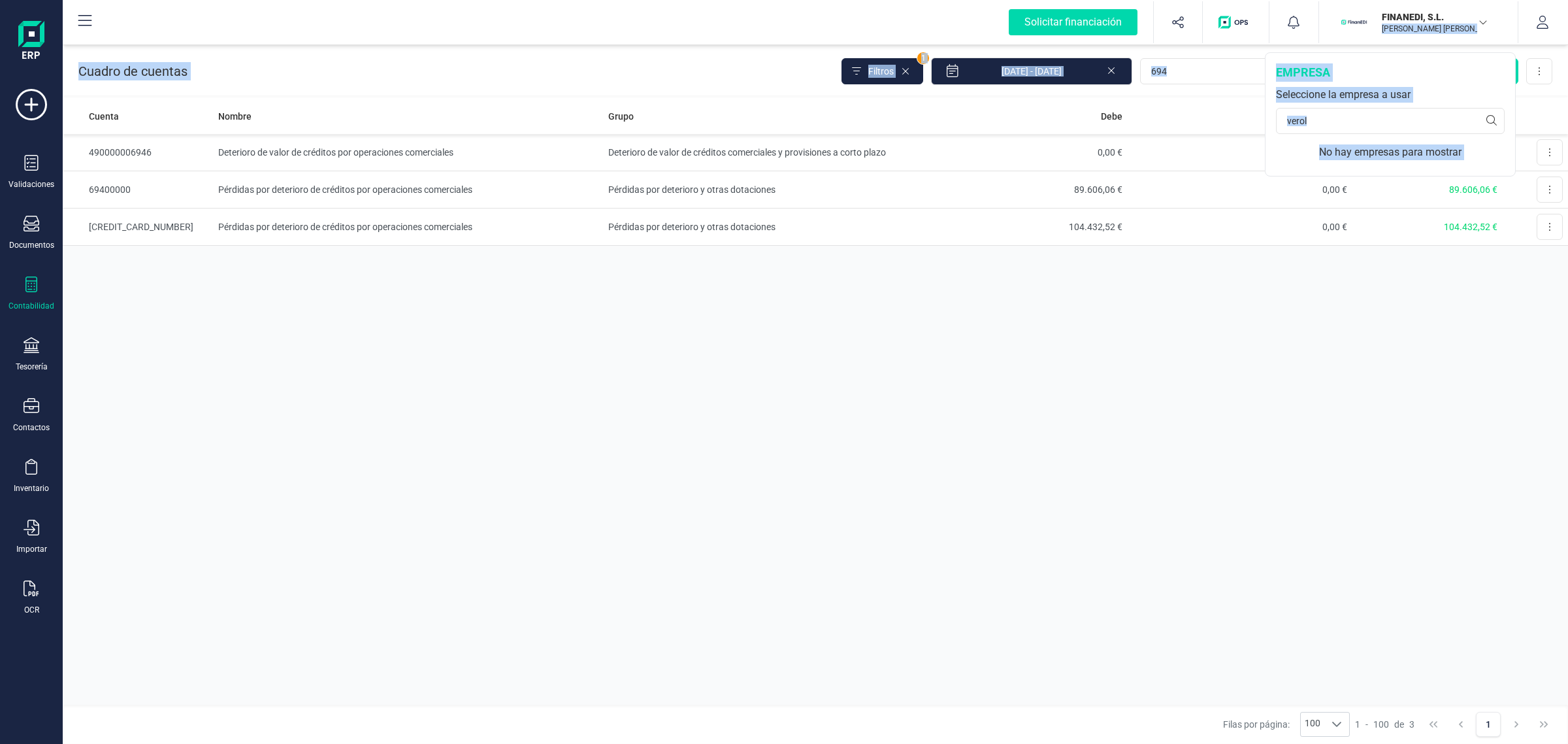
click at [1377, 44] on div "Solicitar financiación Importaciones completadas 0 / 0 FINANEDI, S.L. [PERSON_N…" at bounding box center [815, 372] width 1505 height 744
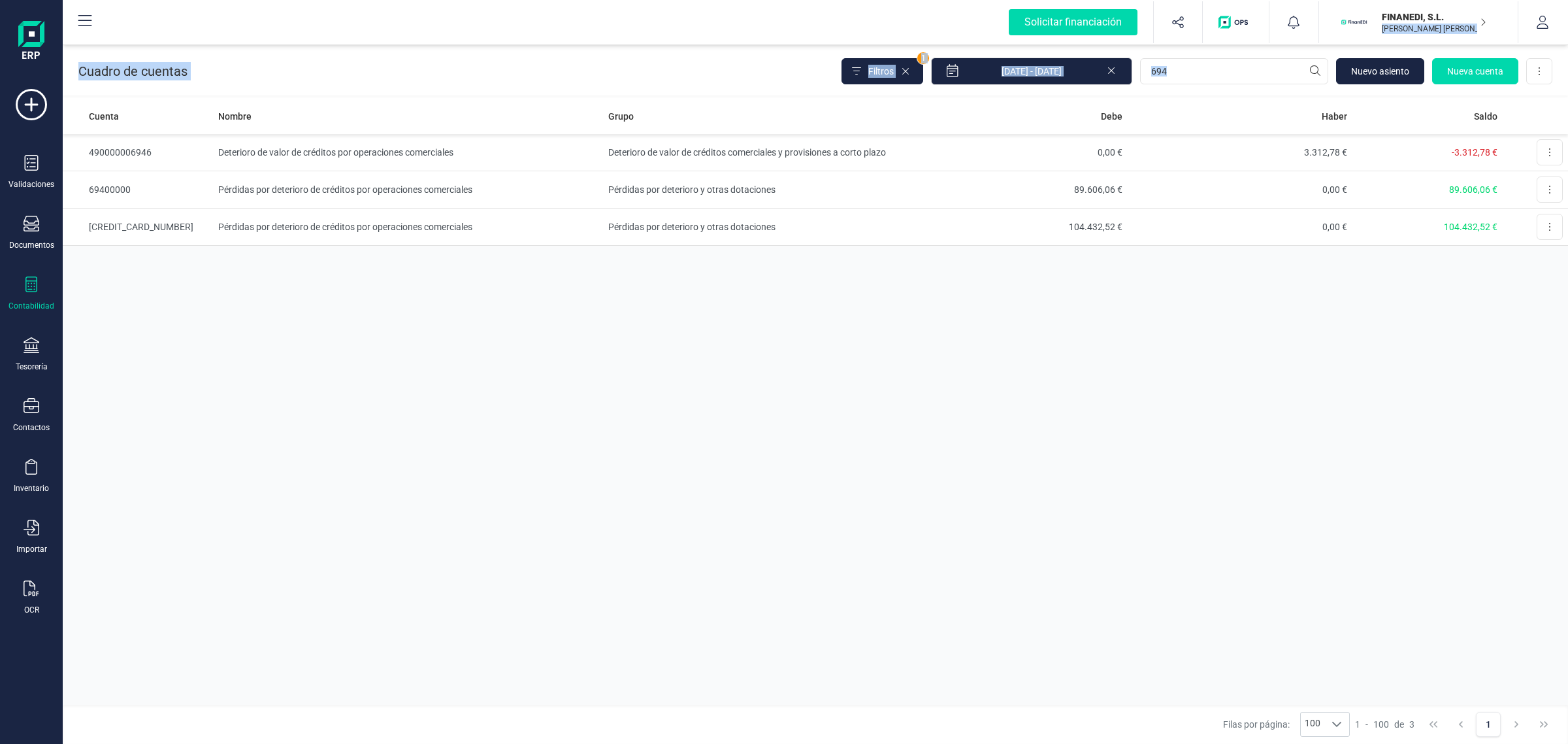
click at [1377, 34] on div "FINANEDI, [PERSON_NAME] [PERSON_NAME] [PERSON_NAME]" at bounding box center [1427, 21] width 101 height 29
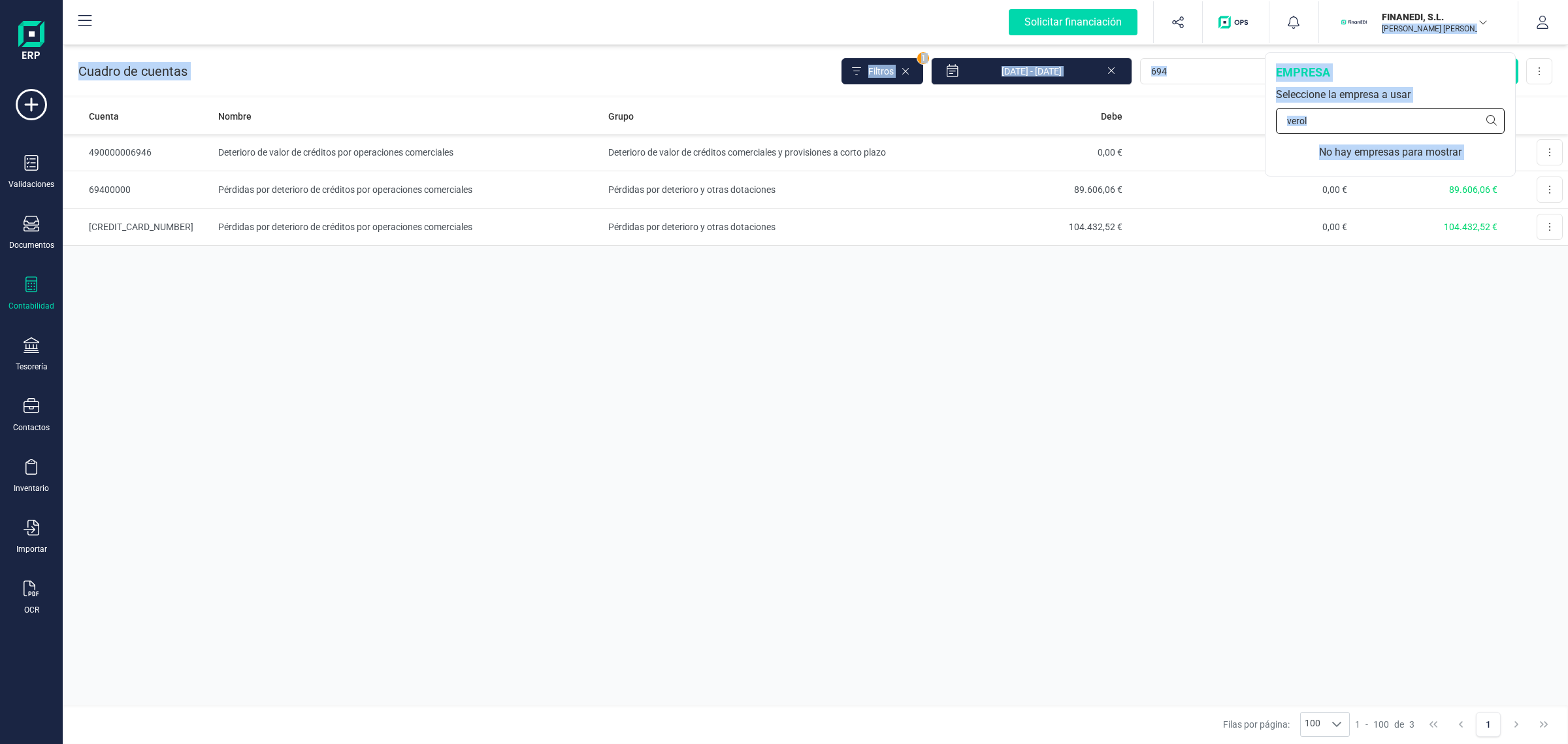
click at [1305, 121] on input "verol" at bounding box center [1390, 121] width 229 height 26
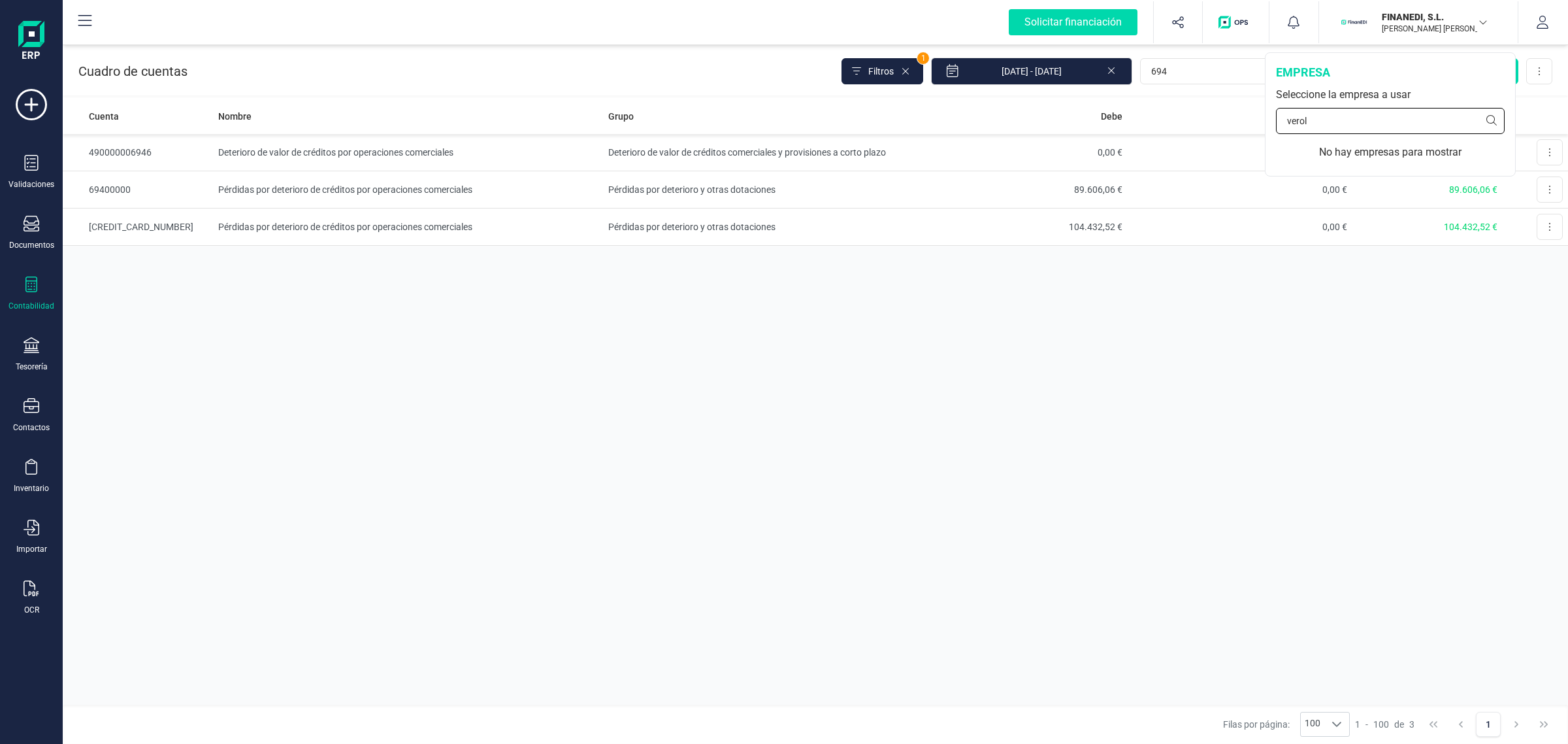
click at [1305, 121] on input "verol" at bounding box center [1390, 121] width 229 height 26
type input "verdol"
click at [1316, 157] on div "VERDOLAGA SA" at bounding box center [1412, 161] width 206 height 16
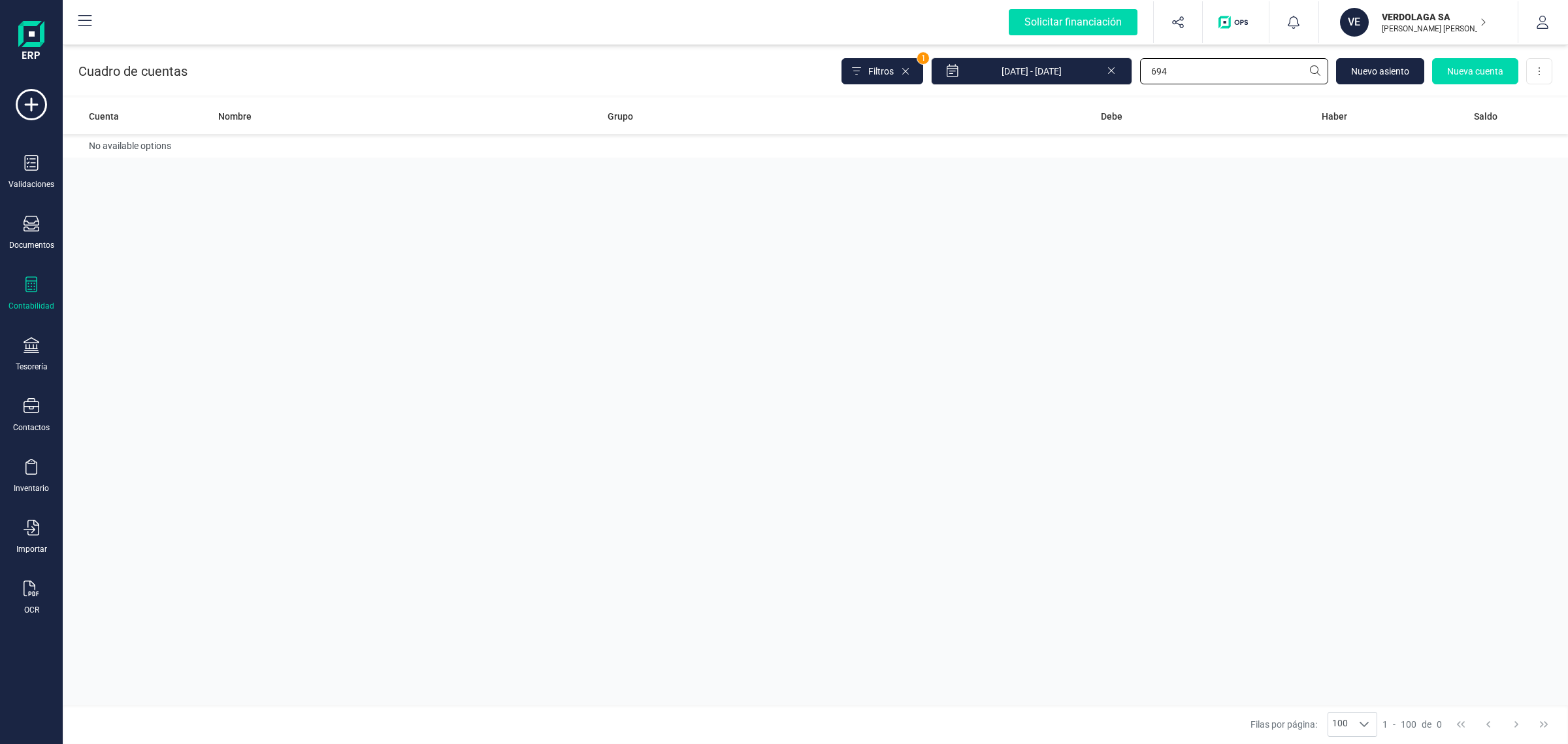
drag, startPoint x: 1197, startPoint y: 70, endPoint x: 1133, endPoint y: 68, distance: 64.0
click at [1133, 68] on div "Filtros 1 [DATE] - [DATE] 694 [GEOGRAPHIC_DATA] cuenta Descargar Excel" at bounding box center [1197, 71] width 711 height 27
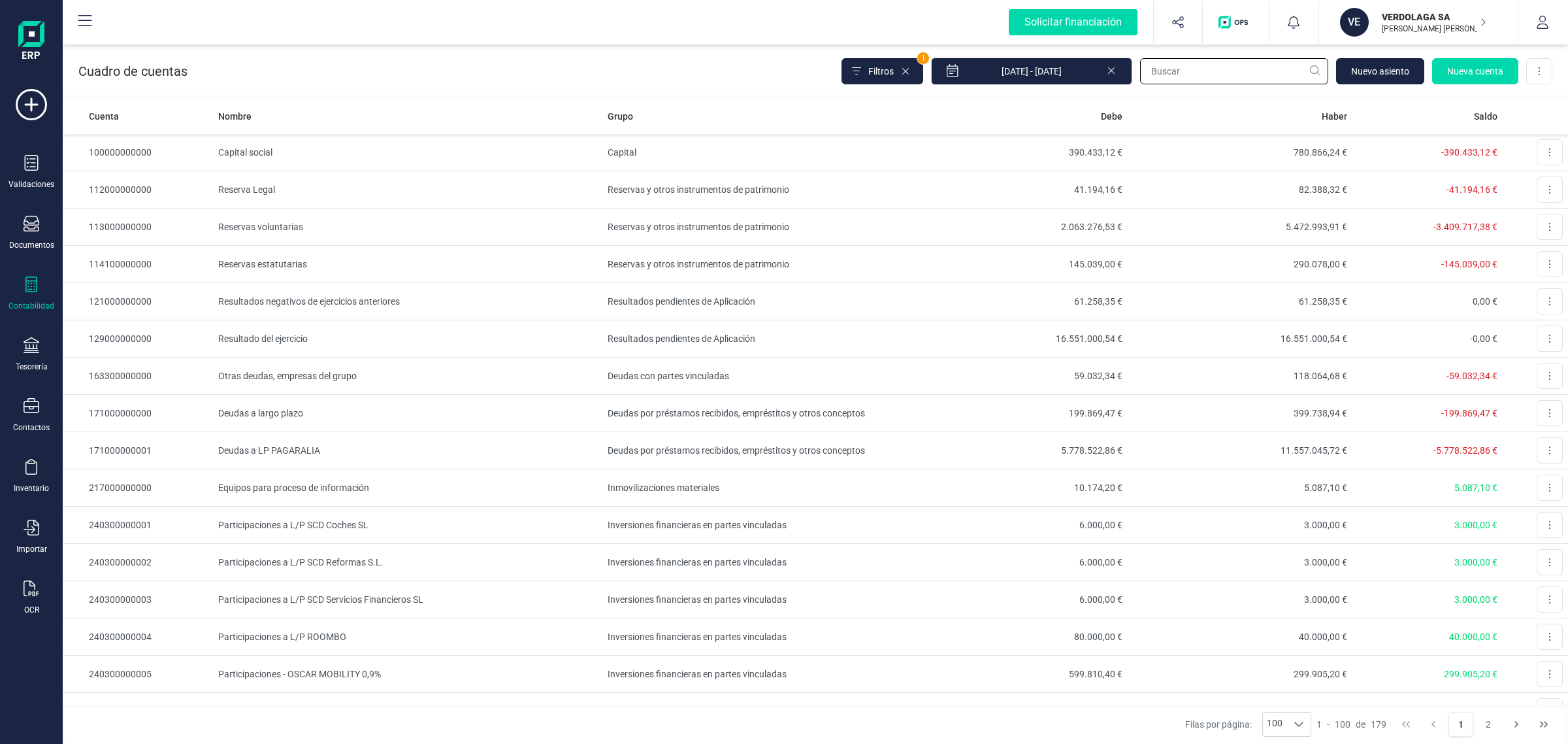
click at [1167, 68] on input "text" at bounding box center [1233, 71] width 188 height 26
type input "i"
type input "8"
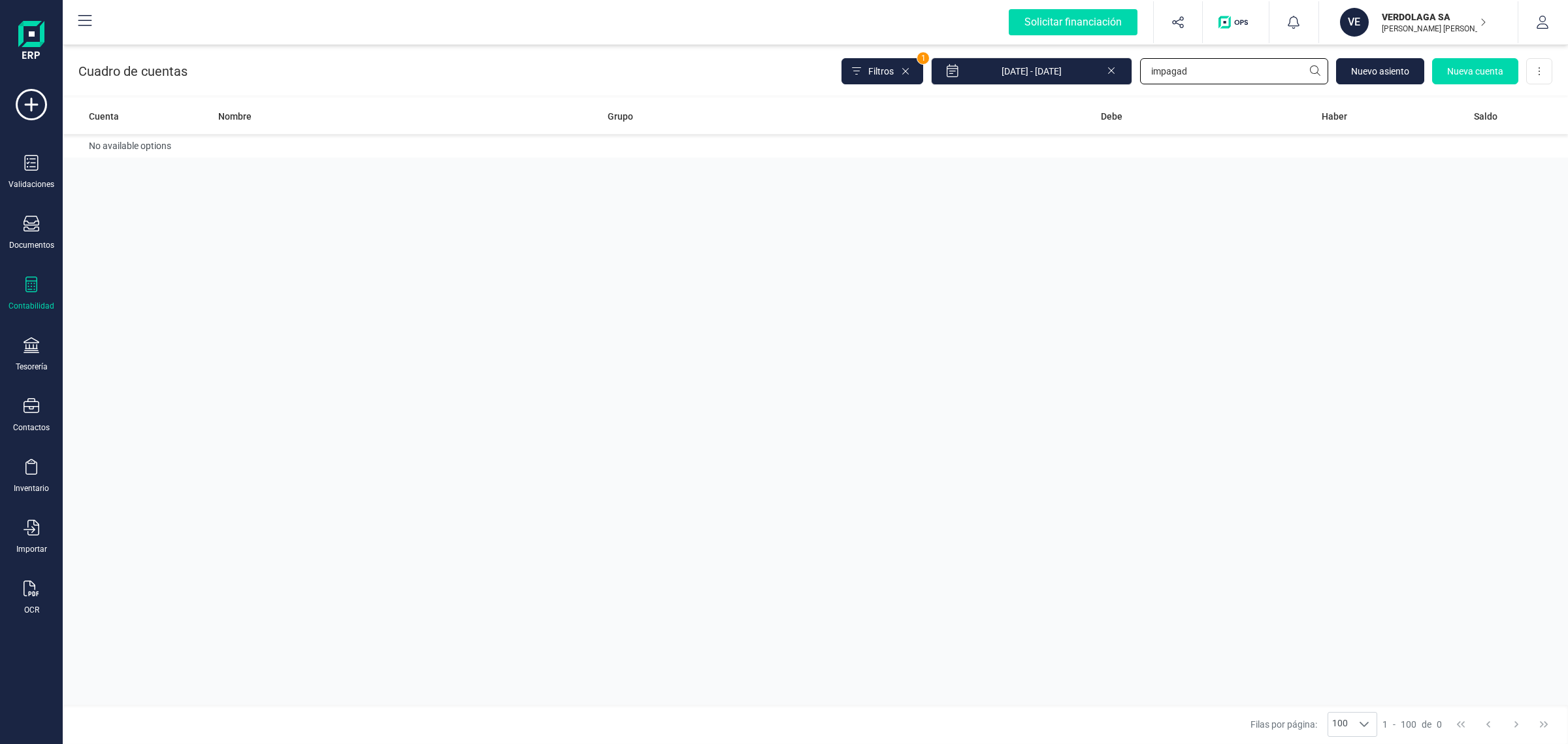
drag, startPoint x: 1196, startPoint y: 74, endPoint x: 1133, endPoint y: 73, distance: 63.0
click at [1133, 73] on div "Filtros 1 [DATE] - [DATE] impagad [GEOGRAPHIC_DATA] Nueva cuenta Descargar Excel" at bounding box center [1197, 71] width 711 height 27
type input "carte"
click at [805, 160] on td "Deudores varios" at bounding box center [752, 152] width 300 height 37
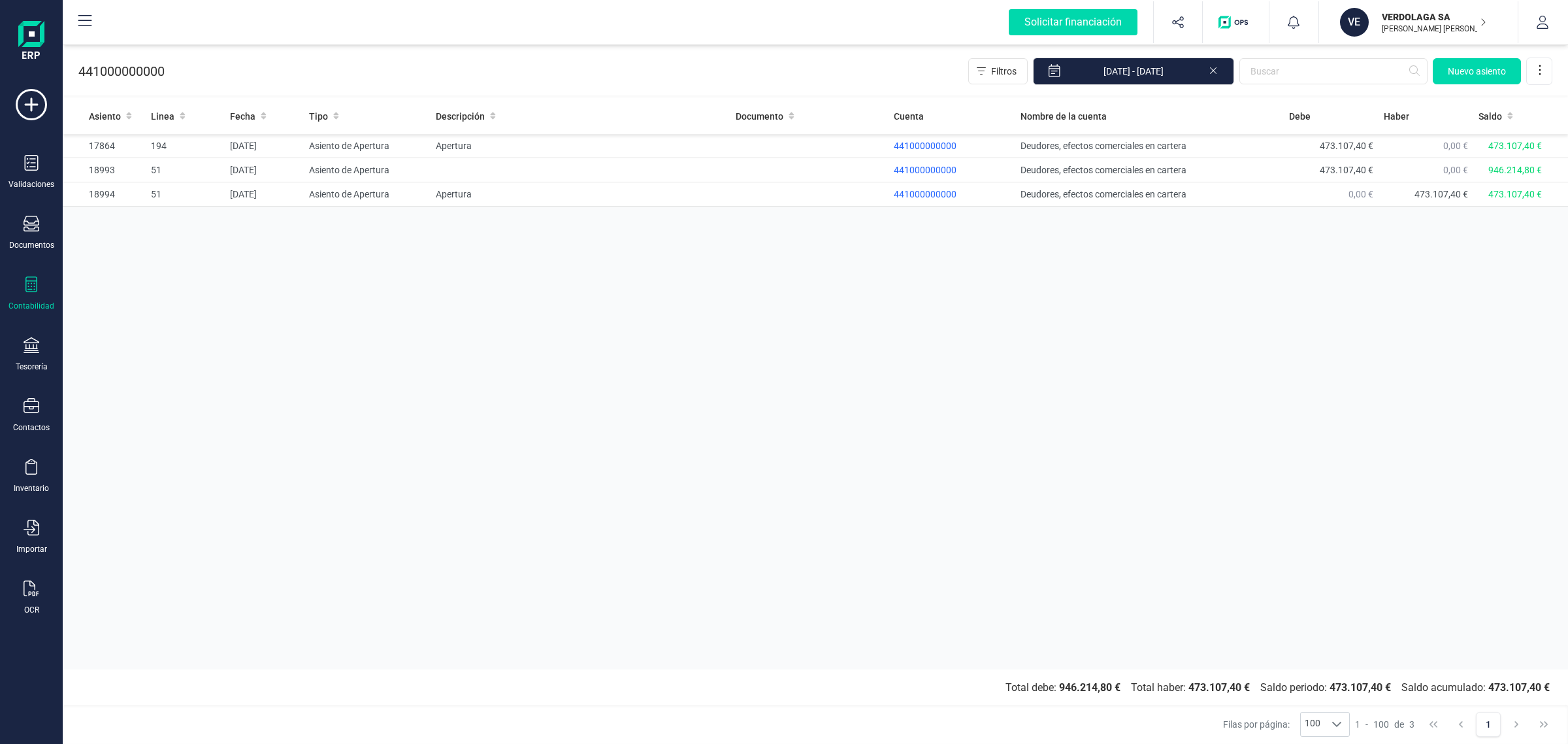
click at [1360, 11] on div "VE" at bounding box center [1354, 21] width 29 height 29
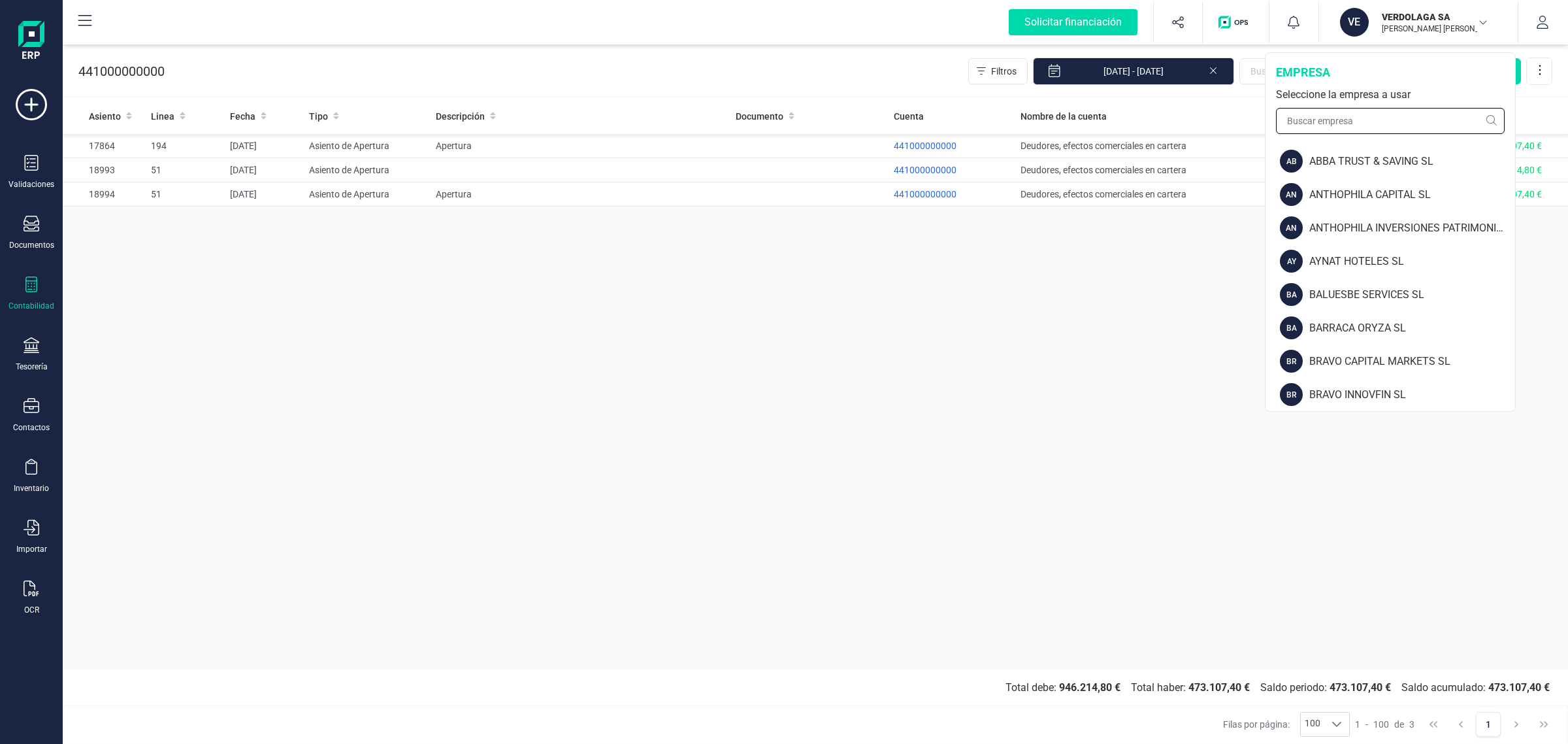
click at [1336, 119] on input "text" at bounding box center [1390, 121] width 229 height 26
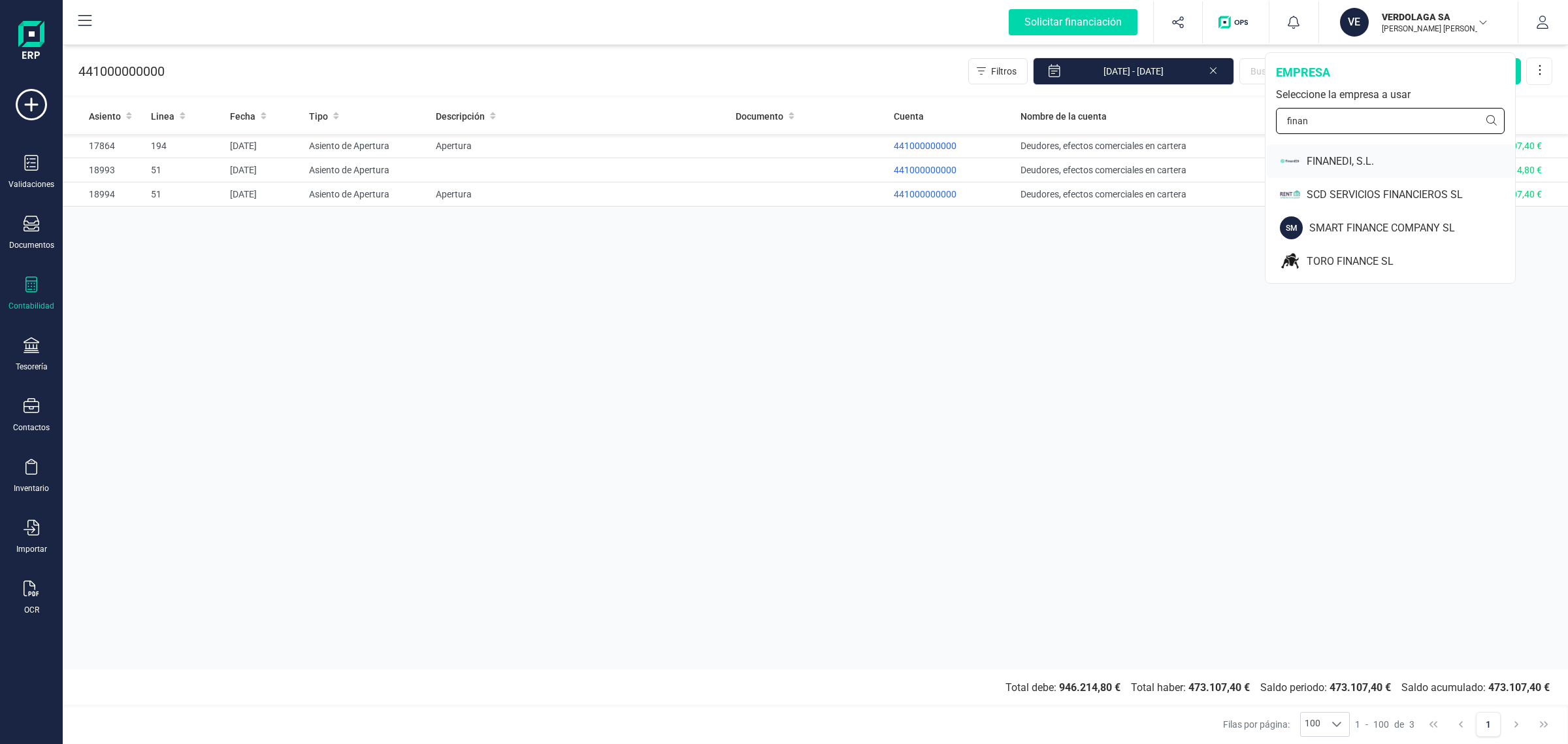
type input "finan"
click at [1347, 151] on div "FINANEDI, S.L." at bounding box center [1391, 162] width 249 height 34
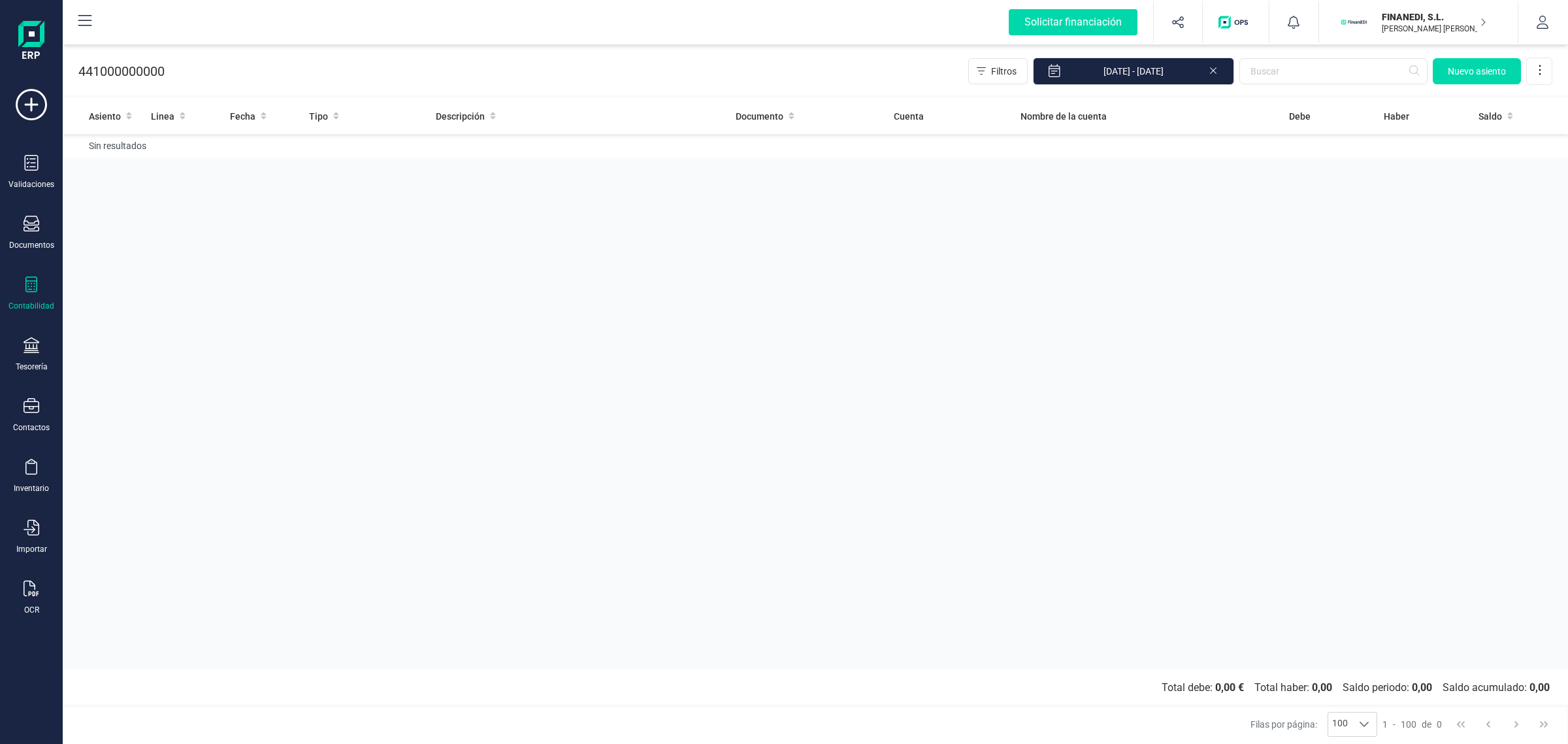
drag, startPoint x: 32, startPoint y: 275, endPoint x: 38, endPoint y: 268, distance: 9.2
click at [33, 277] on icon at bounding box center [31, 284] width 16 height 16
click at [135, 165] on span "Cuadro de cuentas" at bounding box center [159, 162] width 115 height 16
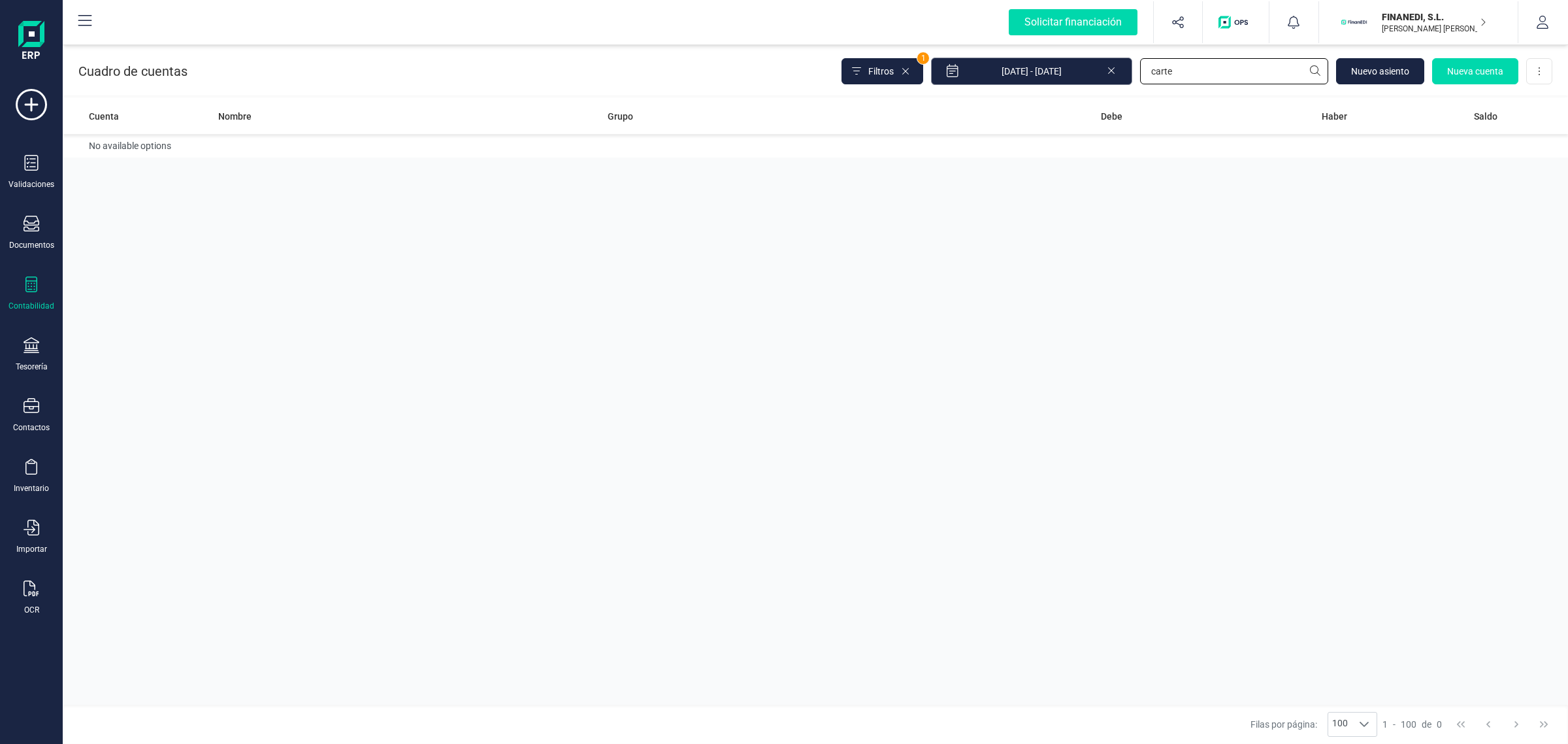
drag, startPoint x: 1201, startPoint y: 75, endPoint x: 1129, endPoint y: 75, distance: 72.0
click at [1129, 75] on div "Filtros 1 [DATE] - [DATE] carte [GEOGRAPHIC_DATA] cuenta Descargar Excel" at bounding box center [1197, 71] width 711 height 27
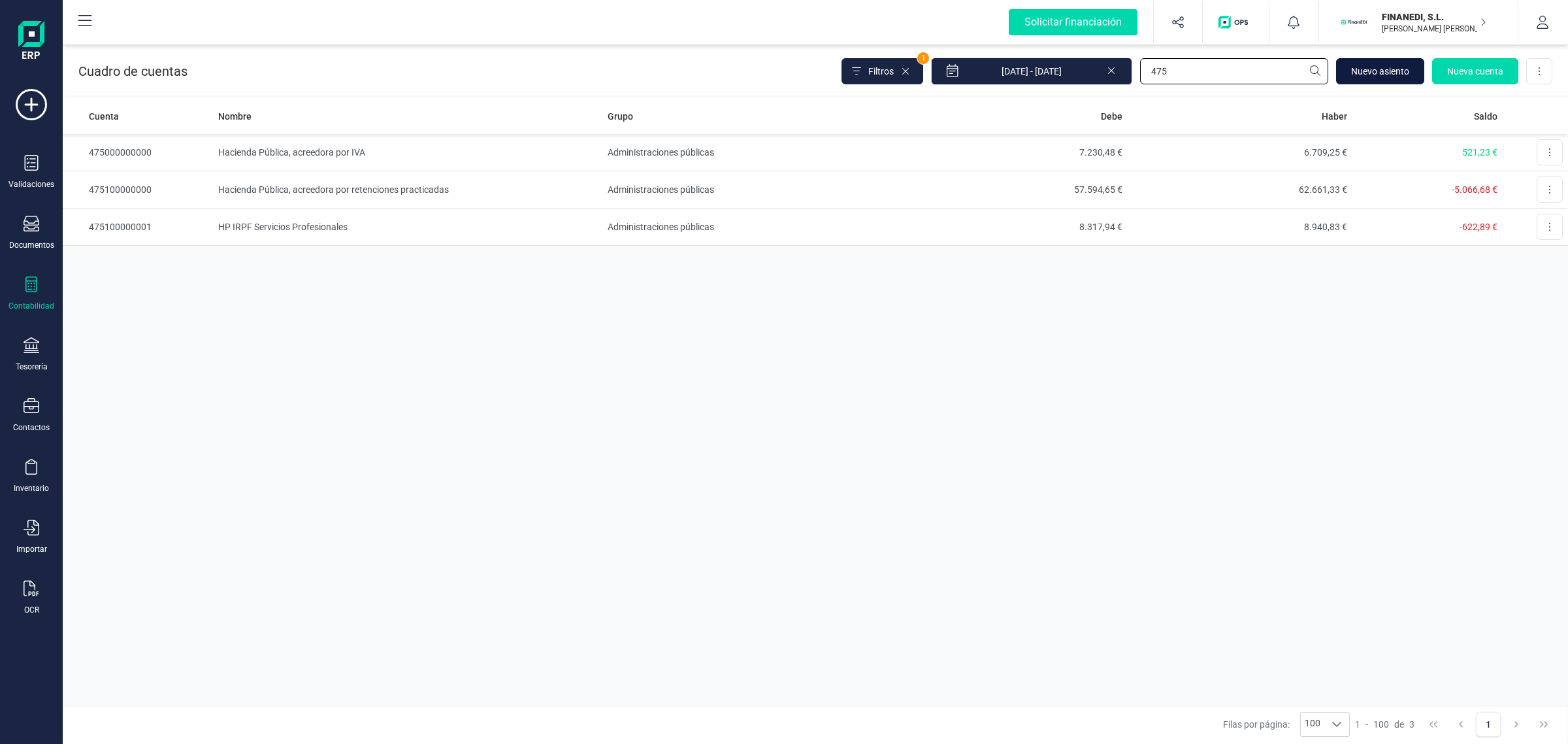
type input "475"
click at [1363, 73] on span "Nuevo asiento" at bounding box center [1380, 71] width 58 height 13
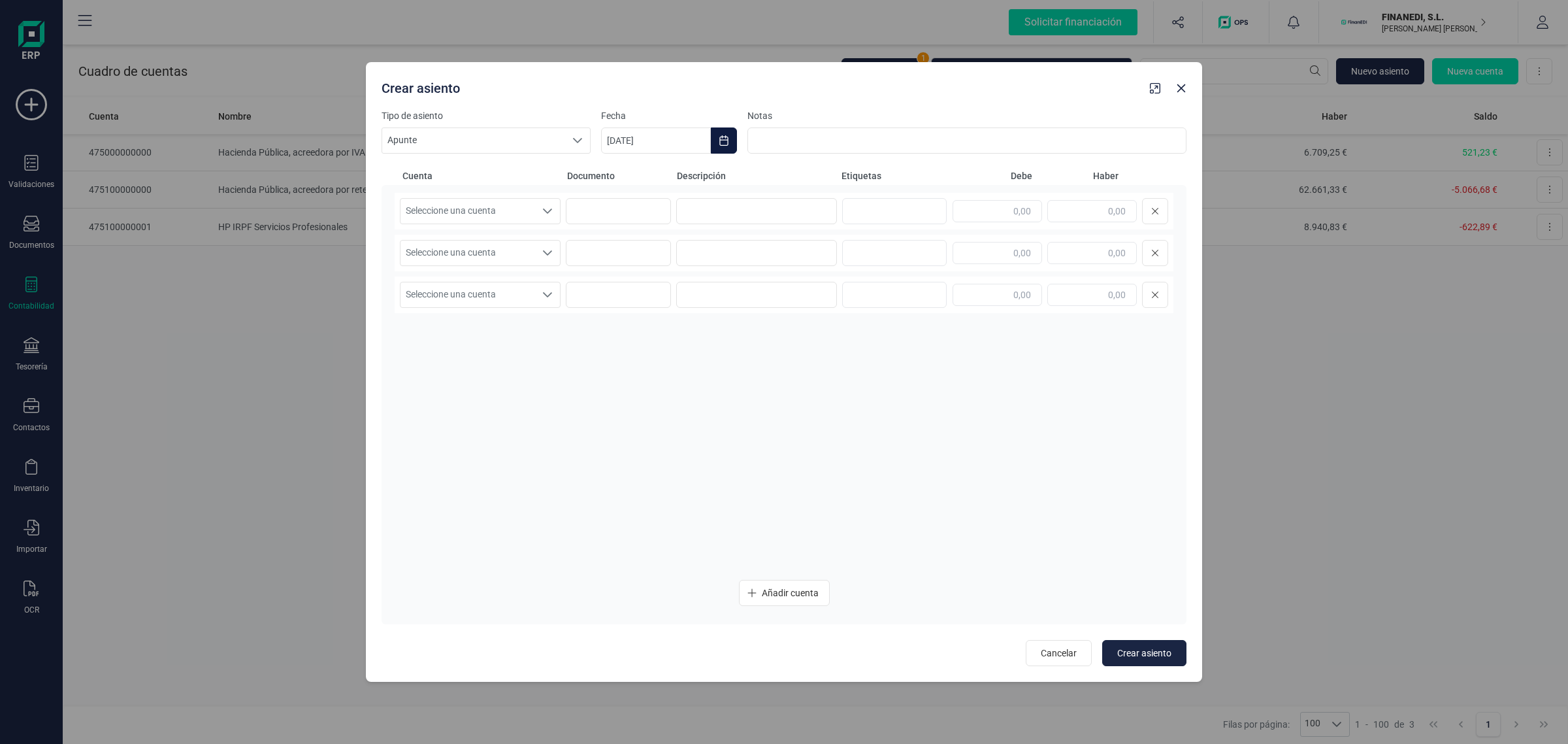
click at [720, 141] on icon "Choose Date" at bounding box center [723, 140] width 8 height 10
click at [626, 177] on icon "Previous Month" at bounding box center [627, 179] width 10 height 10
click at [635, 434] on span "30" at bounding box center [638, 439] width 26 height 26
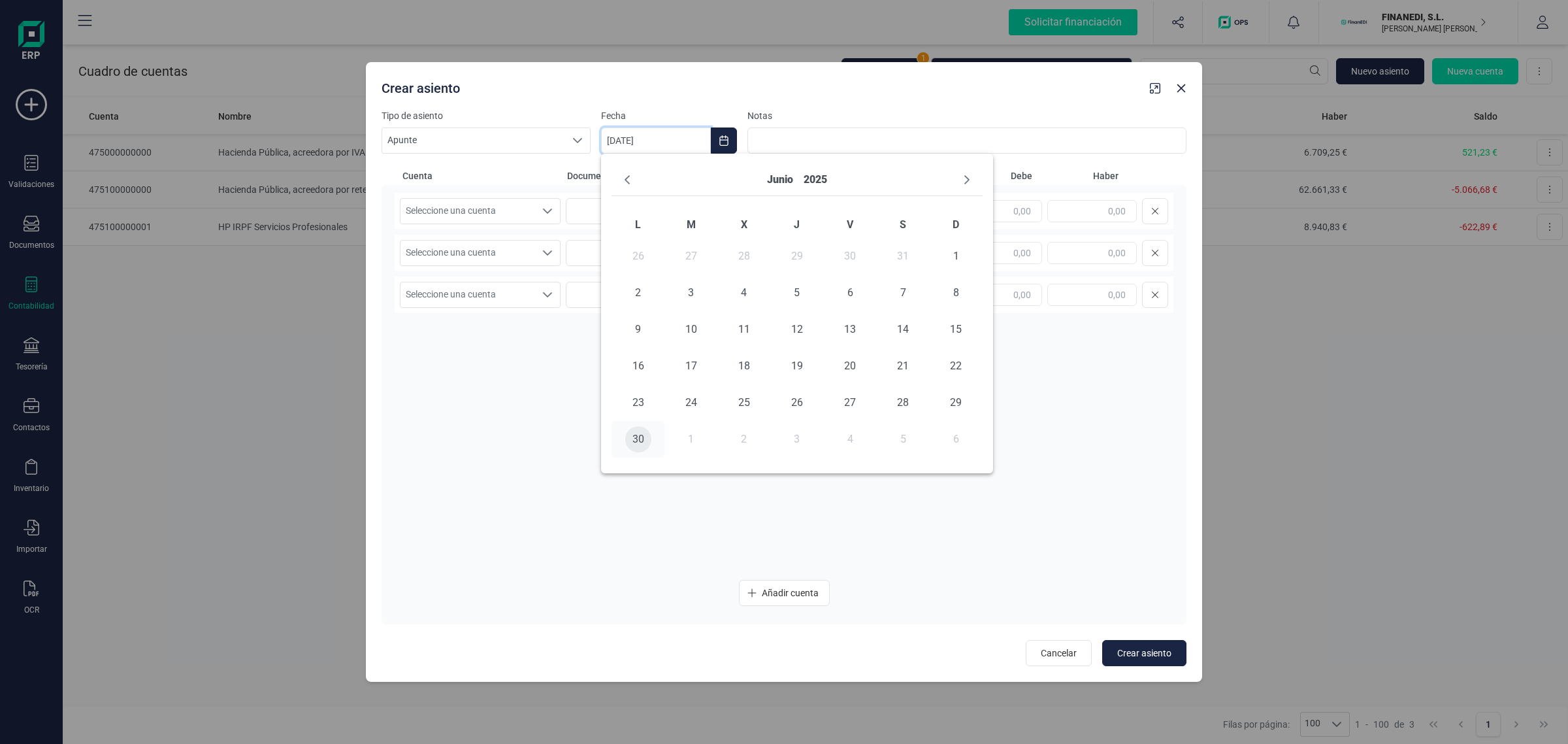
type input "[DATE]"
click at [726, 205] on input at bounding box center [757, 211] width 161 height 26
type input "R"
type input "RETENCIONES PROF 2T"
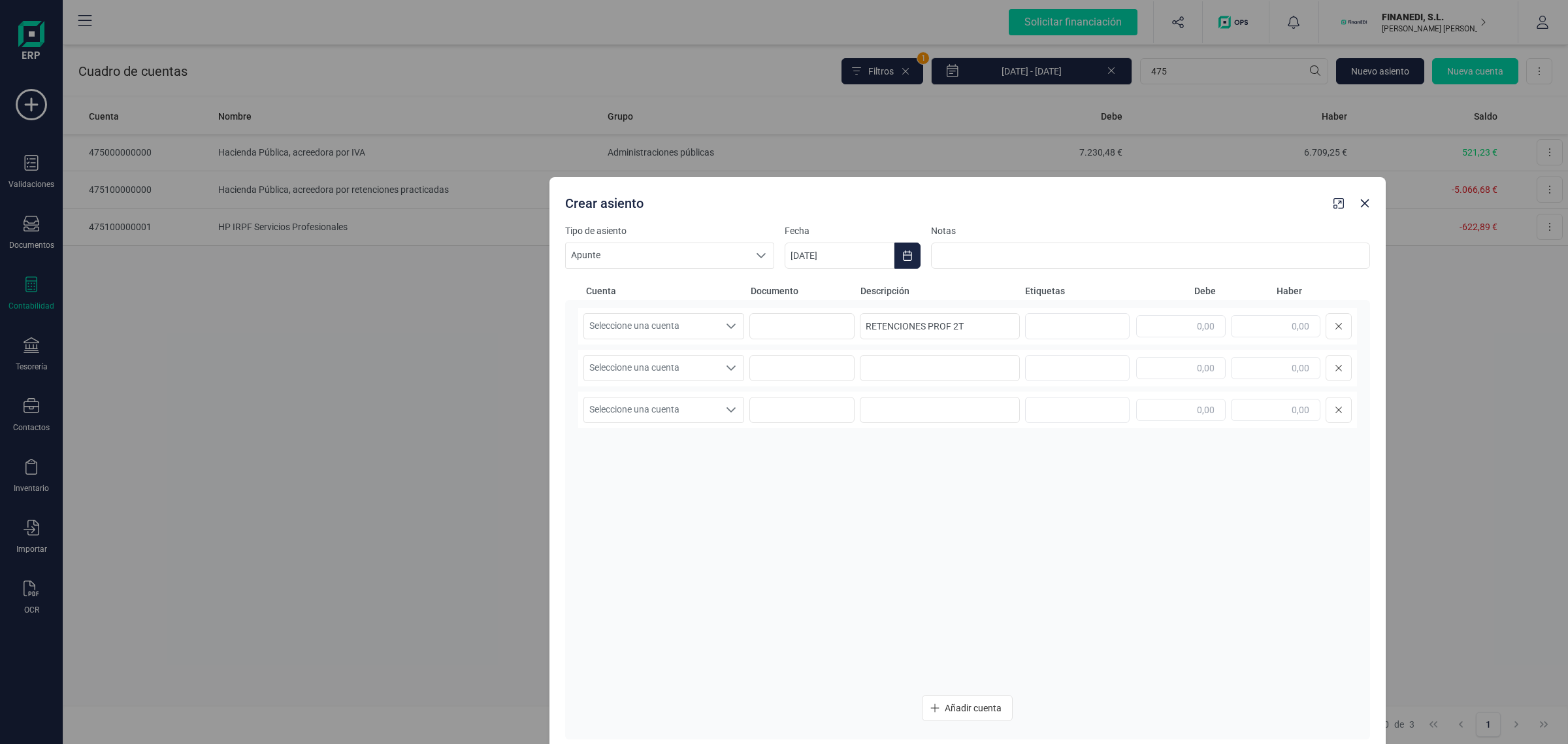
drag, startPoint x: 775, startPoint y: 85, endPoint x: 958, endPoint y: 200, distance: 216.1
click at [958, 200] on div "Crear asiento" at bounding box center [944, 200] width 768 height 23
drag, startPoint x: 1181, startPoint y: 325, endPoint x: 1190, endPoint y: 325, distance: 9.0
click at [1190, 325] on input "text" at bounding box center [1181, 326] width 90 height 22
click at [1203, 322] on input "text" at bounding box center [1181, 326] width 90 height 22
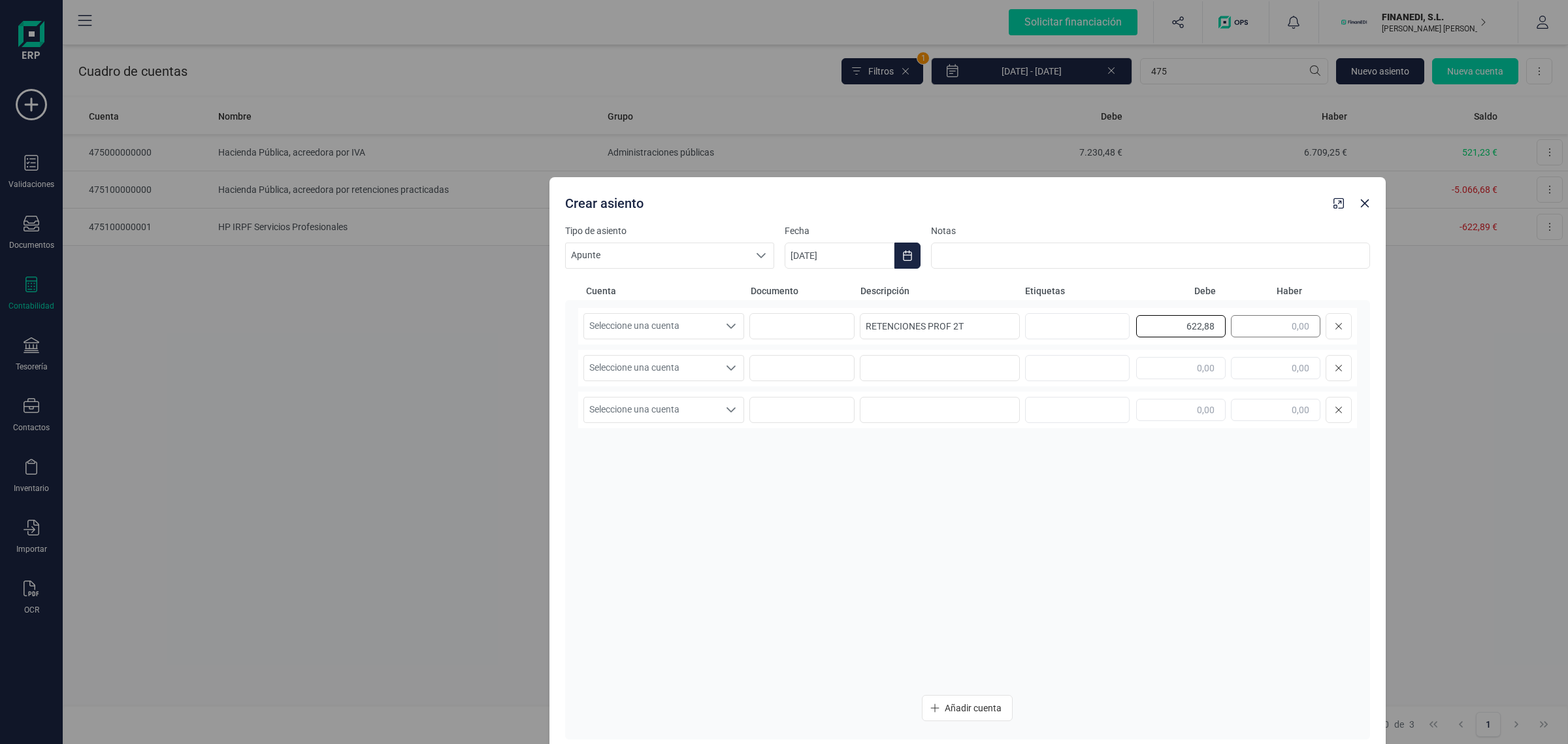
drag, startPoint x: 1159, startPoint y: 321, endPoint x: 1235, endPoint y: 327, distance: 76.2
click at [1235, 327] on div "622,88" at bounding box center [1244, 326] width 216 height 26
type input "622,88"
drag, startPoint x: 1256, startPoint y: 370, endPoint x: 1290, endPoint y: 368, distance: 34.1
click at [1290, 368] on input "text" at bounding box center [1276, 368] width 90 height 22
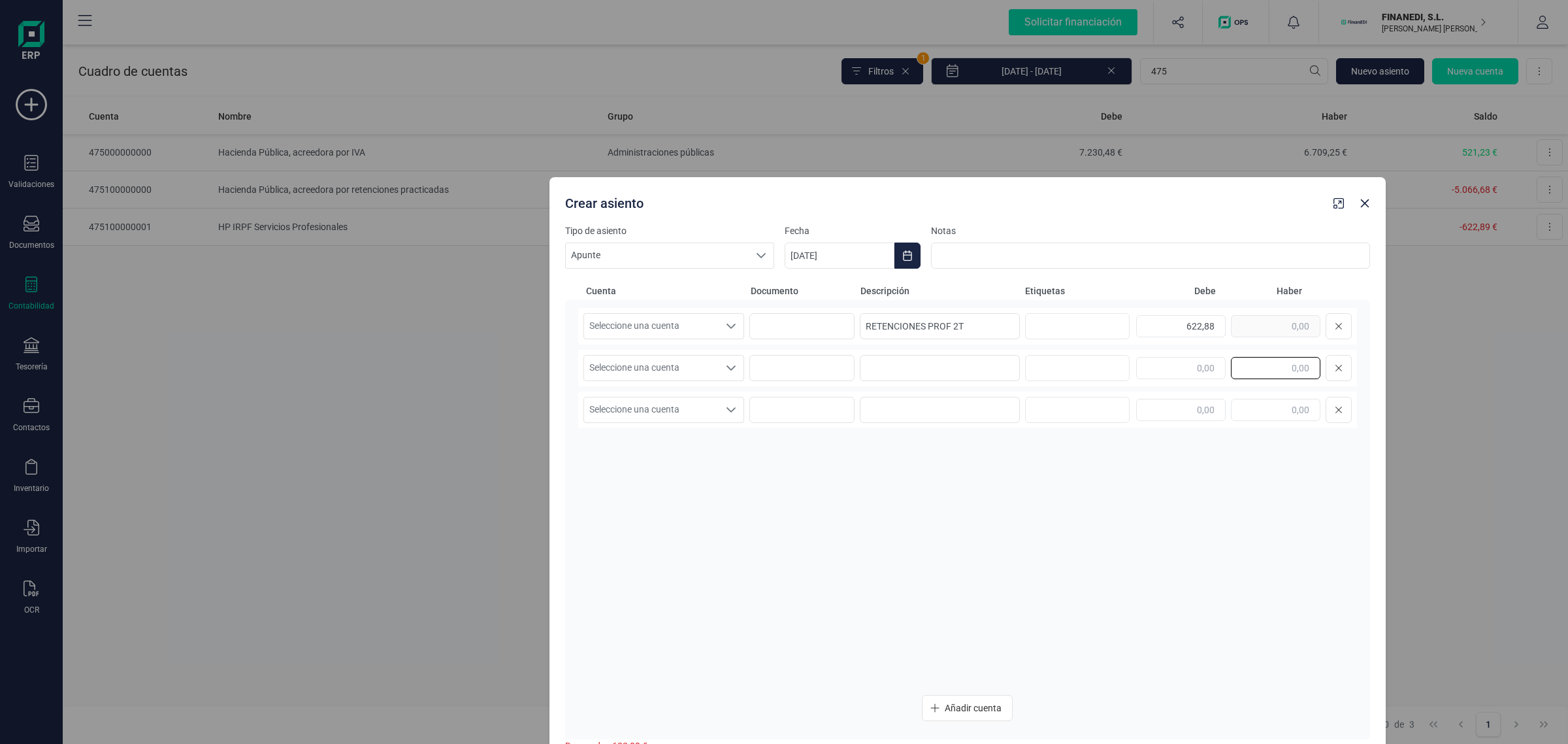
paste input "622,88"
type input "622,88"
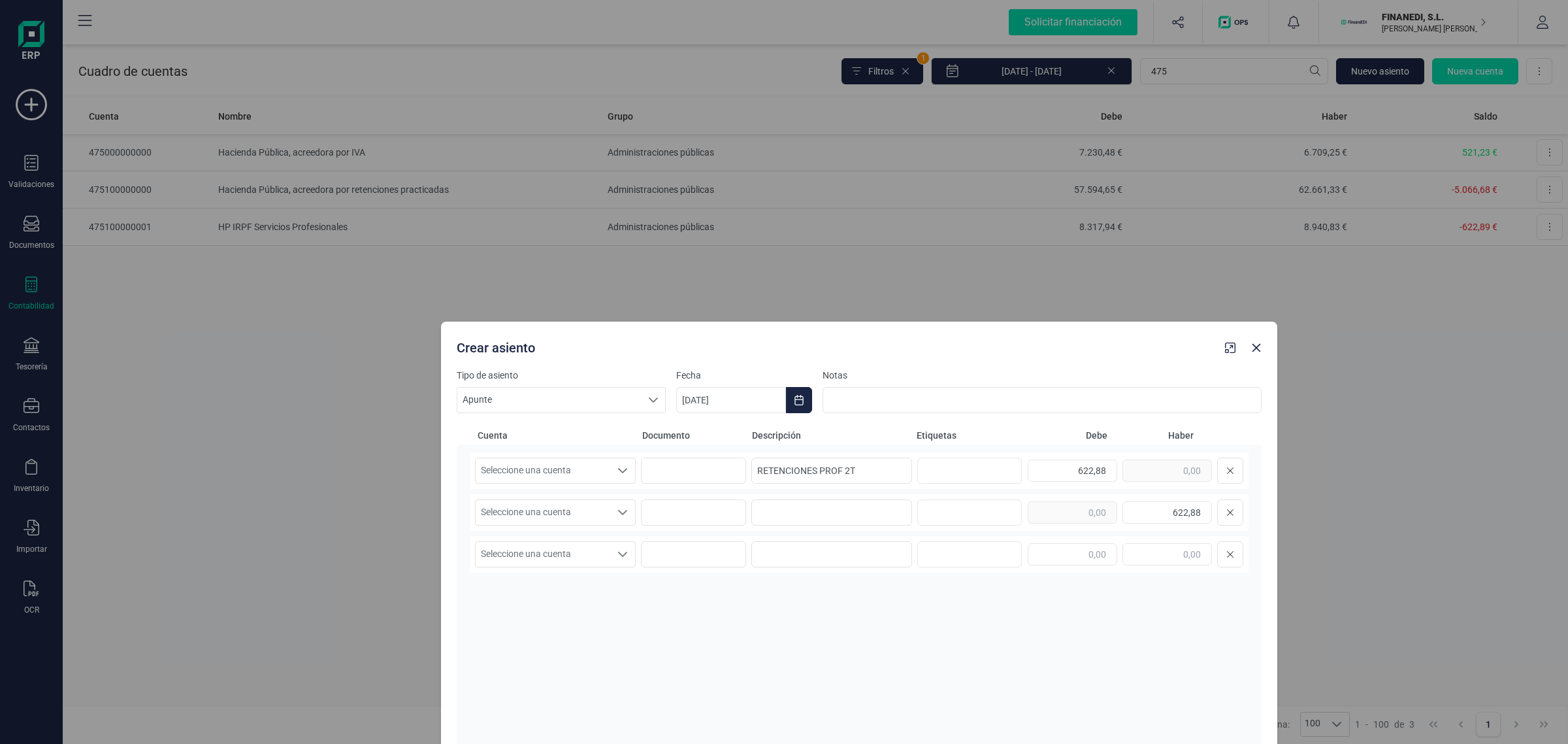
drag, startPoint x: 1023, startPoint y: 207, endPoint x: 916, endPoint y: 351, distance: 179.4
click at [916, 351] on div "Crear asiento" at bounding box center [835, 345] width 768 height 23
click at [720, 351] on div "Crear asiento" at bounding box center [835, 345] width 768 height 23
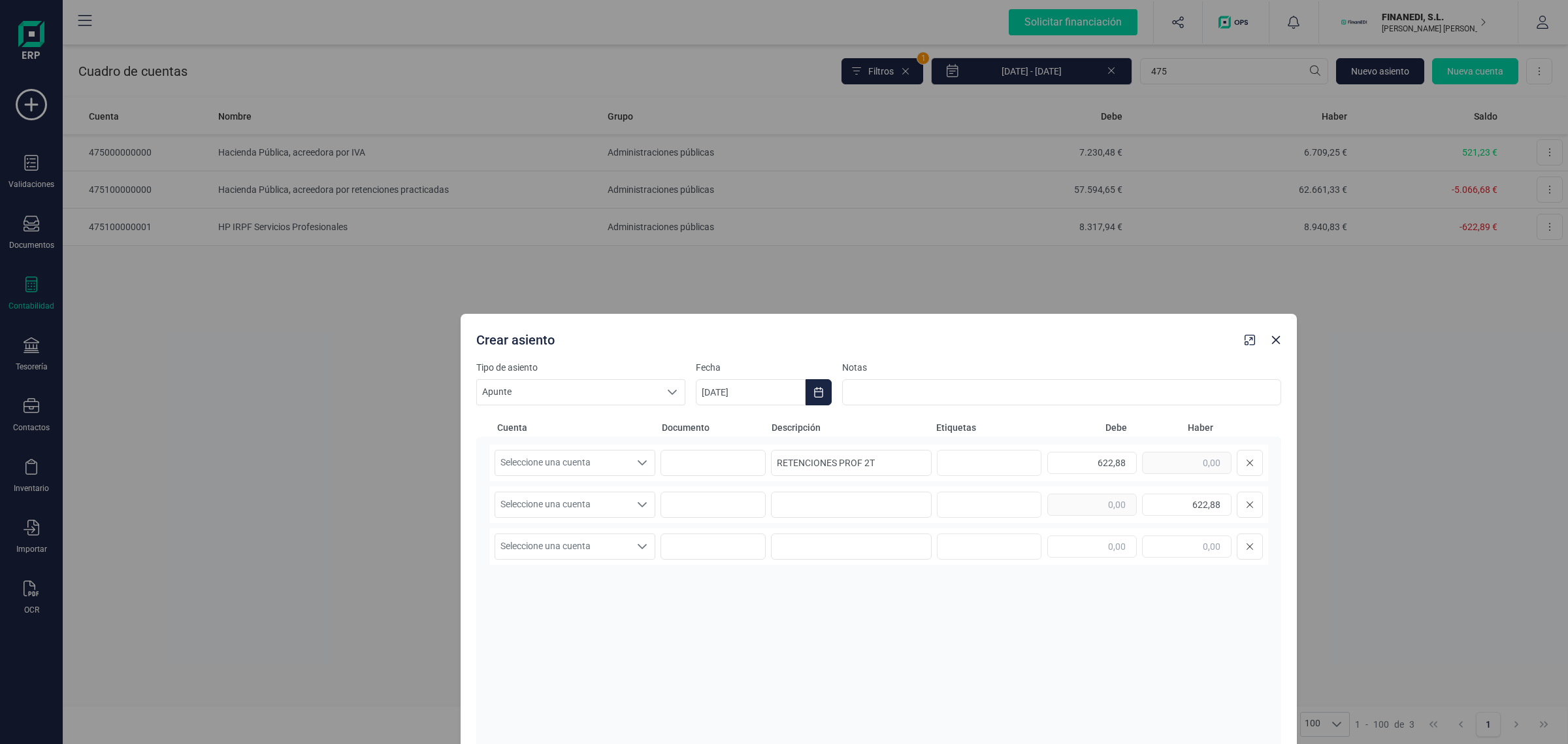
drag, startPoint x: 716, startPoint y: 348, endPoint x: 735, endPoint y: 340, distance: 20.6
click at [735, 340] on div "Crear asiento" at bounding box center [855, 336] width 768 height 23
click at [609, 462] on span "Seleccione una cuenta" at bounding box center [563, 463] width 135 height 25
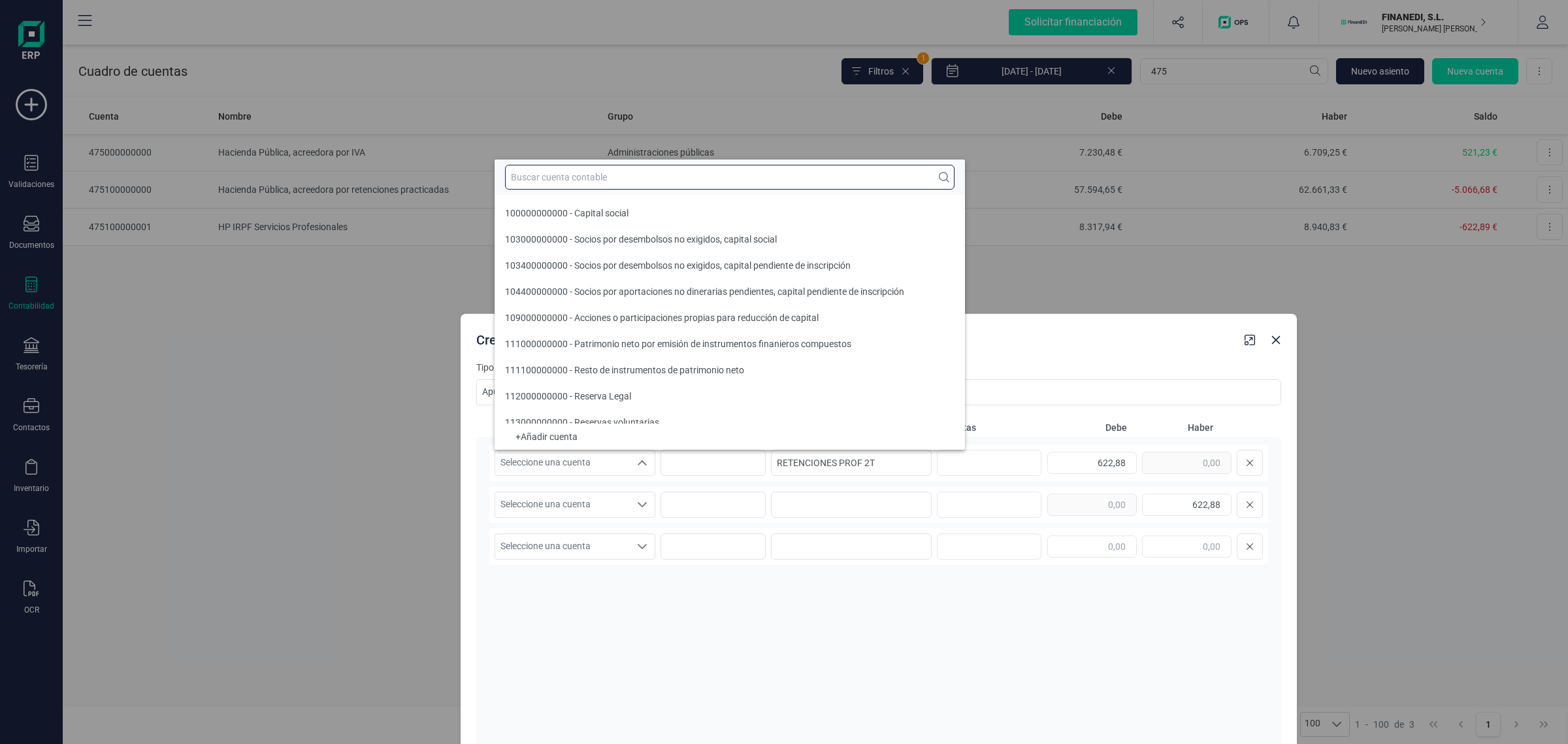
click at [561, 179] on input "text" at bounding box center [730, 177] width 449 height 25
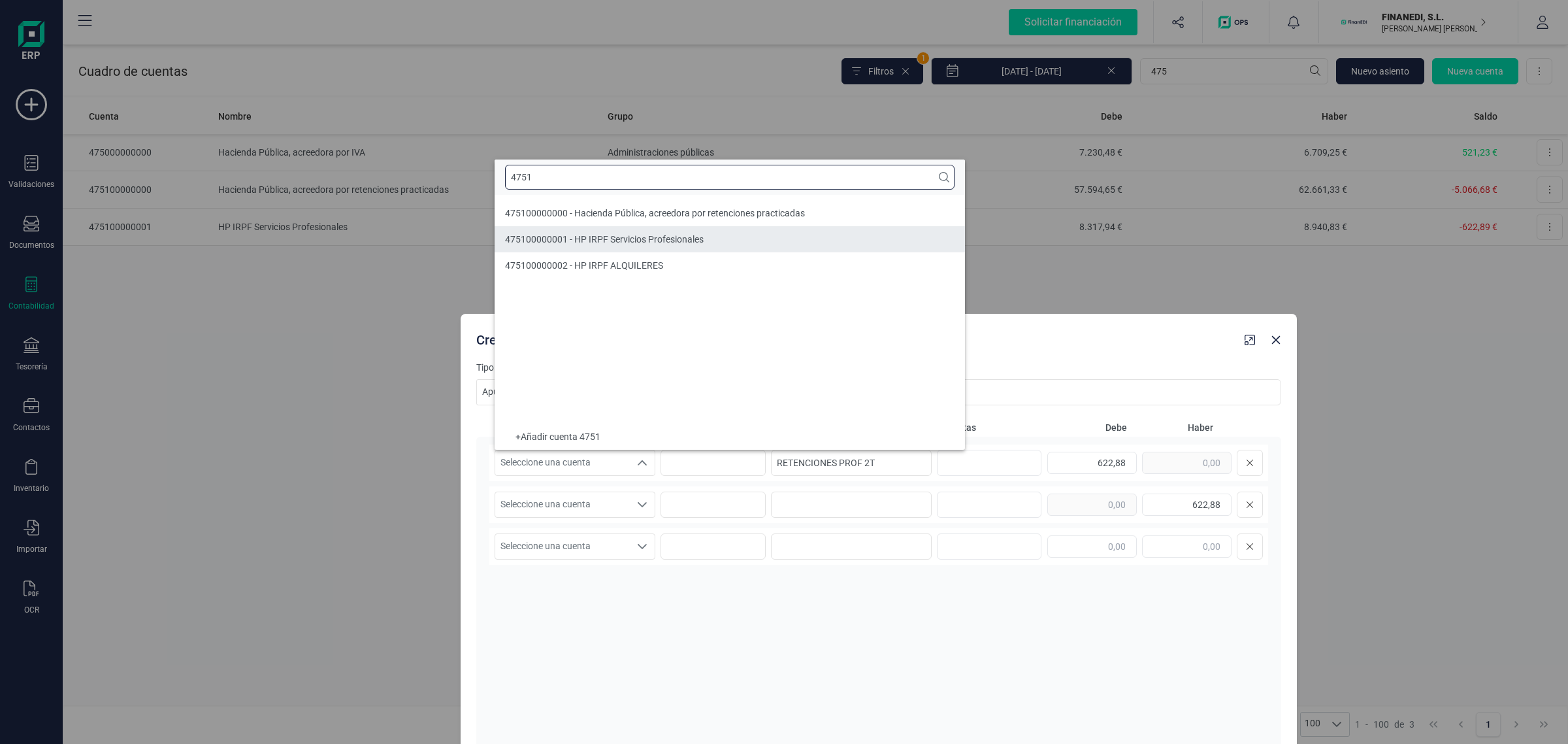
type input "4751"
click at [592, 236] on span "475100000001 - HP IRPF Servicios Profesionales" at bounding box center [605, 238] width 199 height 10
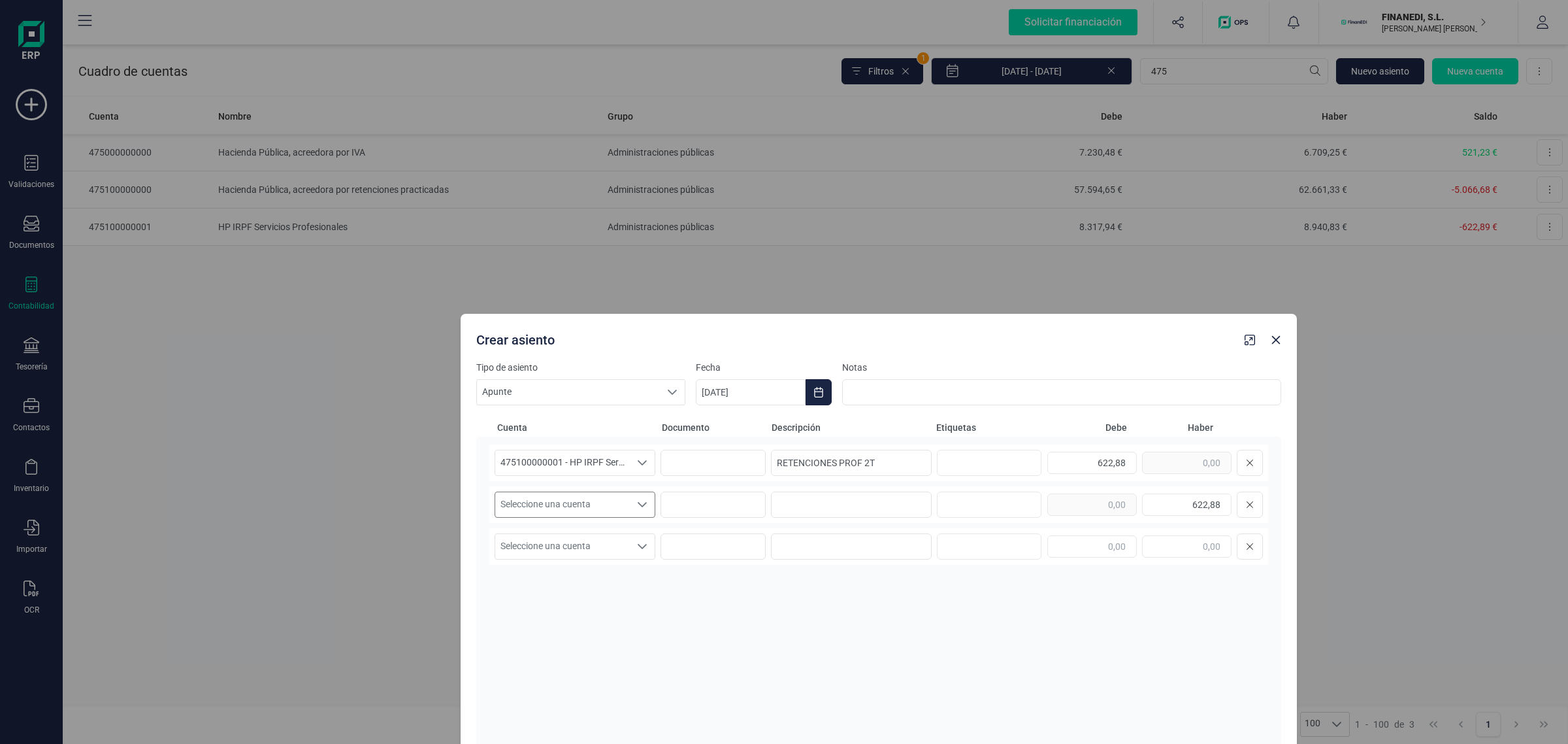
click at [542, 505] on span "Seleccione una cuenta" at bounding box center [563, 505] width 135 height 25
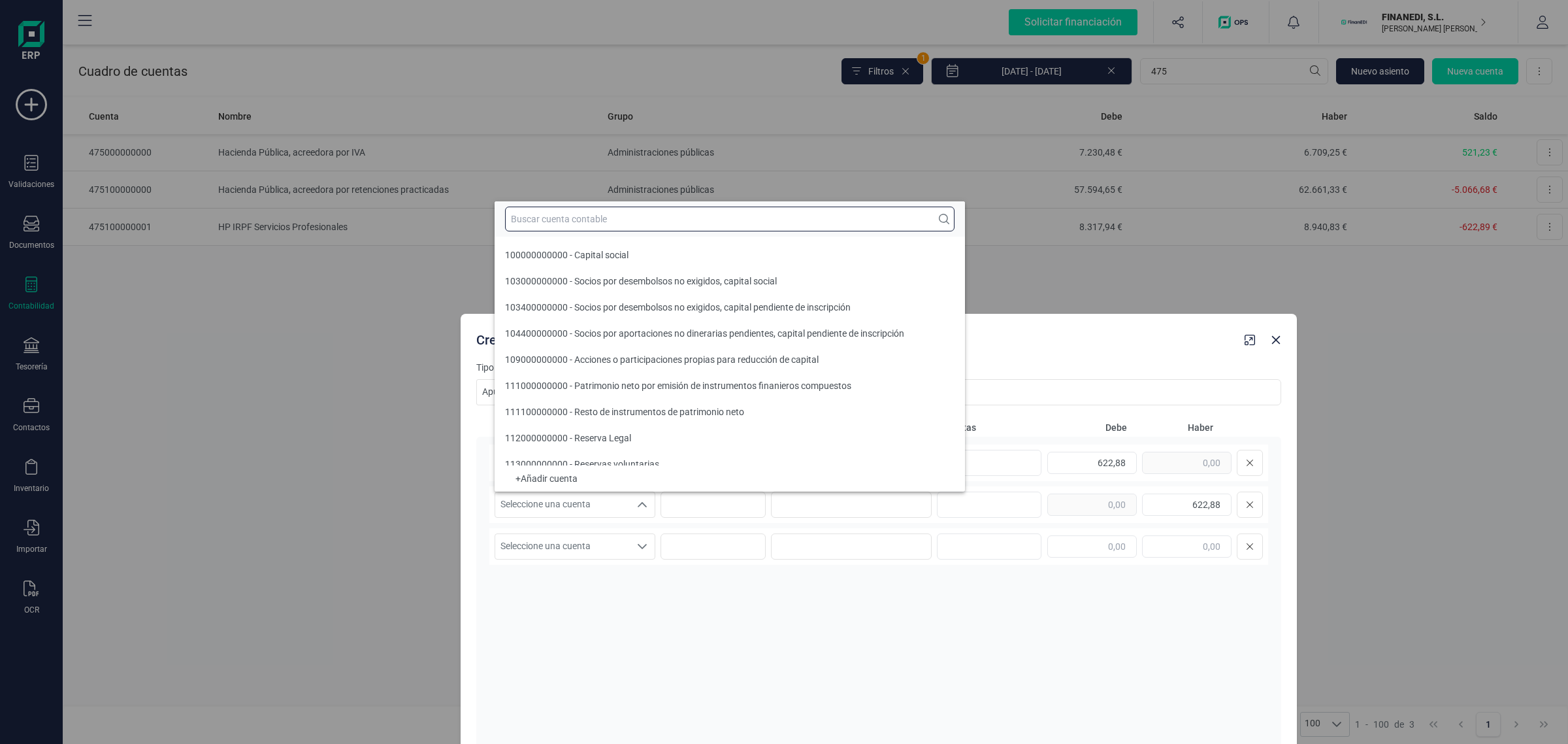
click at [555, 221] on input "text" at bounding box center [730, 219] width 449 height 25
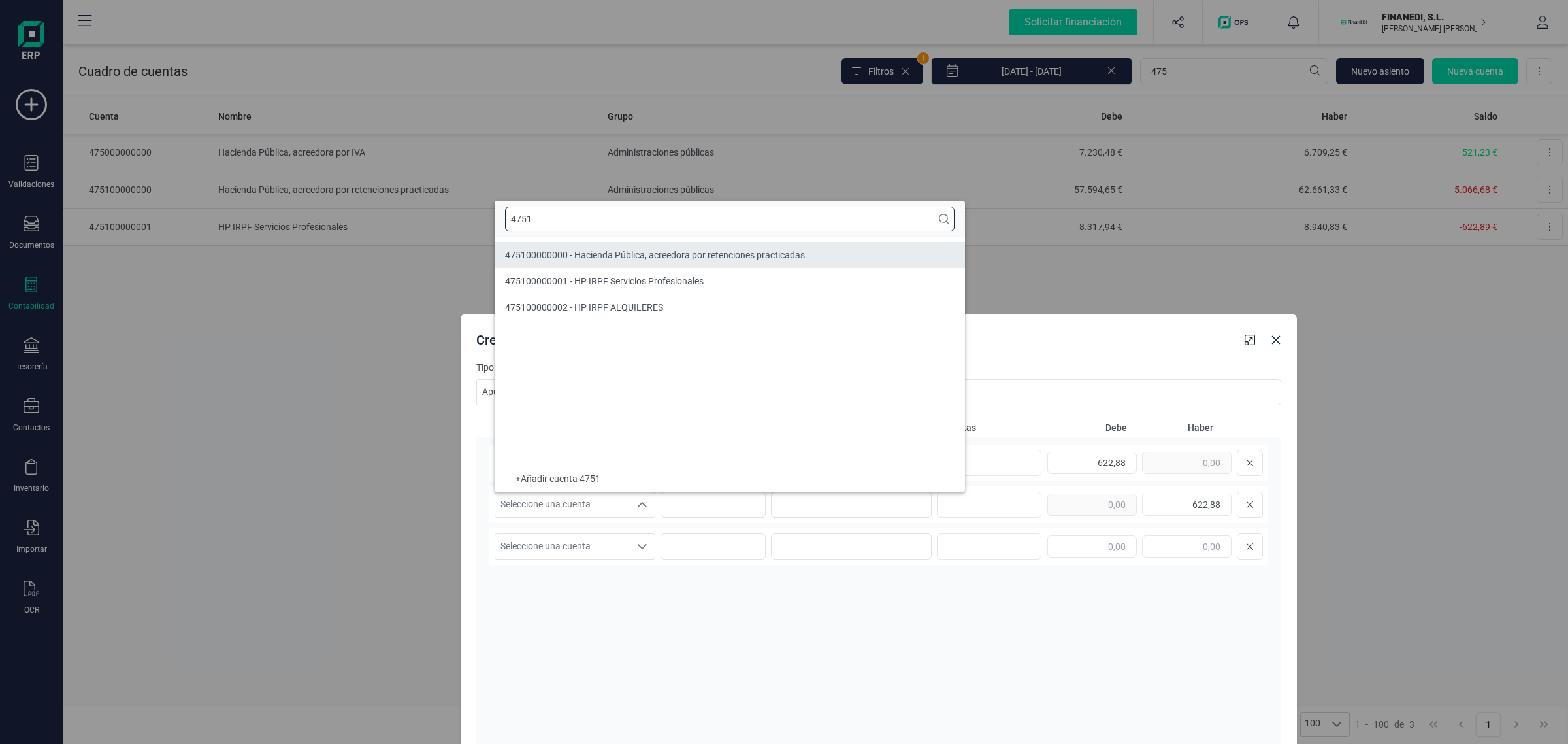
type input "4751"
click at [568, 253] on span "475100000000 - Hacienda Pública, acreedora por retenciones practicadas" at bounding box center [655, 254] width 300 height 10
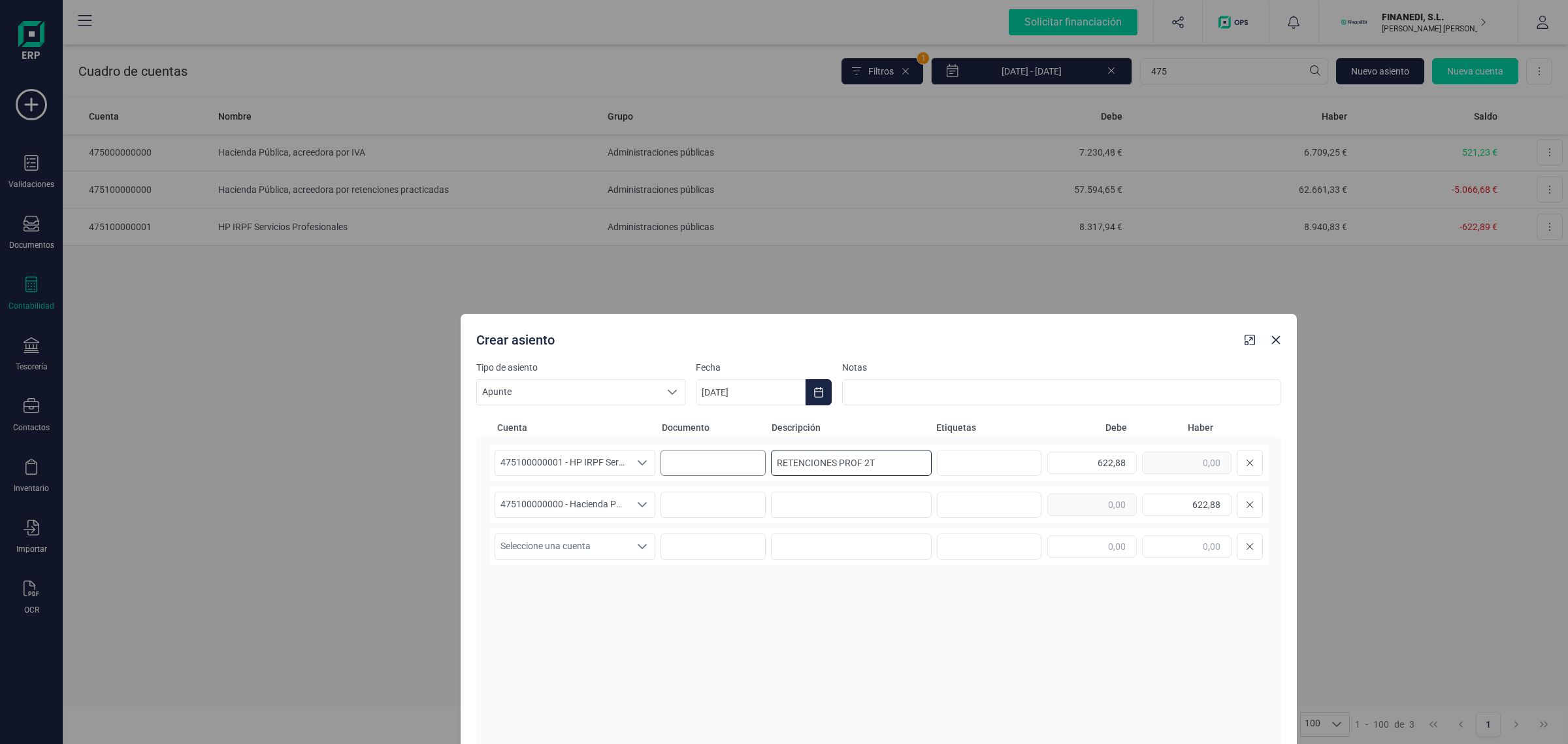
drag, startPoint x: 908, startPoint y: 468, endPoint x: 670, endPoint y: 463, distance: 238.1
click at [670, 463] on div "475100000001 - HP IRPF Servicios Profesionales 475100000001 - HP IRPF Servicios…" at bounding box center [879, 463] width 779 height 36
click at [792, 519] on div "475100000000 - Hacienda Pública, acreedora por retenciones practicadas 47510000…" at bounding box center [879, 504] width 779 height 36
click at [797, 510] on input at bounding box center [851, 505] width 161 height 26
paste input "RETENCIONES PROF 2T"
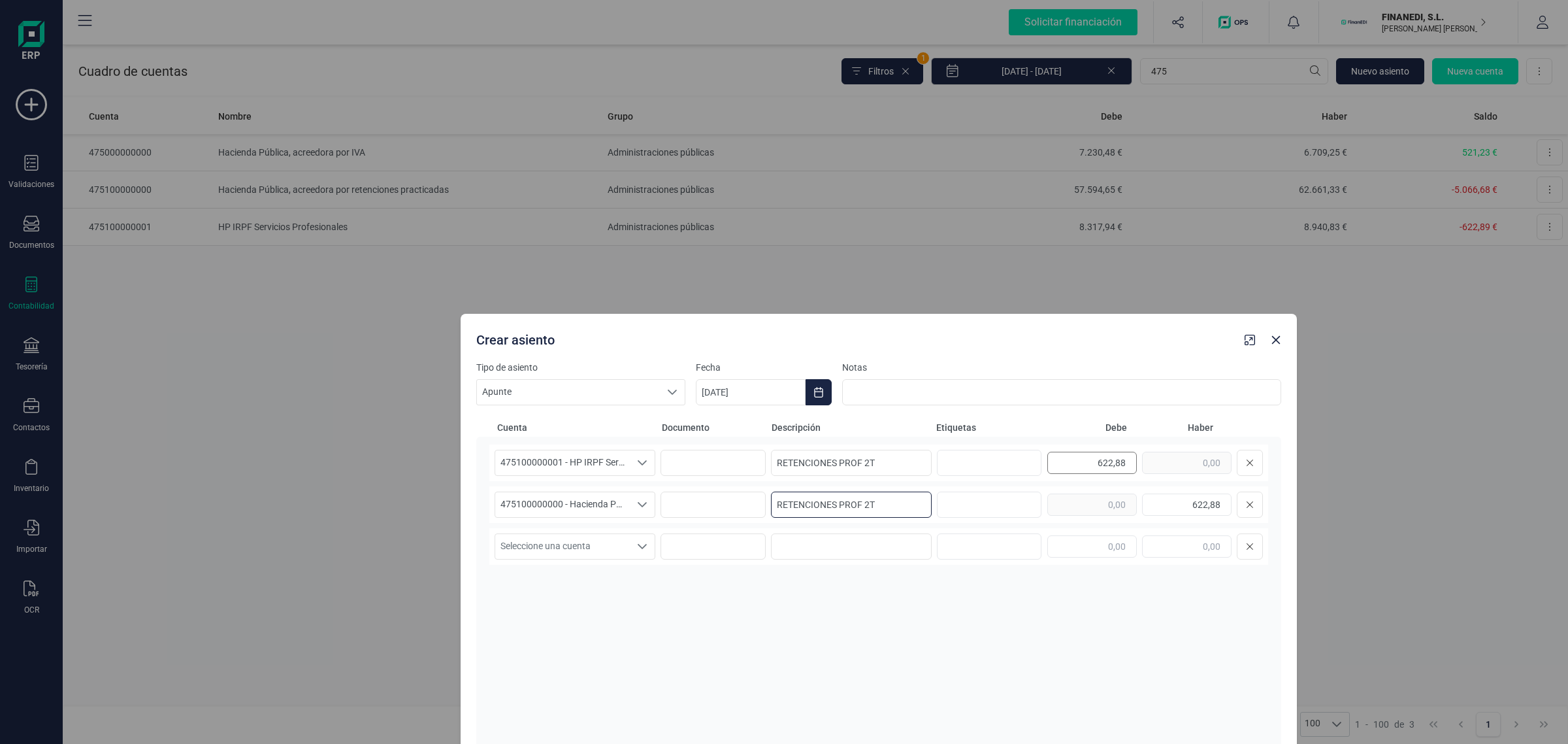
type input "RETENCIONES PROF 2T"
drag, startPoint x: 1088, startPoint y: 459, endPoint x: 1126, endPoint y: 458, distance: 38.0
click at [1126, 458] on input "622,88" at bounding box center [1092, 463] width 90 height 22
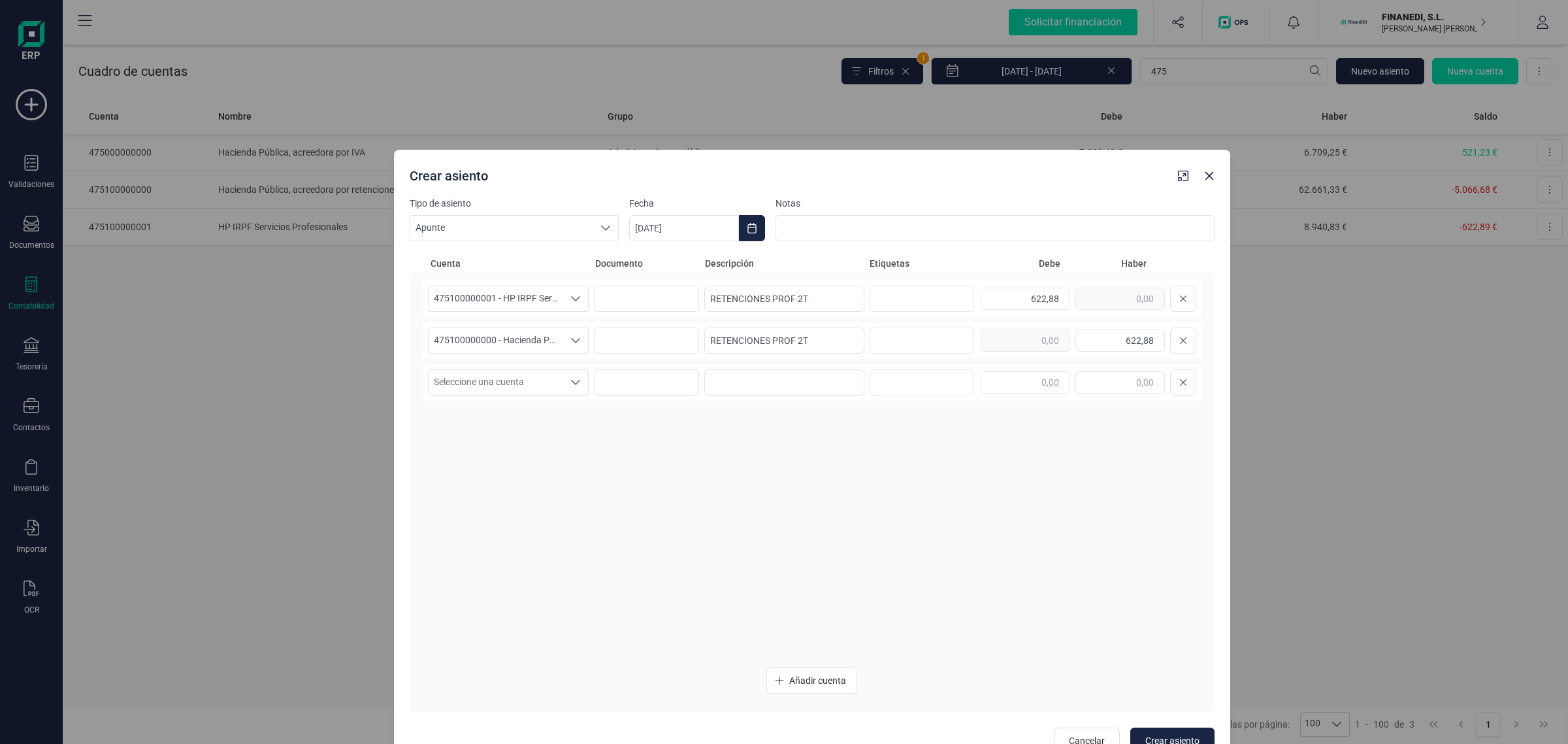
drag, startPoint x: 1004, startPoint y: 343, endPoint x: 935, endPoint y: 193, distance: 165.1
click at [941, 179] on div "Crear asiento" at bounding box center [789, 173] width 768 height 23
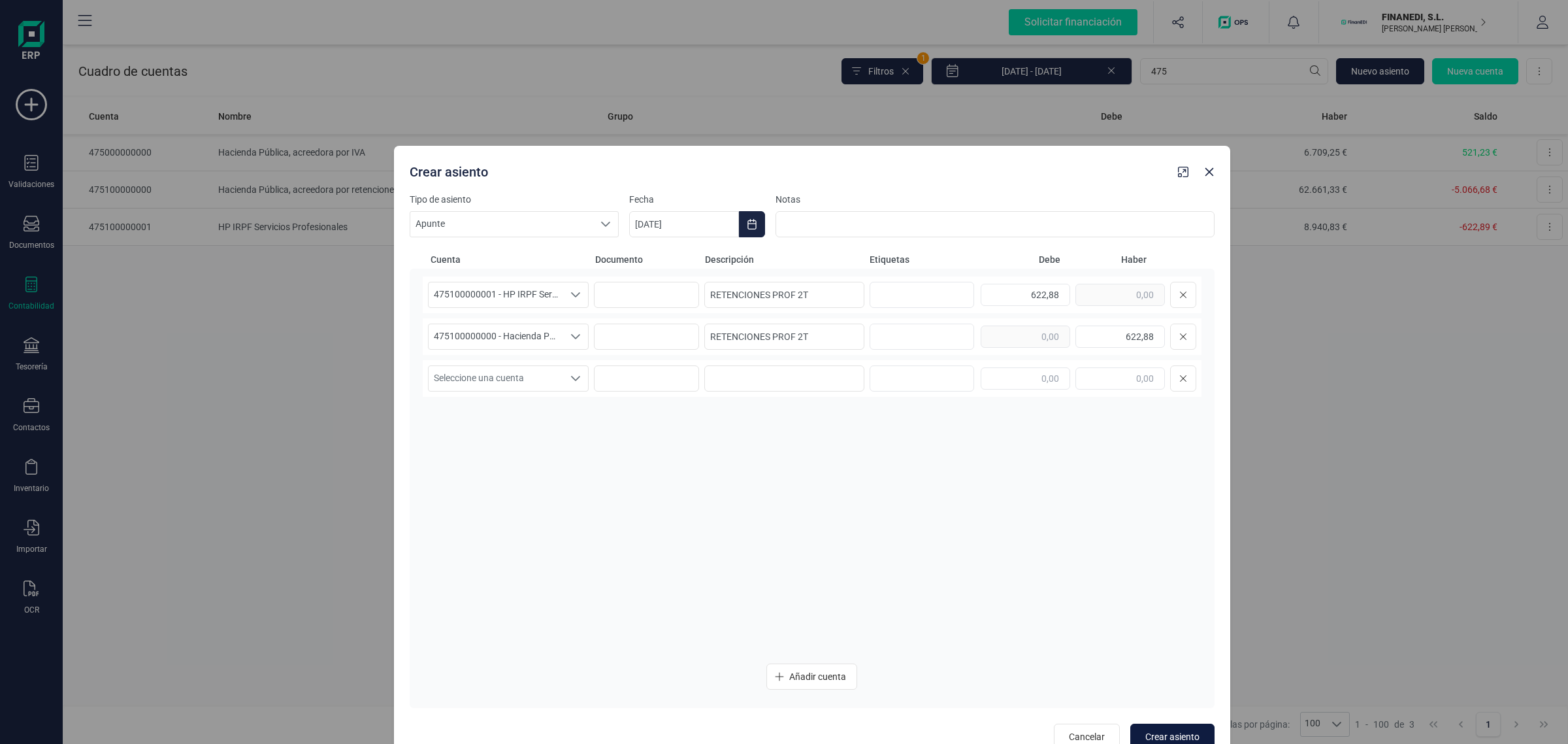
click at [1180, 734] on span "Crear asiento" at bounding box center [1173, 737] width 54 height 13
type input "[DATE]"
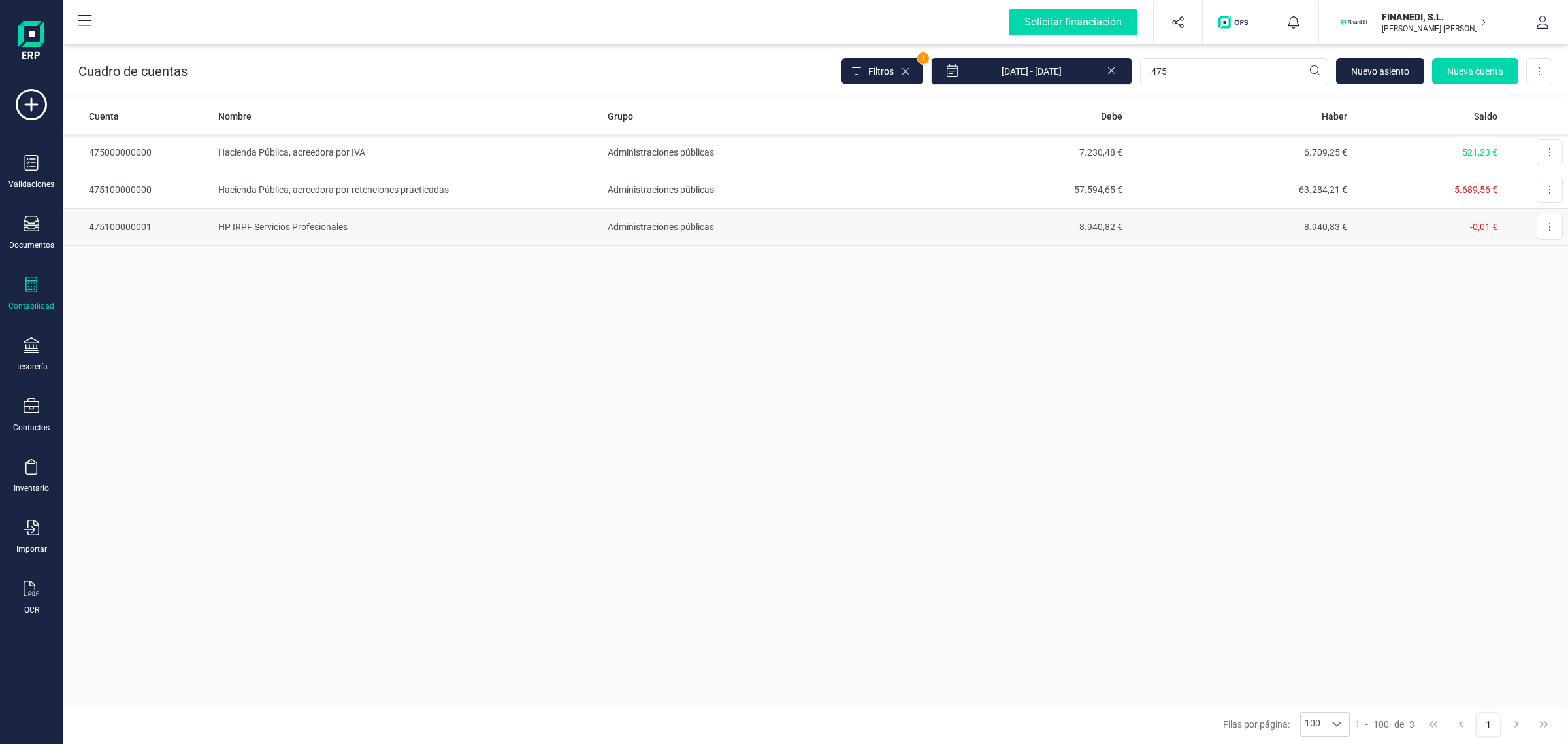
click at [730, 232] on td "Administraciones públicas" at bounding box center [752, 227] width 300 height 37
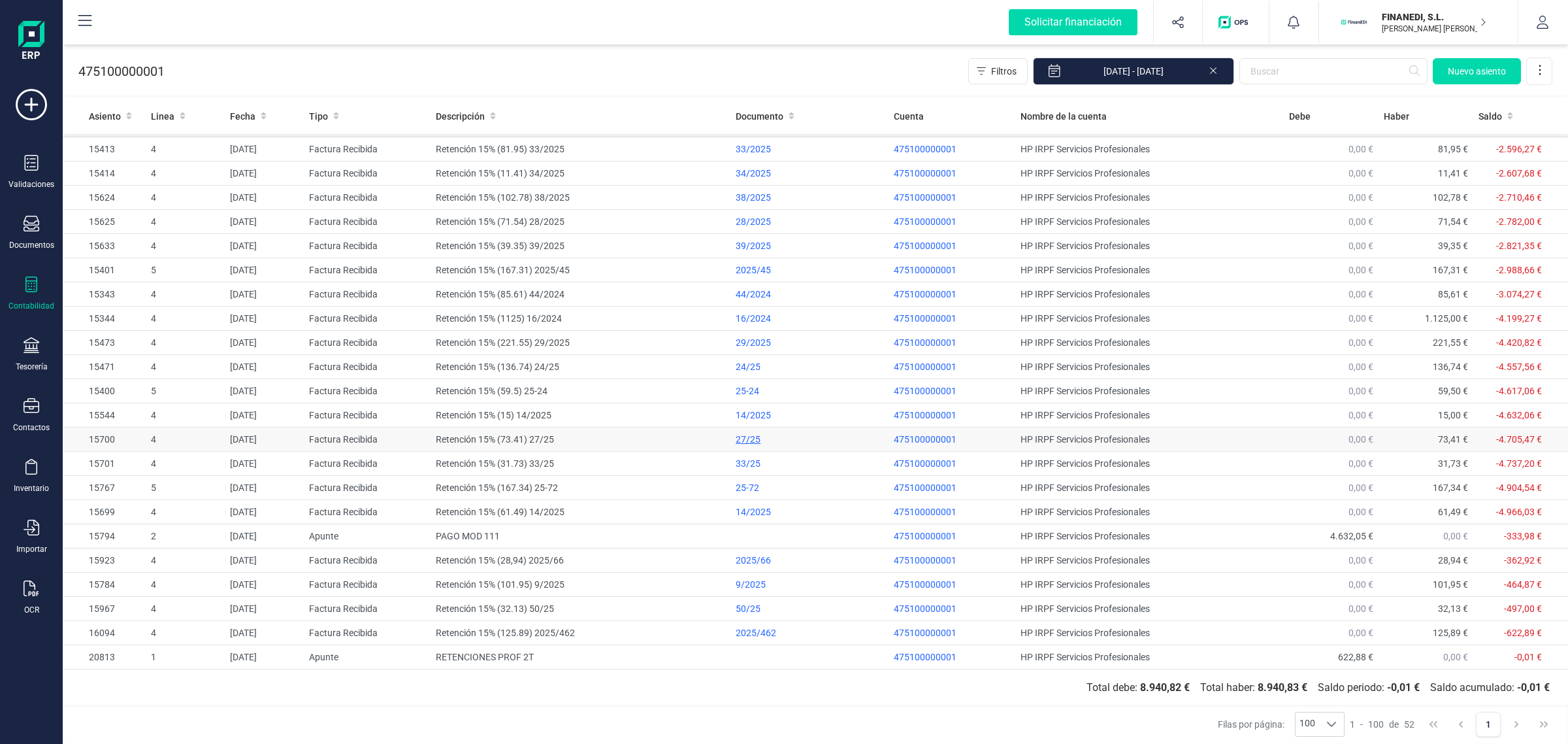
scroll to position [729, 0]
click at [794, 652] on td at bounding box center [809, 657] width 158 height 24
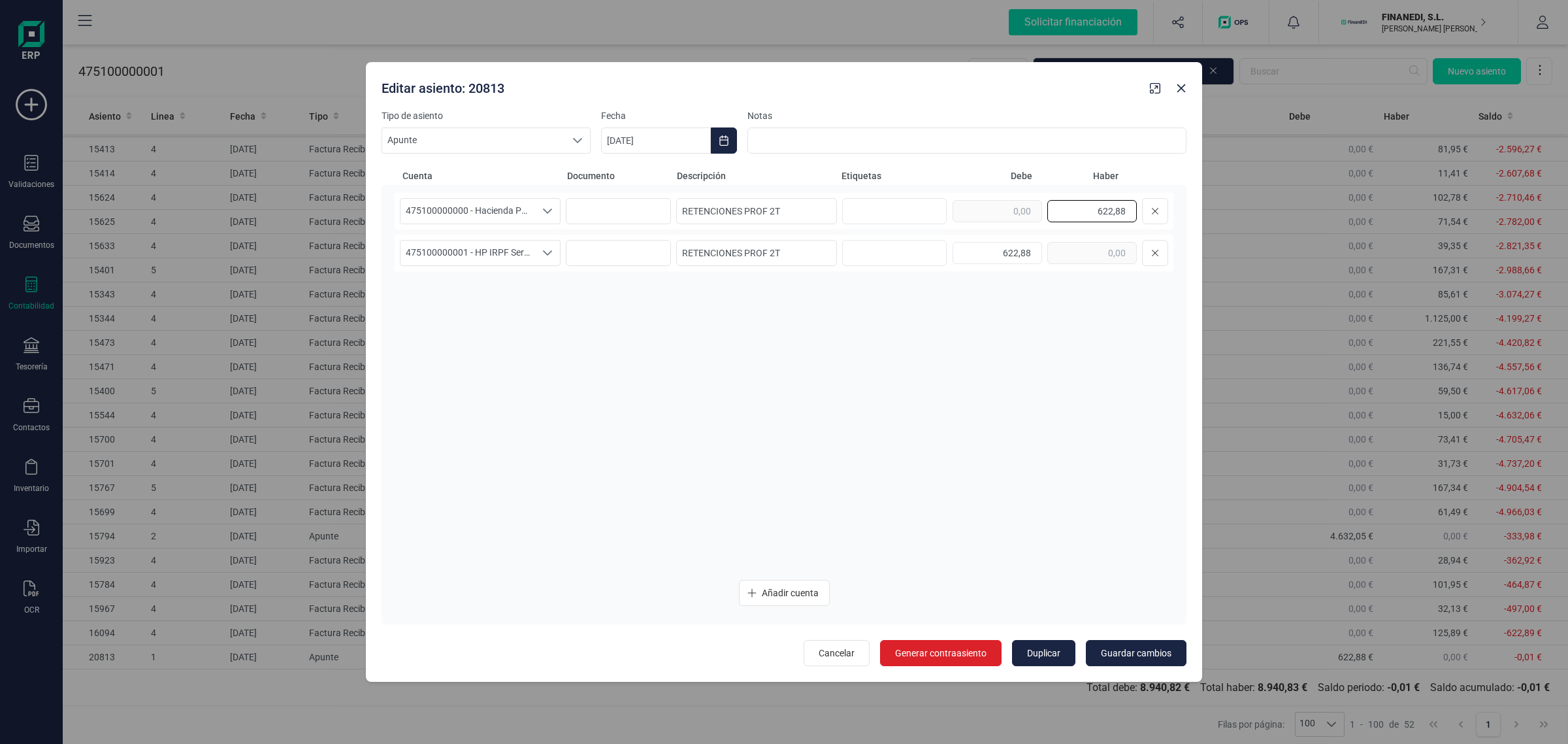
drag, startPoint x: 1121, startPoint y: 204, endPoint x: 1129, endPoint y: 204, distance: 8.0
click at [1129, 204] on input "622,88" at bounding box center [1092, 211] width 90 height 22
type input "622,89"
click at [1014, 255] on input "622,88" at bounding box center [998, 253] width 90 height 22
drag, startPoint x: 1026, startPoint y: 251, endPoint x: 1041, endPoint y: 251, distance: 15.0
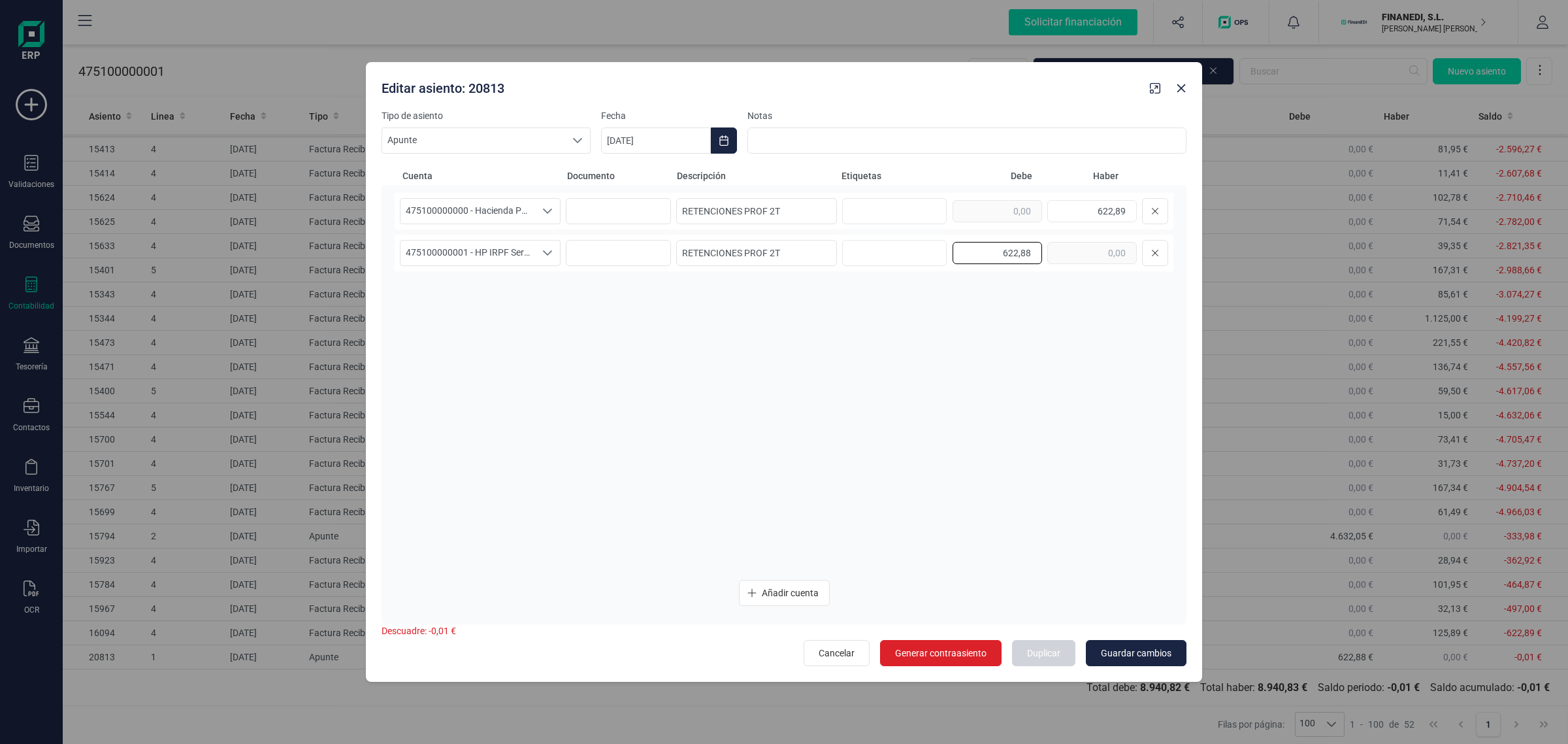
click at [1041, 251] on input "622,88" at bounding box center [998, 253] width 90 height 22
type input "622,89"
click at [1153, 651] on span "Guardar cambios" at bounding box center [1136, 653] width 71 height 13
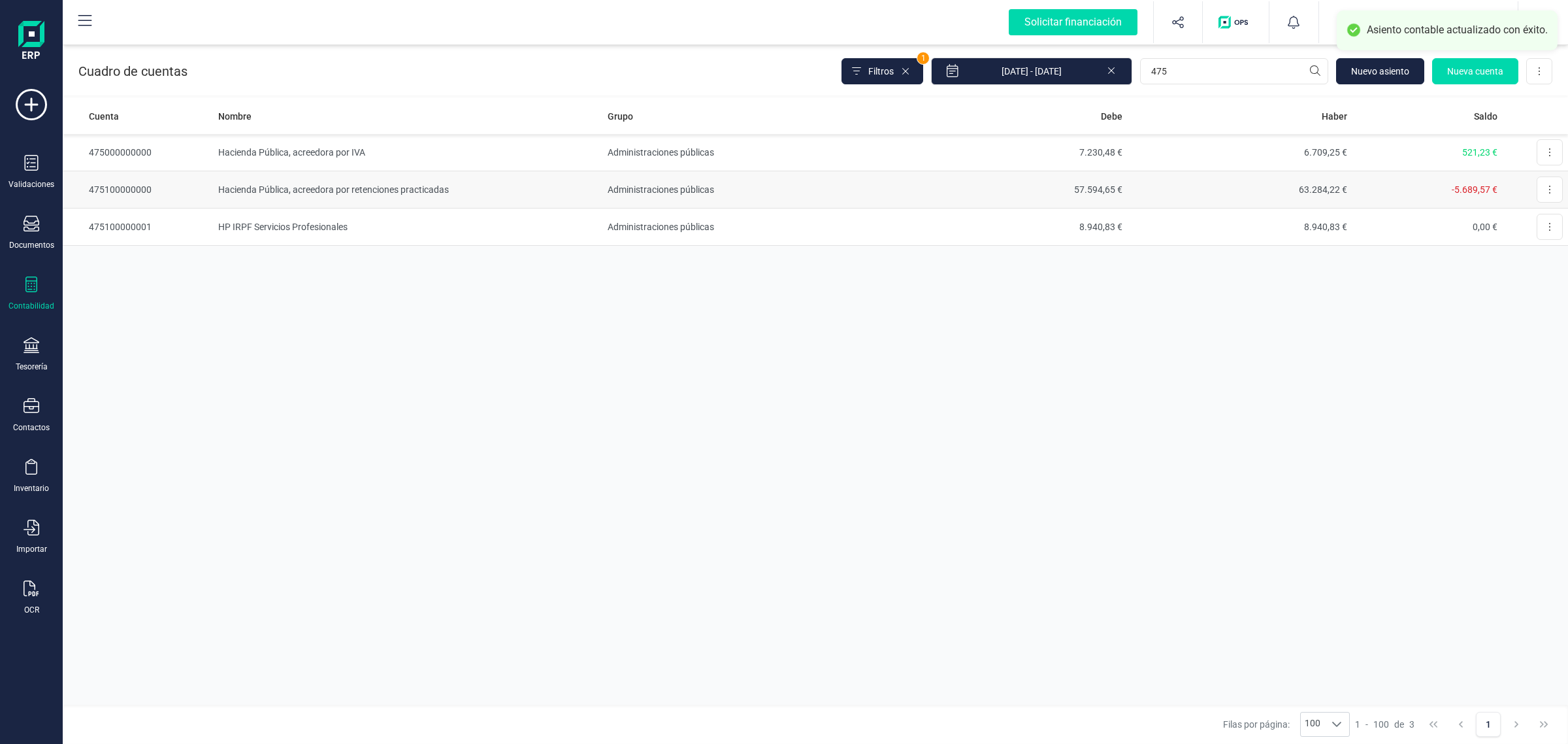
click at [1131, 184] on td "63.284,22 €" at bounding box center [1240, 190] width 225 height 37
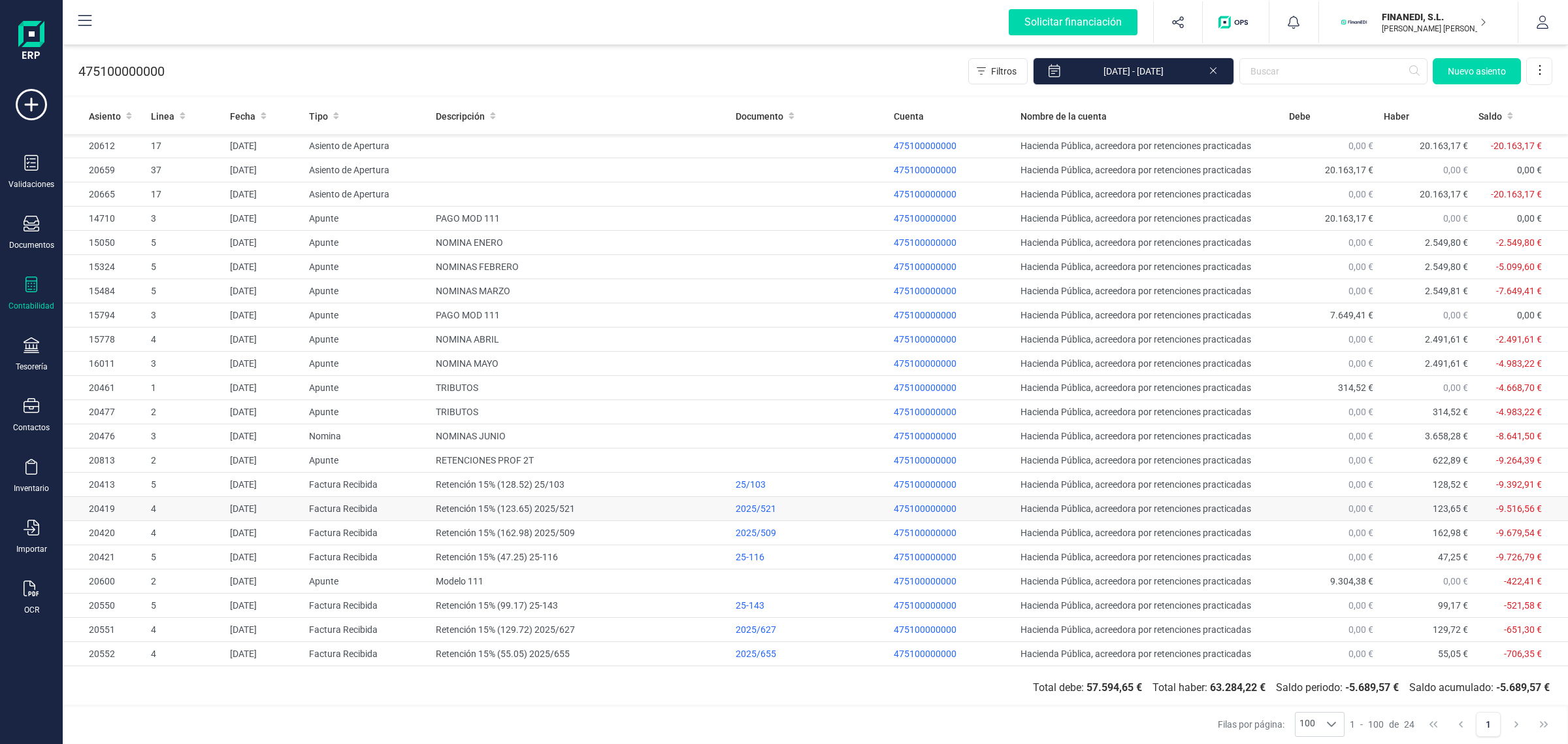
scroll to position [48, 0]
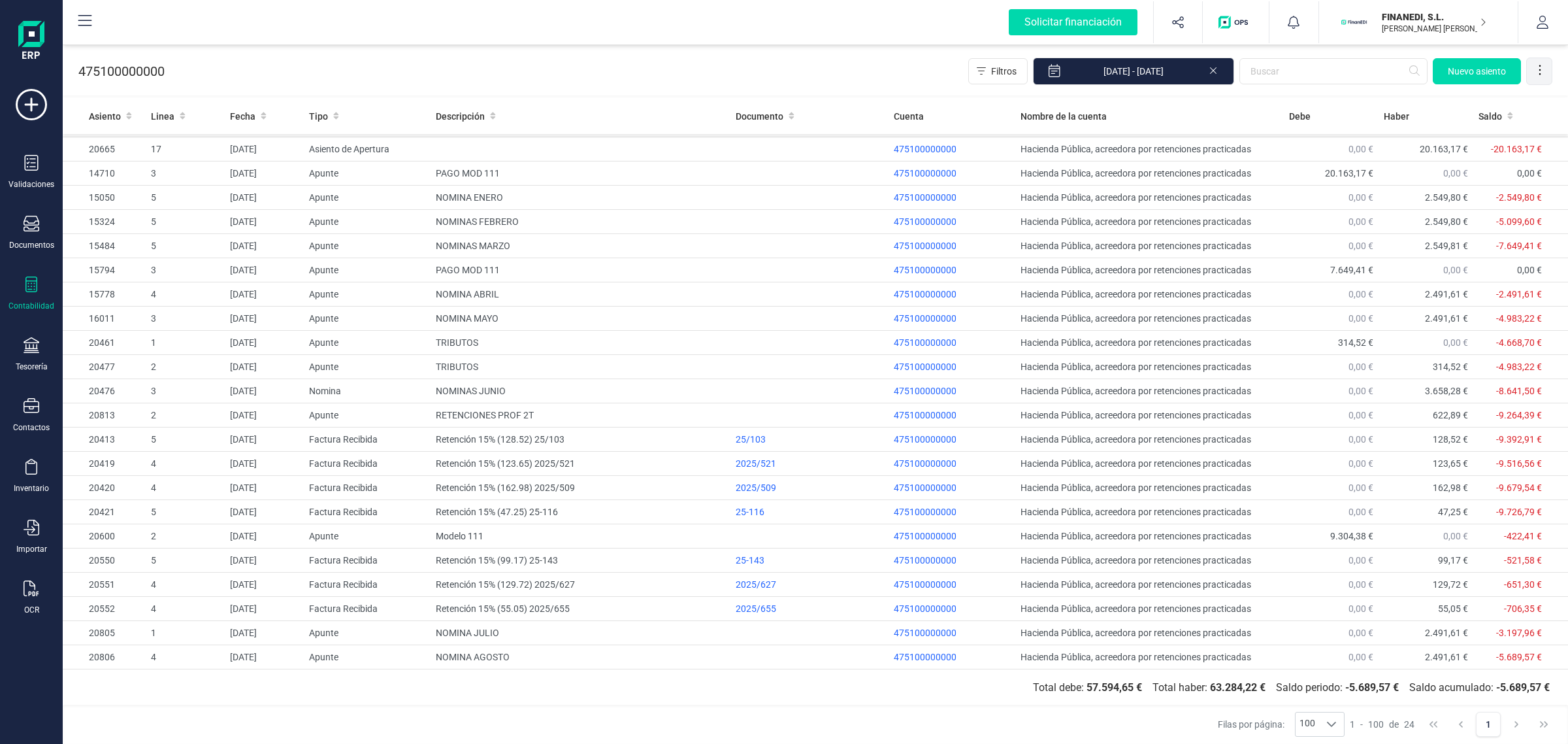
click at [1535, 71] on icon at bounding box center [1540, 70] width 13 height 13
click at [1506, 97] on span "Exportar Excel" at bounding box center [1495, 102] width 94 height 10
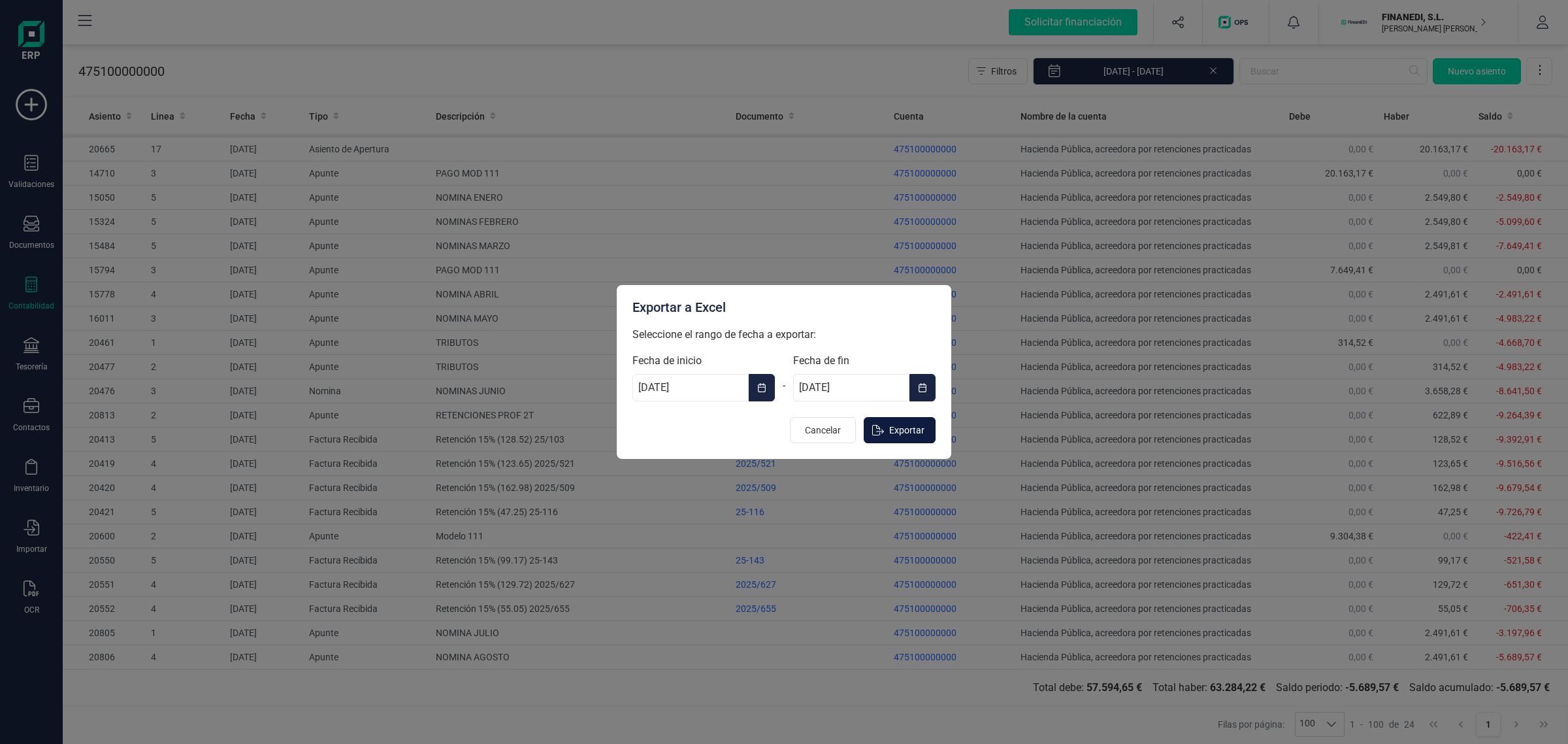
click at [892, 436] on span "Exportar" at bounding box center [907, 430] width 36 height 13
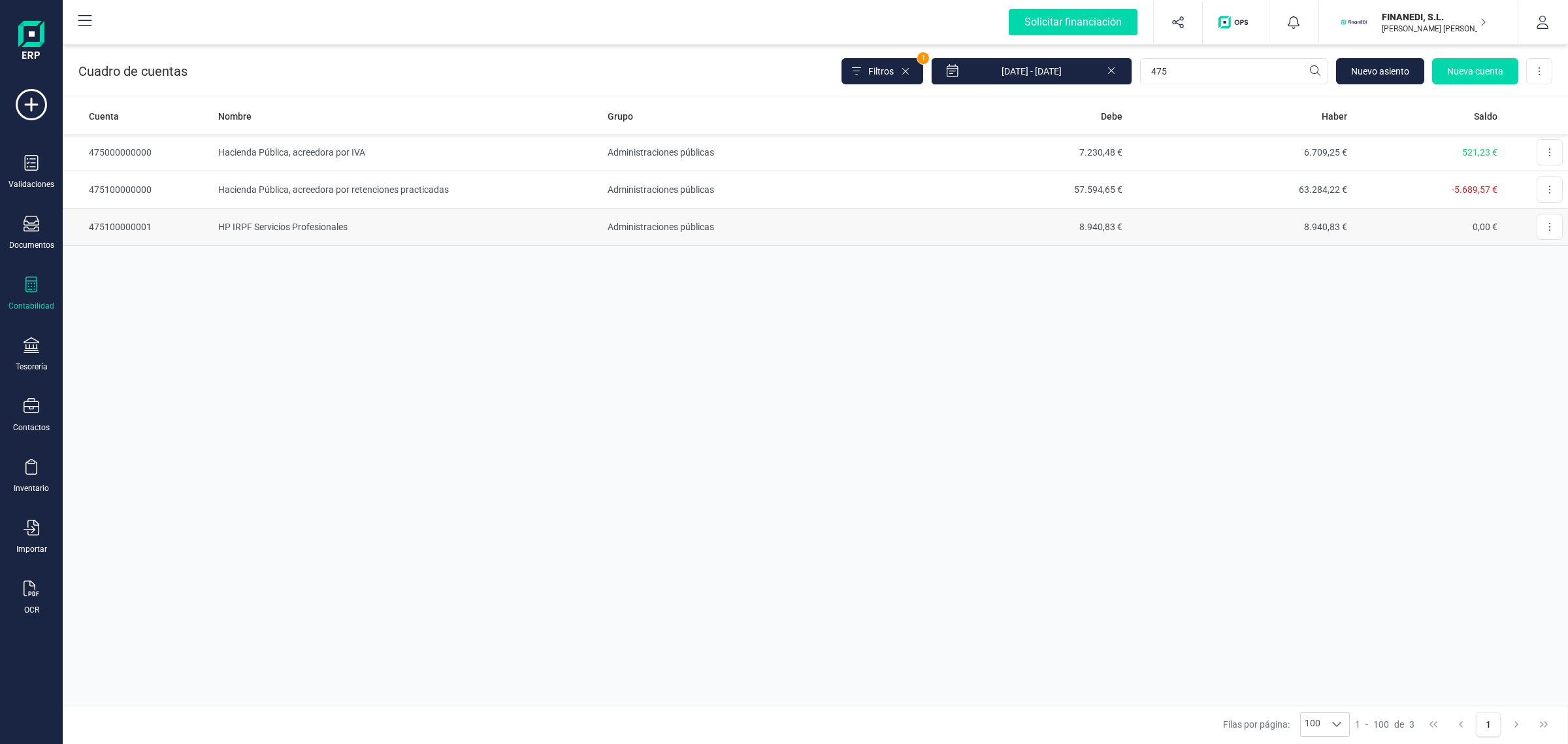
click at [330, 232] on td "HP IRPF Servicios Profesionales" at bounding box center [407, 227] width 390 height 37
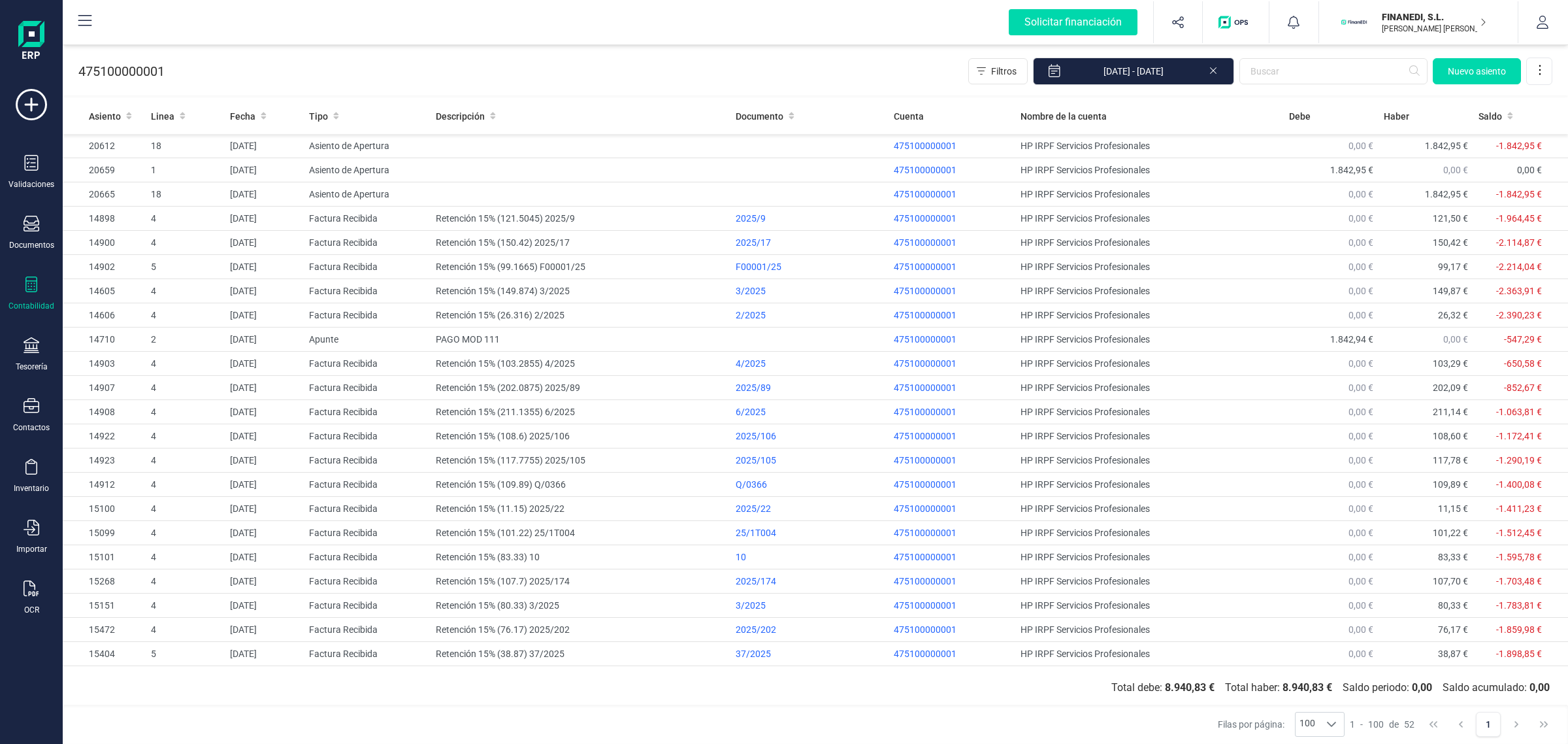
click at [42, 290] on div "Contabilidad" at bounding box center [32, 293] width 52 height 35
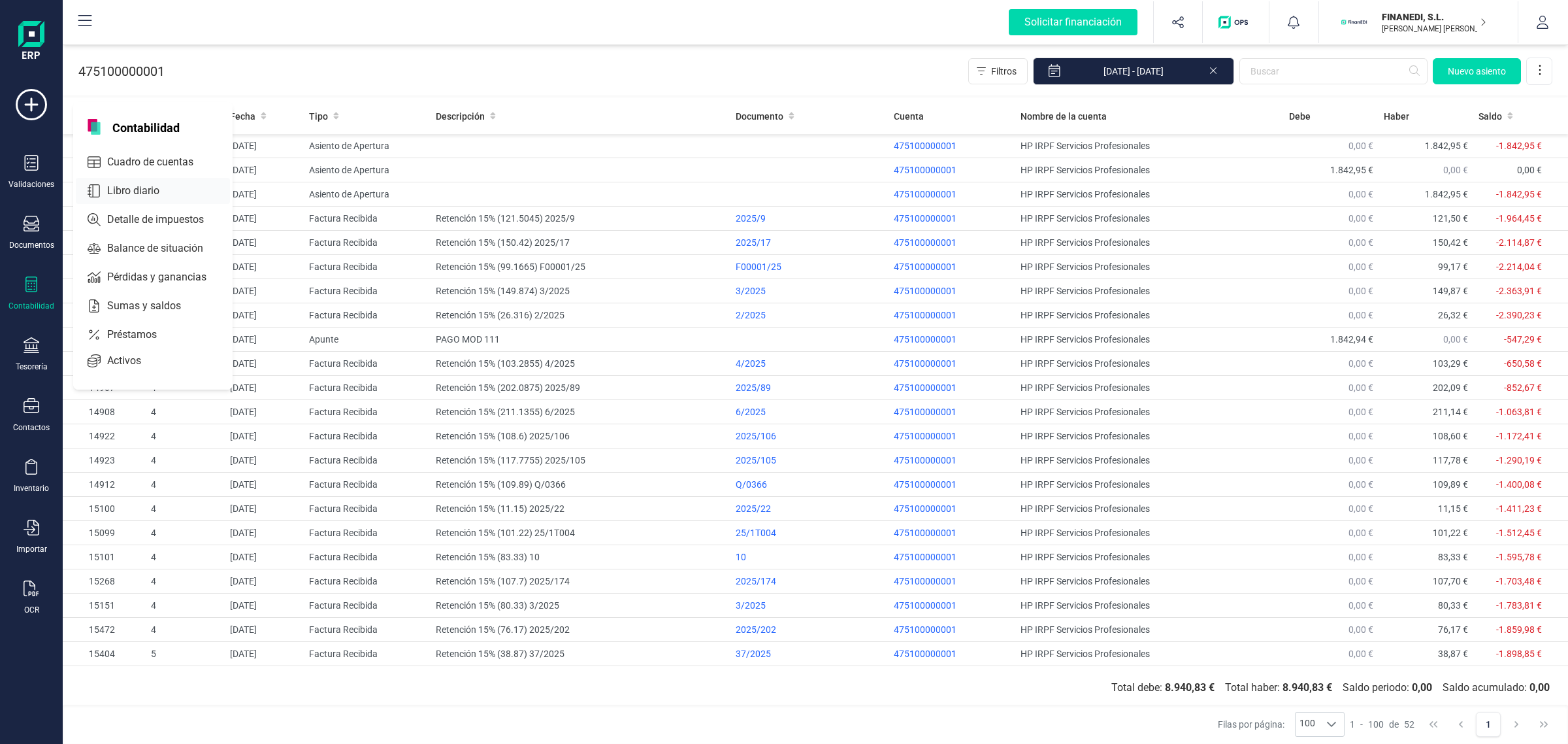
click at [158, 150] on div "Cuadro de cuentas" at bounding box center [152, 162] width 154 height 26
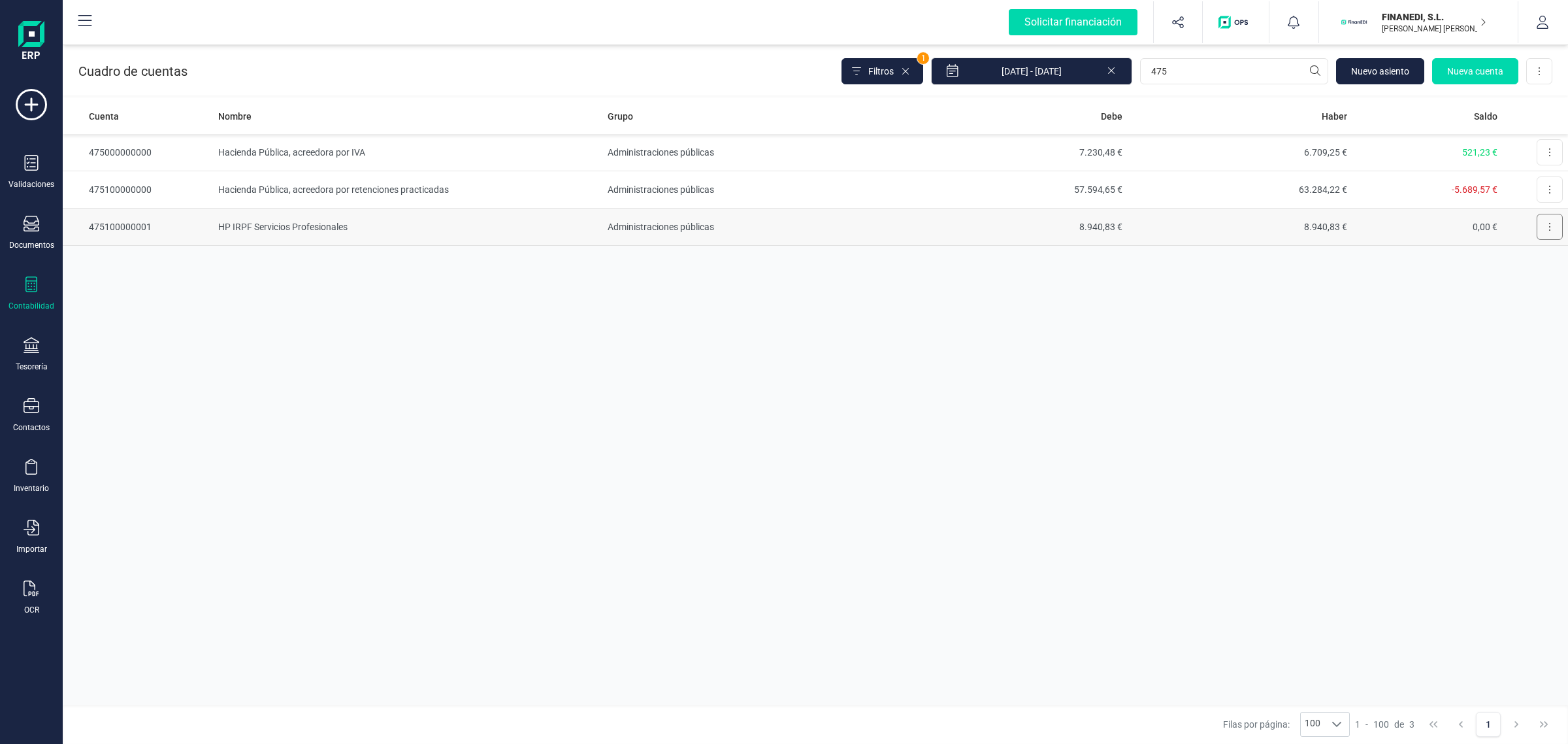
click at [1547, 224] on button at bounding box center [1550, 227] width 26 height 26
click at [1537, 255] on span "Editar" at bounding box center [1540, 259] width 24 height 13
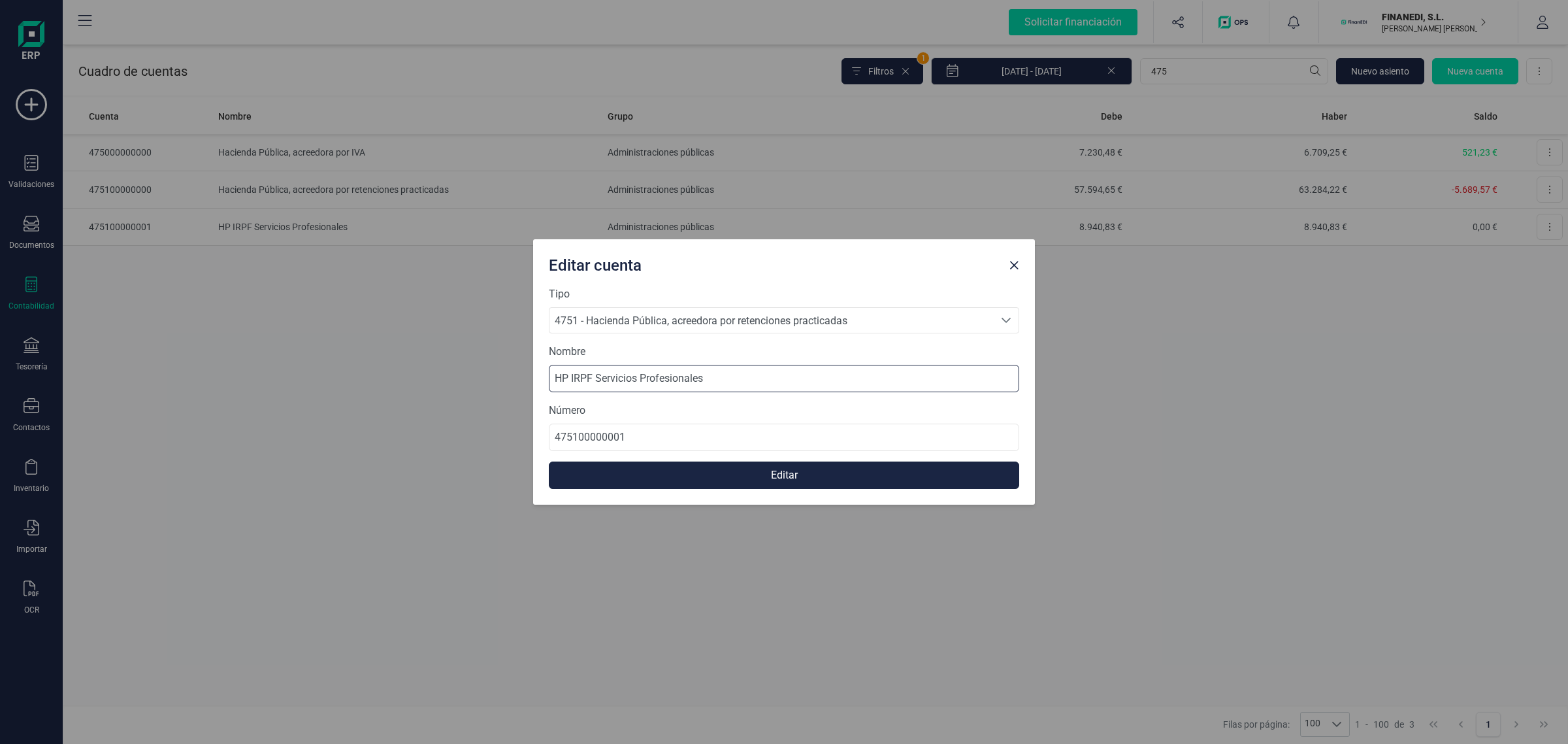
click at [559, 382] on input "HP IRPF Servicios Profesionales" at bounding box center [783, 378] width 470 height 27
type input "NO USAR_HP IRPF Servicios Profesionales"
click at [602, 490] on div "Tipo 4751 - Hacienda Pública, acreedora por retenciones practicadas 4751 - Haci…" at bounding box center [784, 395] width 502 height 219
click at [608, 481] on button "Editar" at bounding box center [783, 475] width 470 height 27
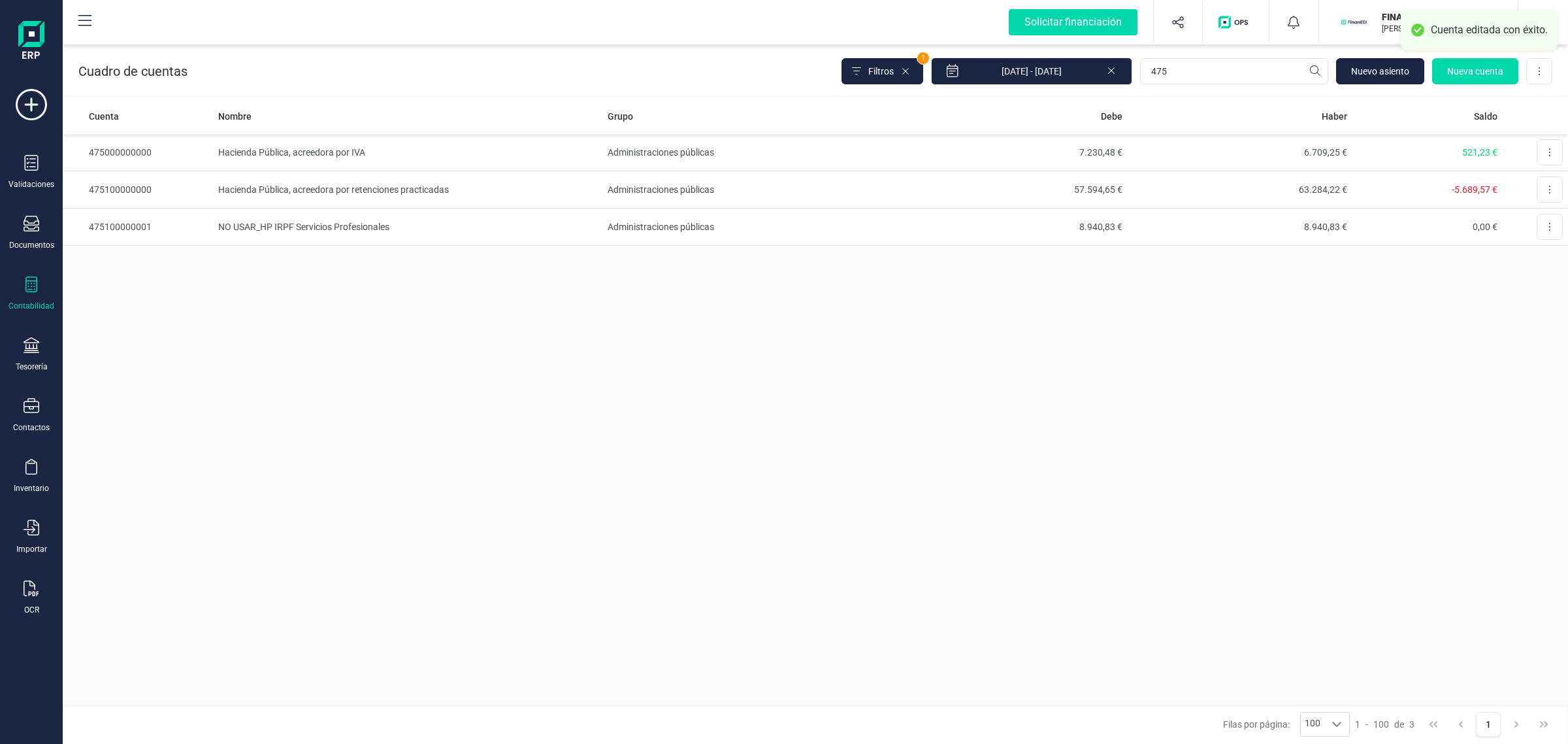
click at [942, 454] on div "Cuenta Nombre Grupo [PERSON_NAME] Saldo 475000000000 Hacienda Pública, acreedor…" at bounding box center [815, 401] width 1505 height 607
drag, startPoint x: 1165, startPoint y: 66, endPoint x: 1133, endPoint y: 64, distance: 32.1
click at [1133, 64] on div "Filtros 1 [DATE] - [DATE] 475 [GEOGRAPHIC_DATA] cuenta Descargar Excel" at bounding box center [1197, 71] width 711 height 27
type input "460"
click at [622, 157] on td "Personal" at bounding box center [752, 152] width 300 height 37
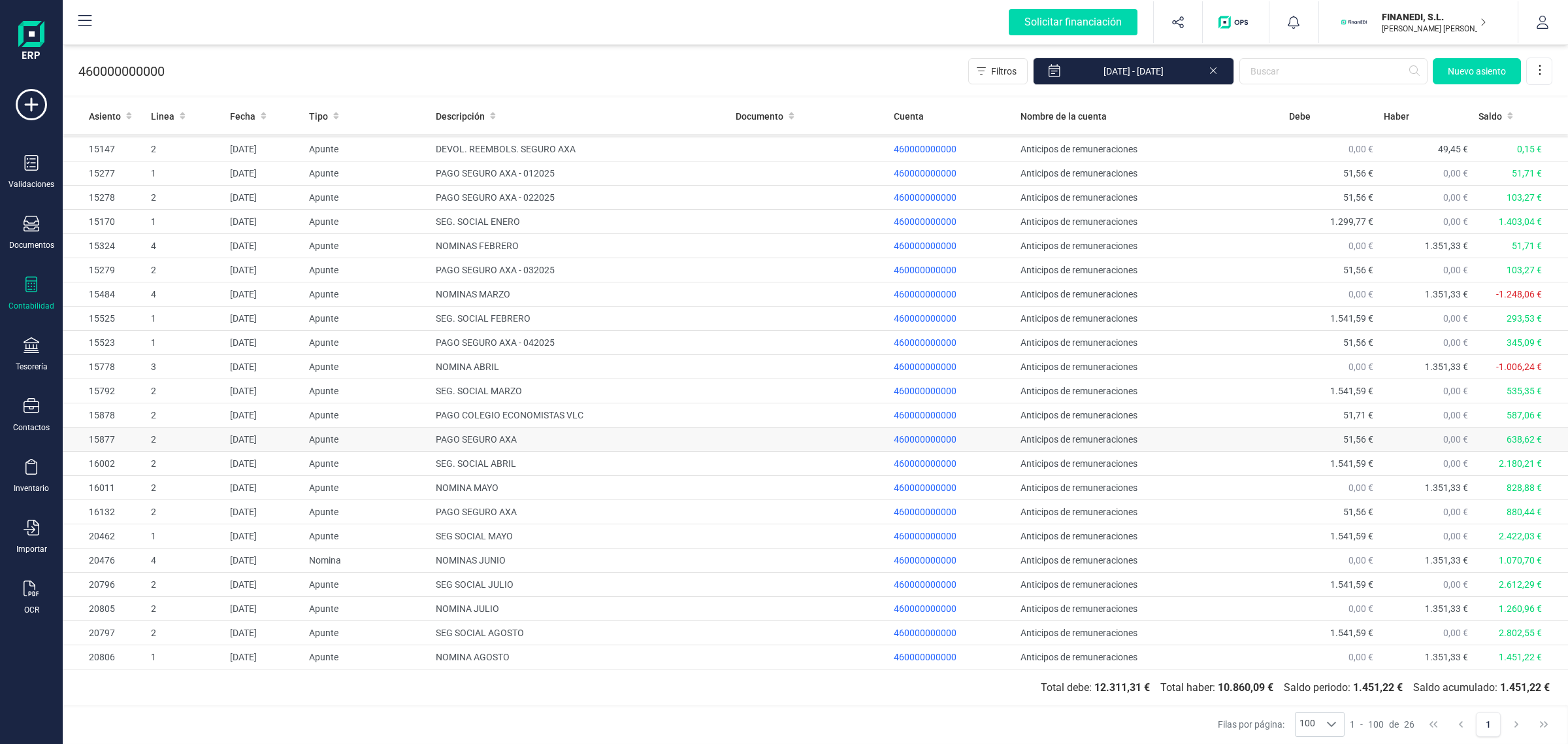
scroll to position [96, 0]
click at [1126, 390] on td "Anticipos de remuneraciones" at bounding box center [1149, 392] width 268 height 24
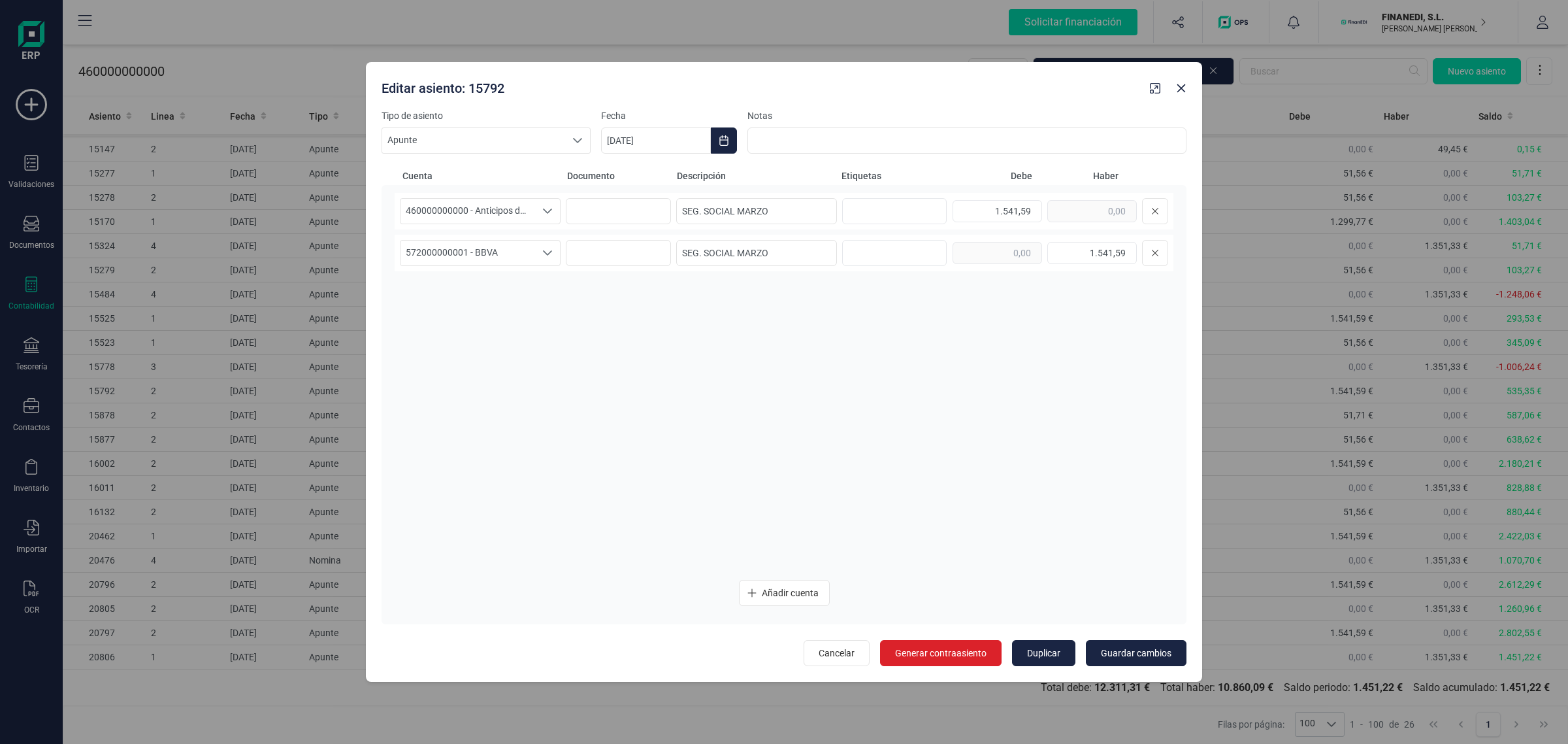
click at [1183, 99] on div "Editar asiento: 15792" at bounding box center [784, 85] width 836 height 47
click at [1181, 90] on icon "button" at bounding box center [1181, 88] width 10 height 10
type input "[DATE]"
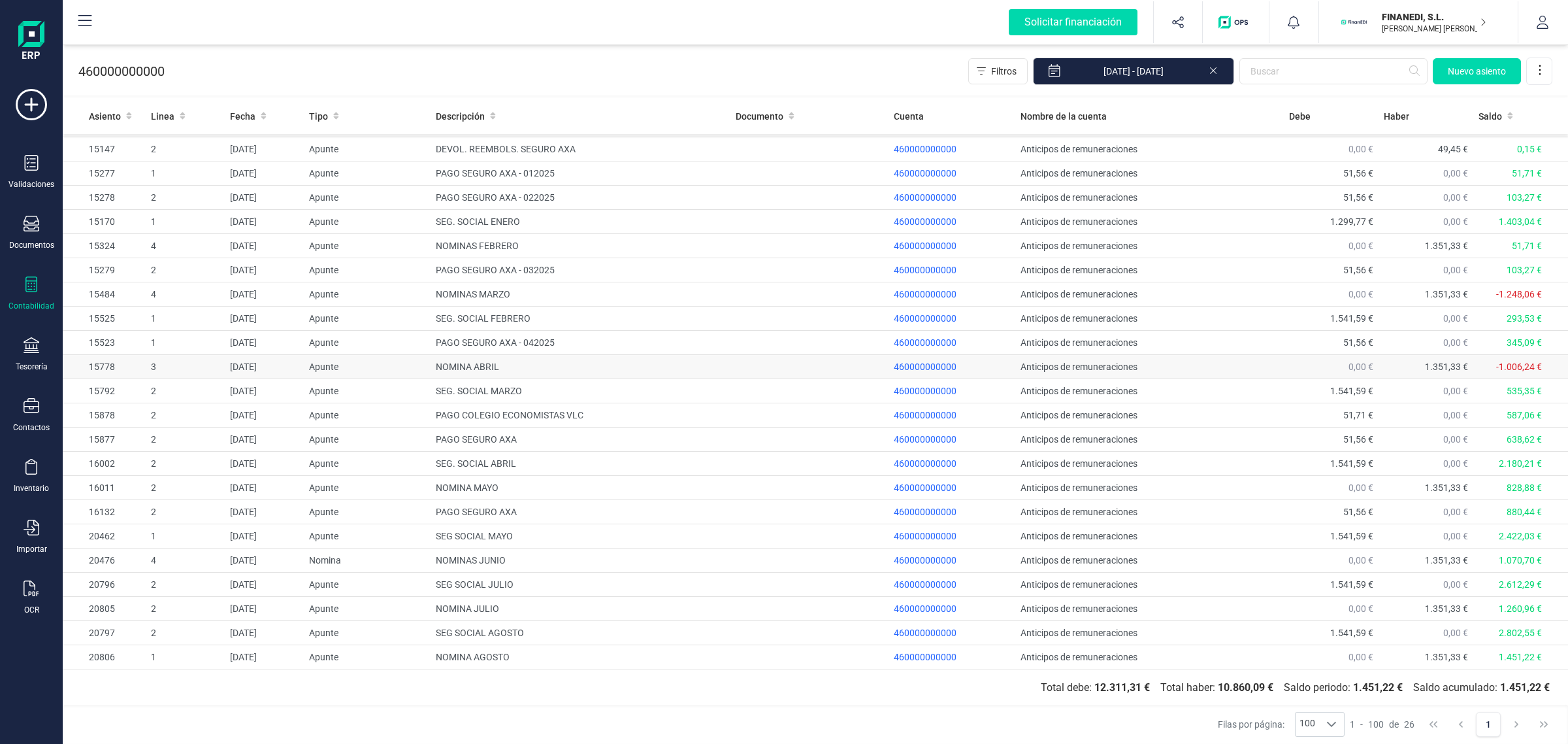
click at [1379, 369] on td "1.351,33 €" at bounding box center [1426, 367] width 94 height 24
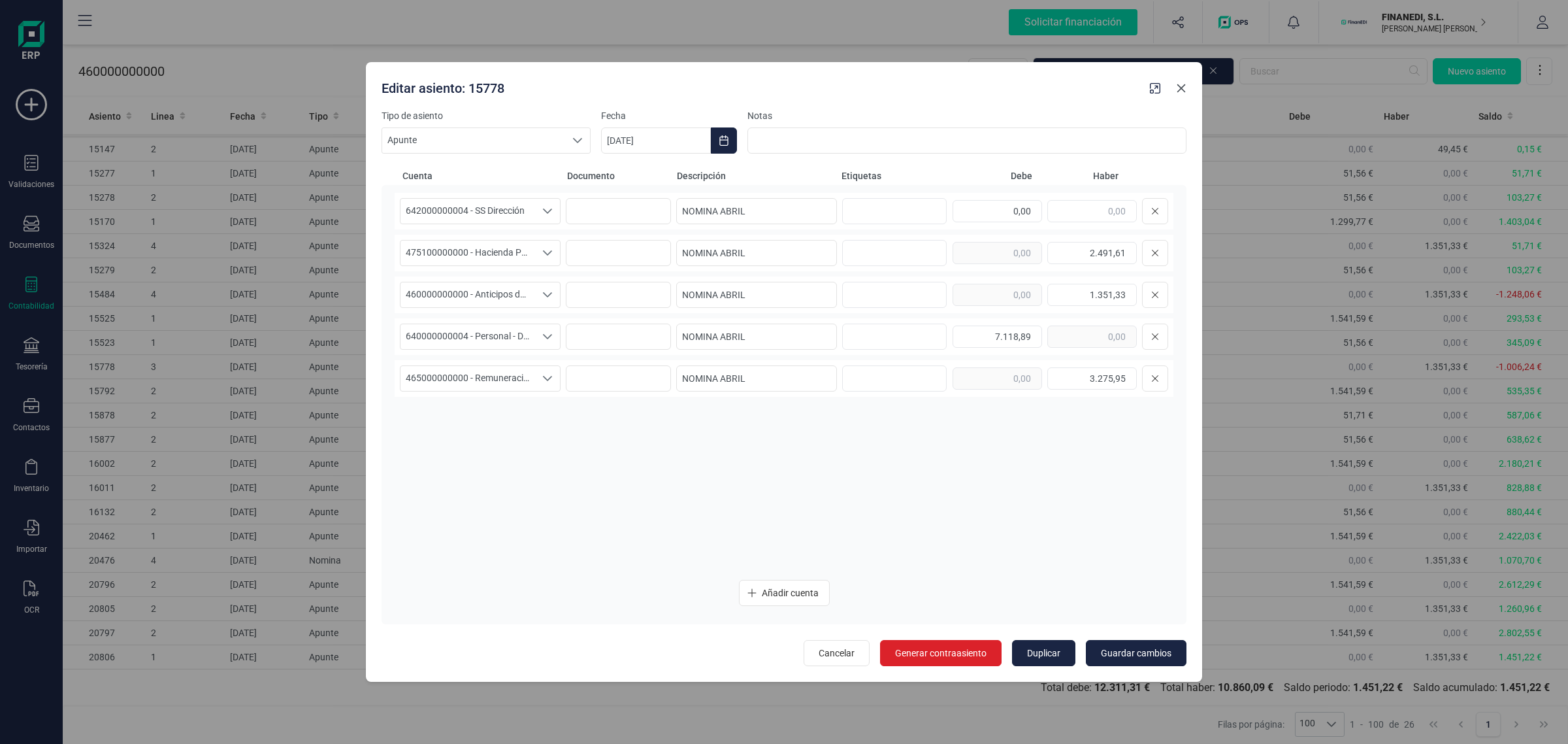
click at [1183, 86] on icon "button" at bounding box center [1181, 88] width 8 height 8
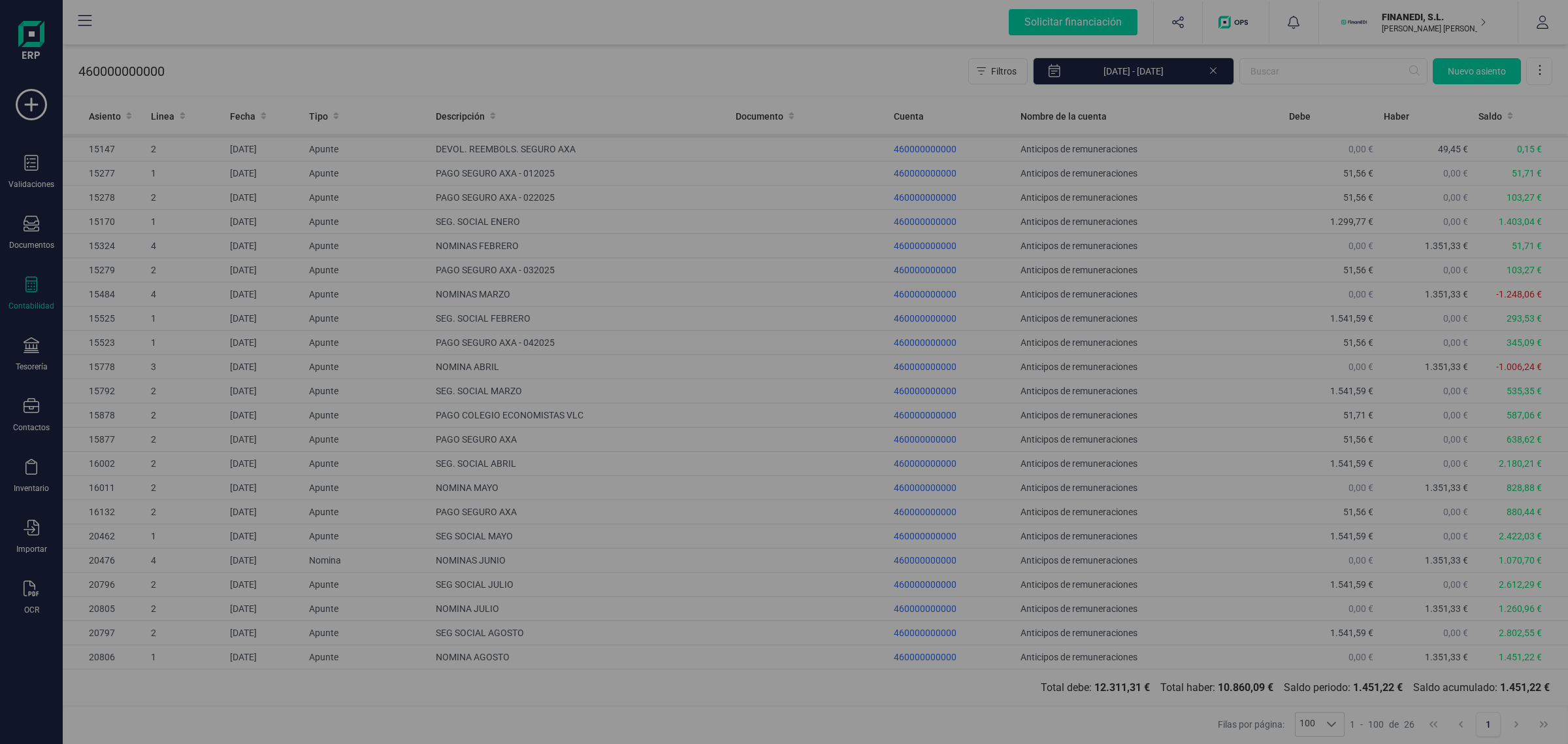
type input "[DATE]"
